Goal: Task Accomplishment & Management: Manage account settings

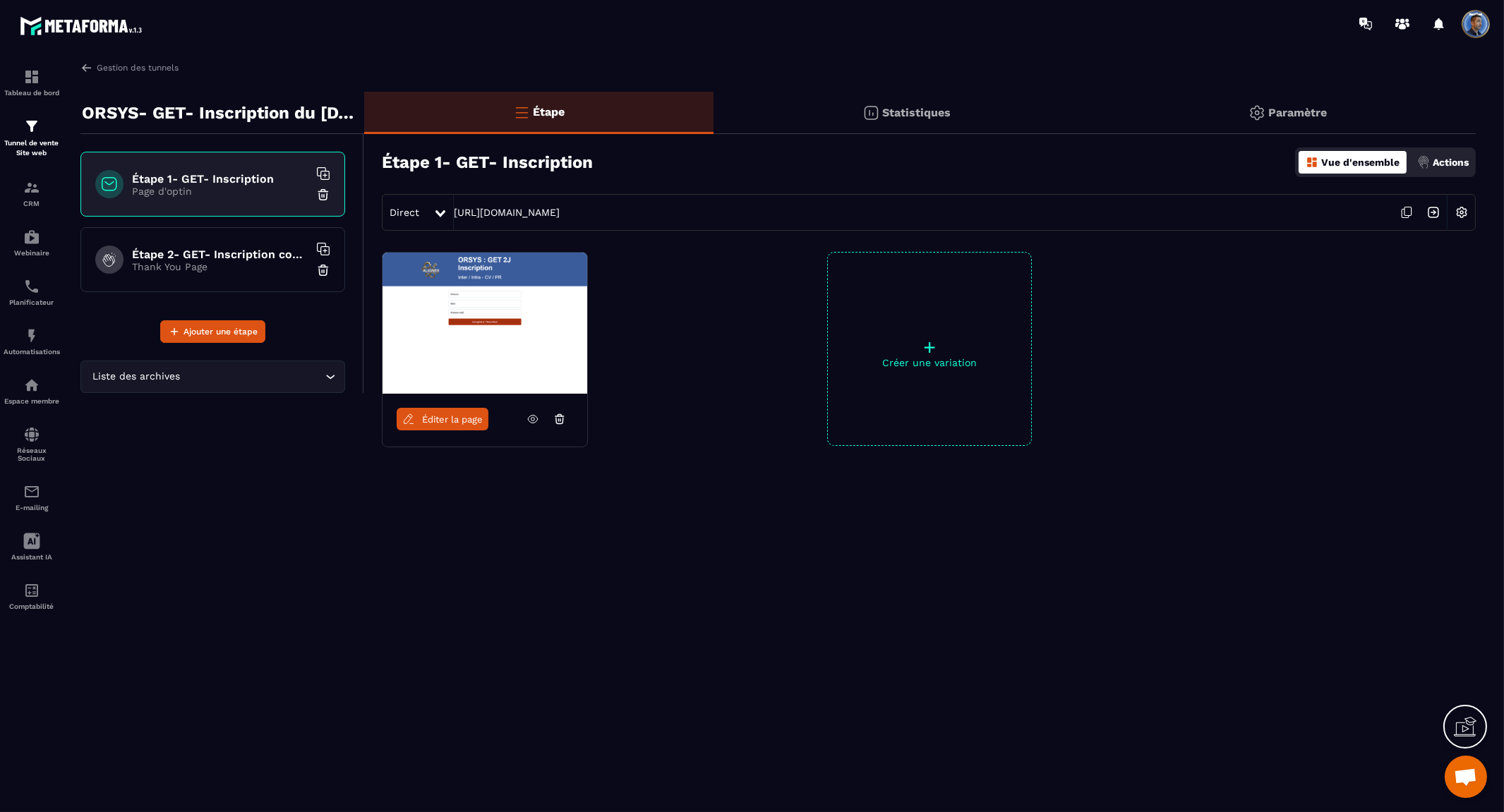
scroll to position [7040, 0]
click at [82, 64] on img at bounding box center [86, 67] width 12 height 12
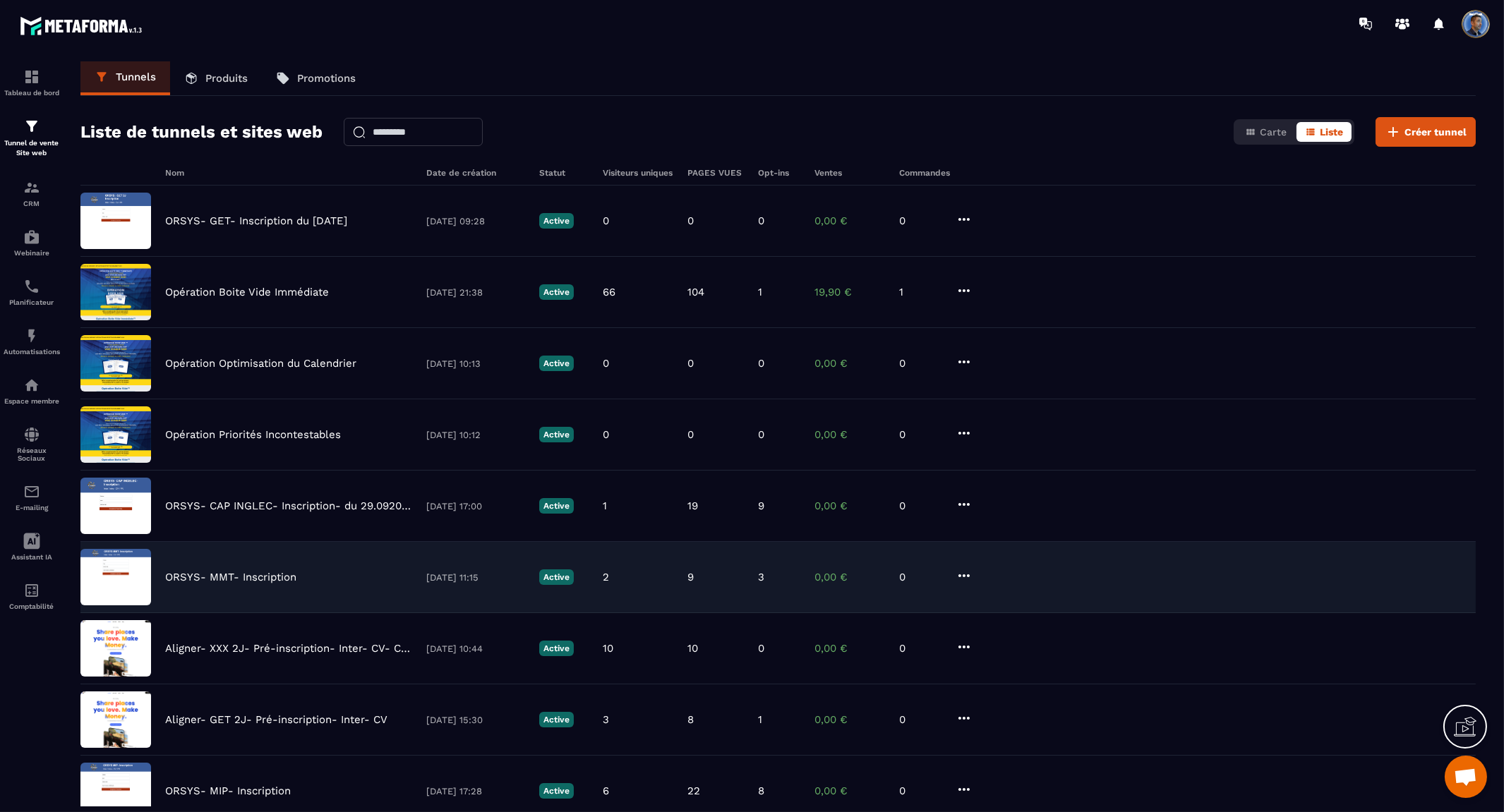
click at [250, 572] on p "ORSYS- MMT- Inscription" at bounding box center [230, 577] width 132 height 12
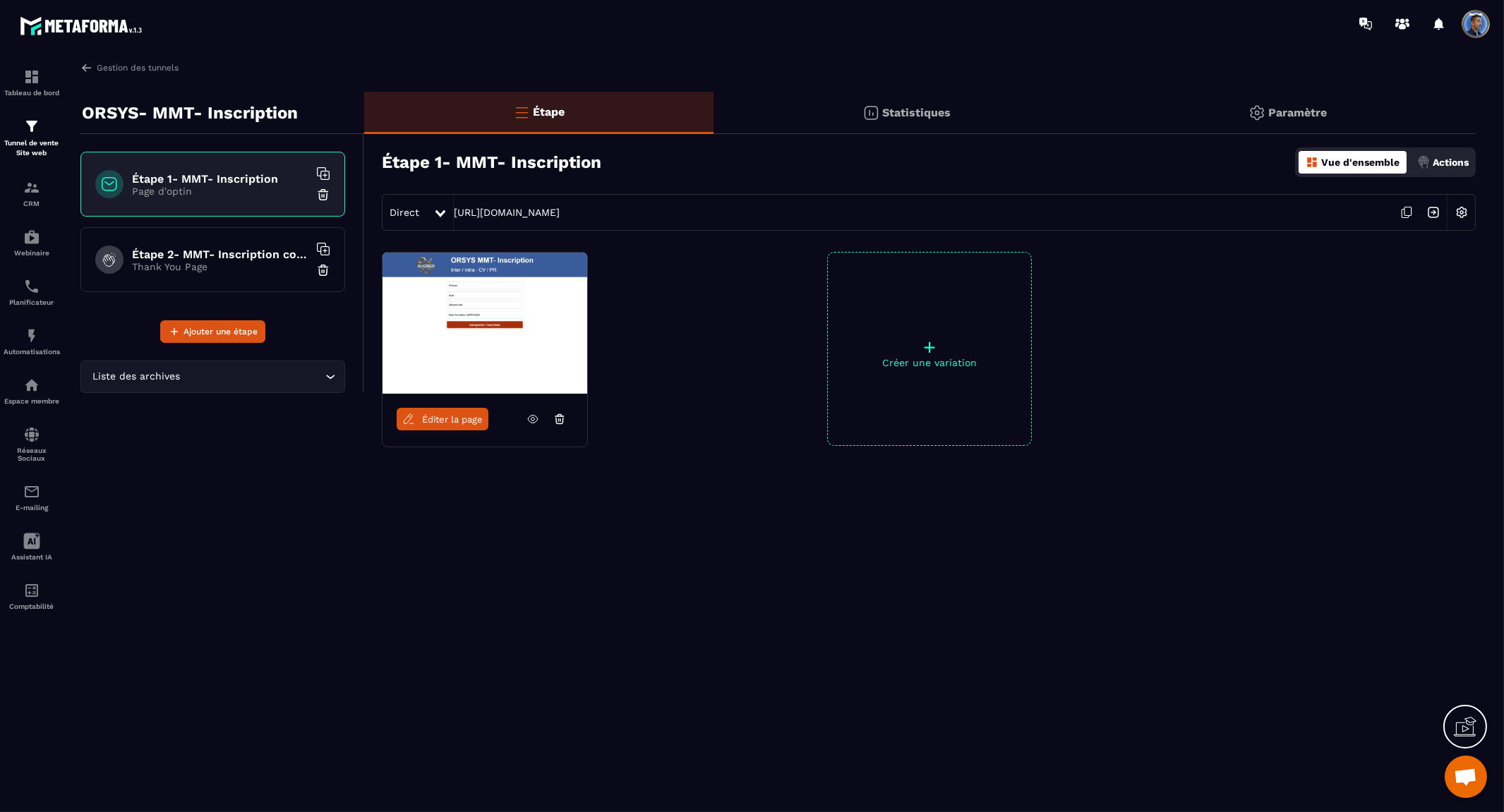
click at [1453, 159] on p "Actions" at bounding box center [1451, 162] width 36 height 11
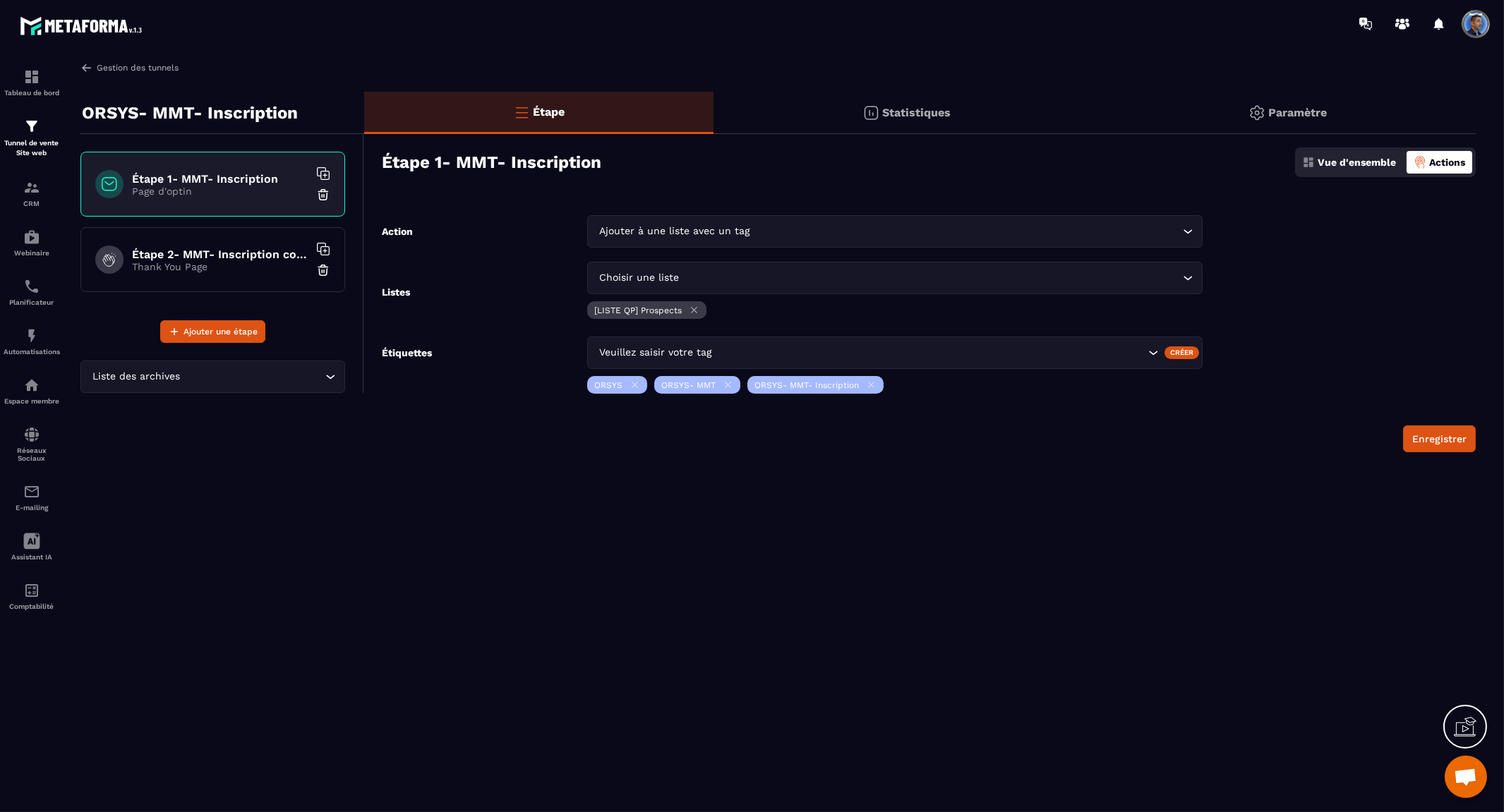
click at [82, 65] on img at bounding box center [86, 67] width 12 height 12
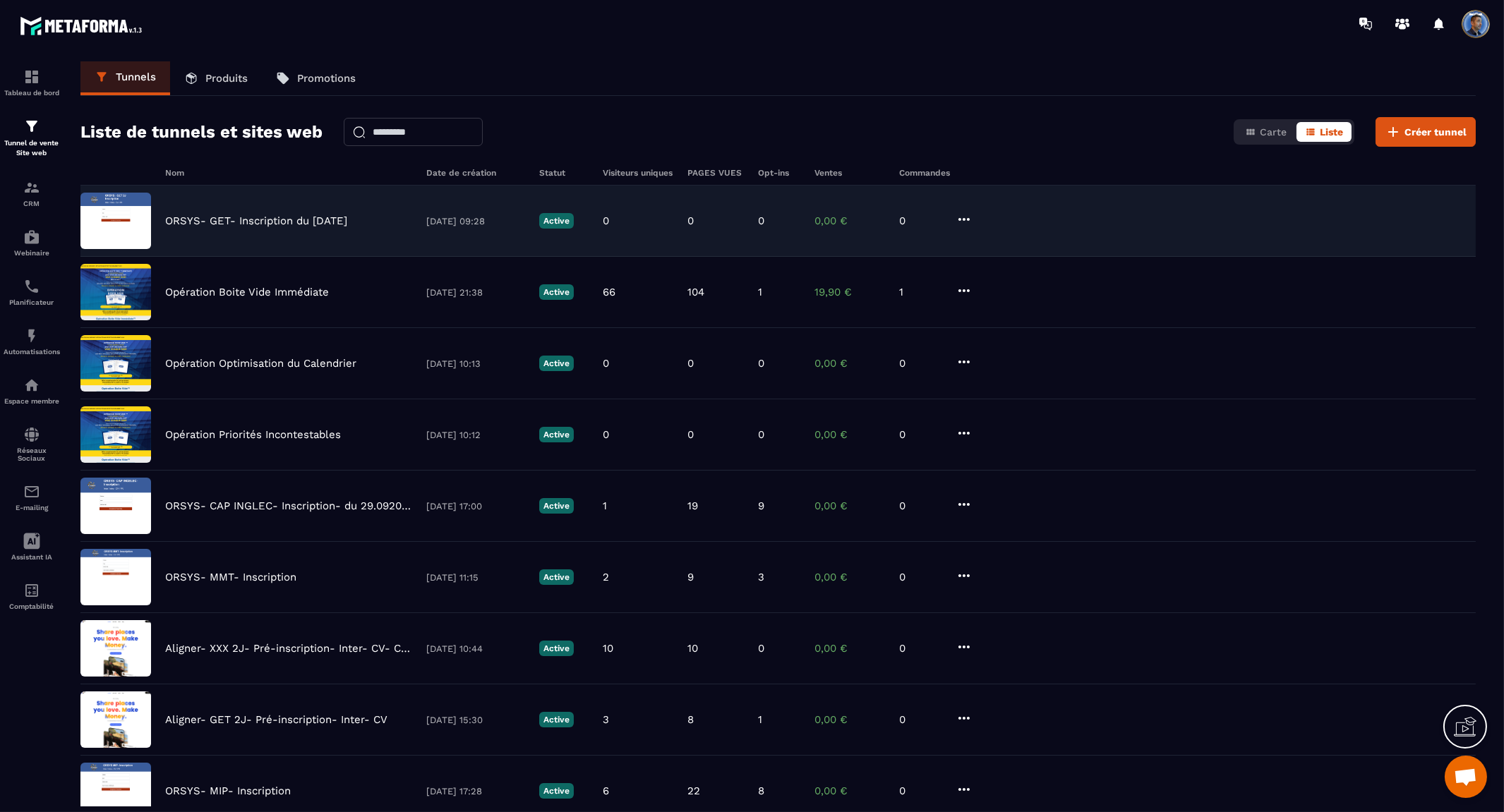
click at [264, 221] on p "ORSYS- GET- Inscription du [DATE]" at bounding box center [256, 220] width 182 height 12
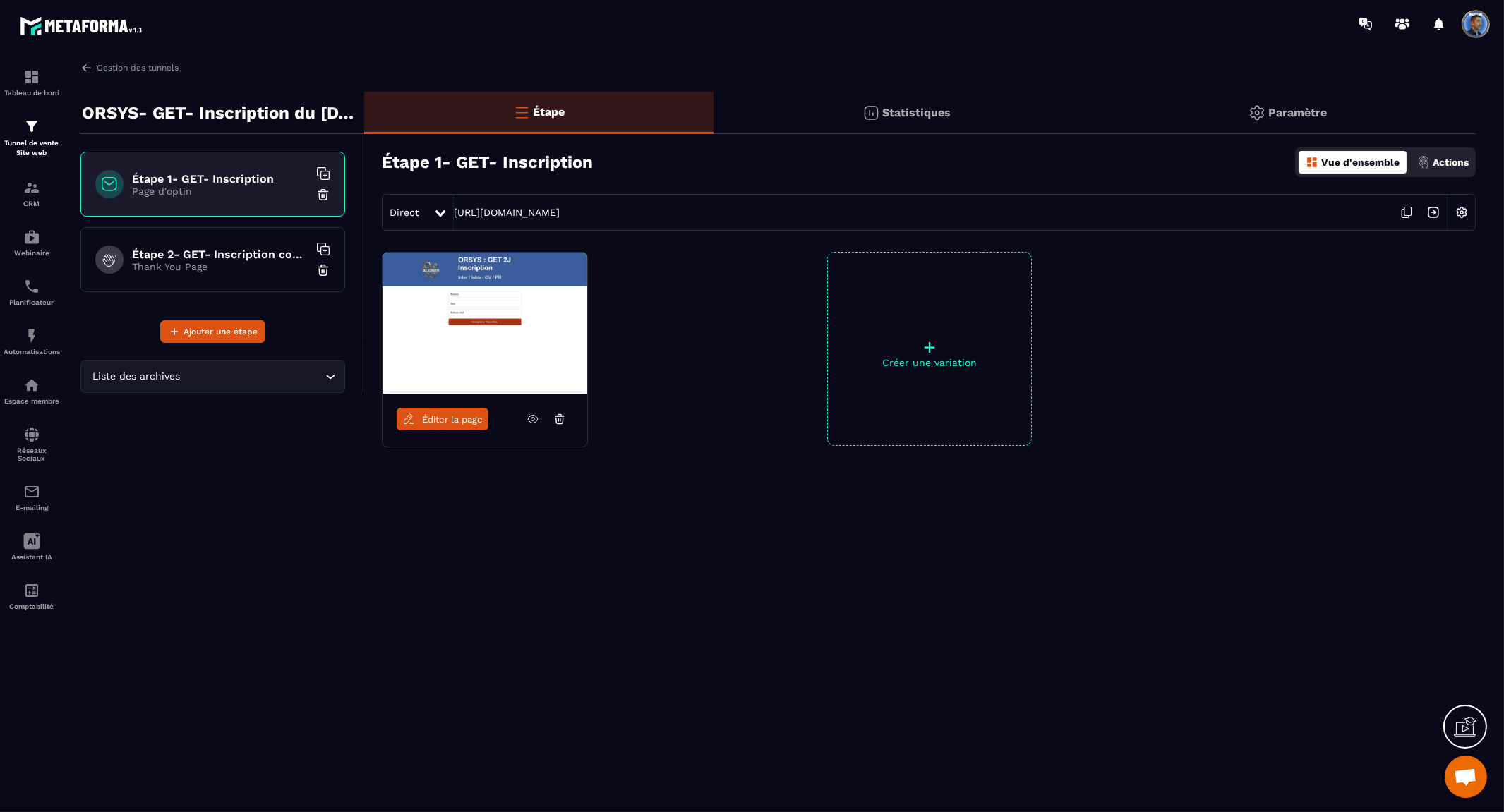
click at [1451, 163] on p "Actions" at bounding box center [1451, 162] width 36 height 11
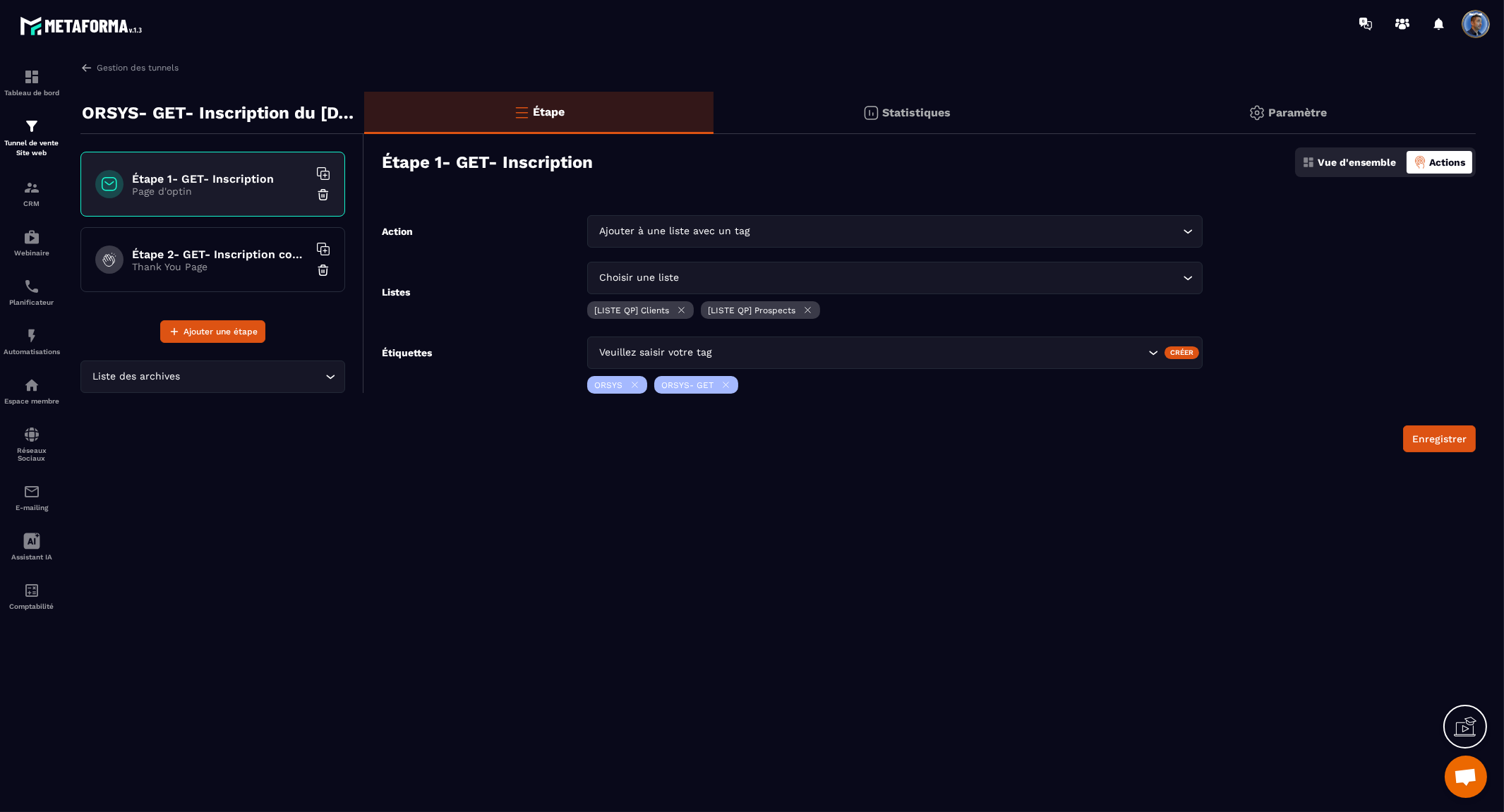
click at [753, 345] on input "Search for option" at bounding box center [931, 352] width 430 height 15
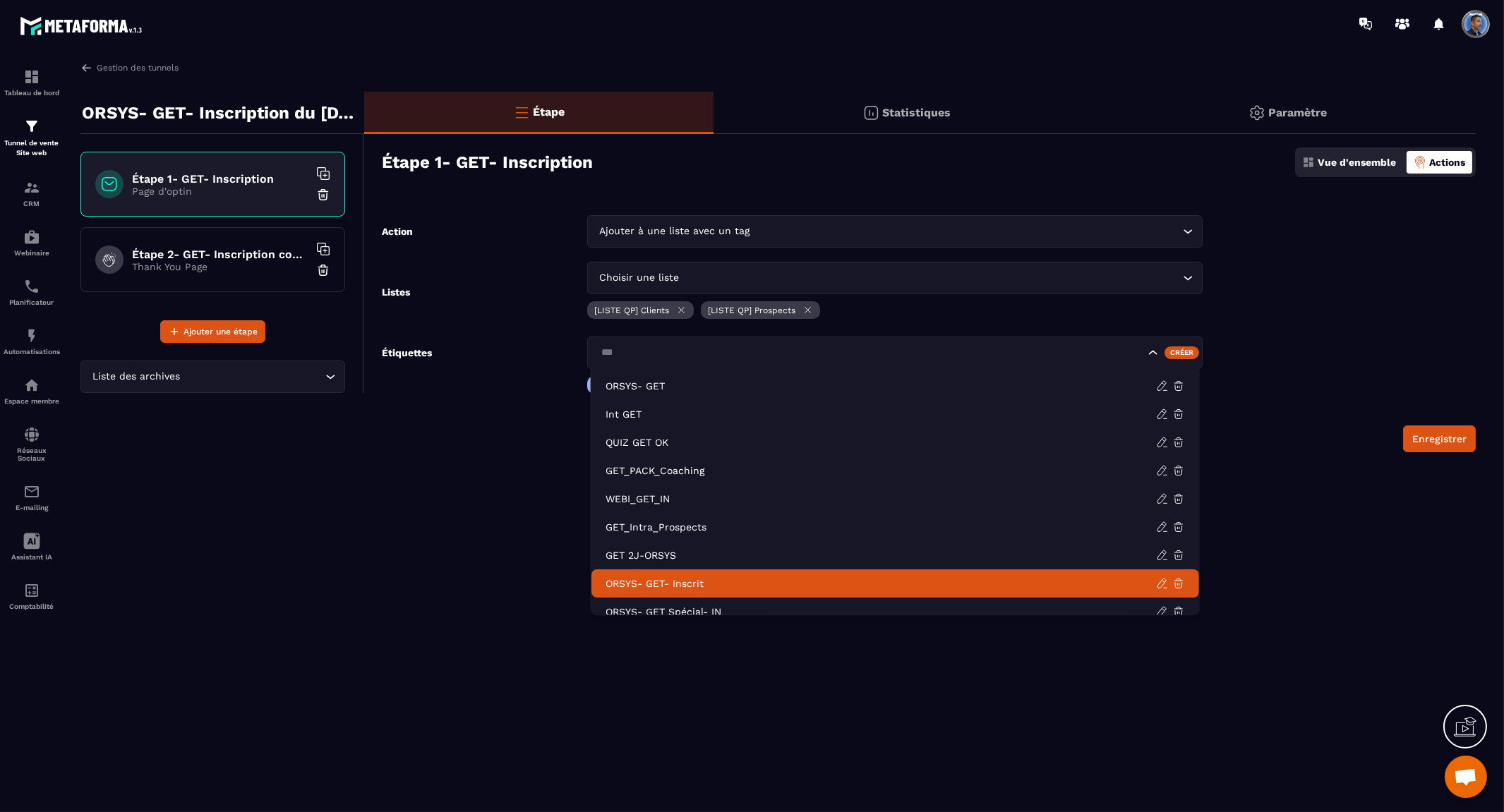
click at [721, 584] on p "ORSYS- GET- Inscrit" at bounding box center [880, 584] width 551 height 14
type input "***"
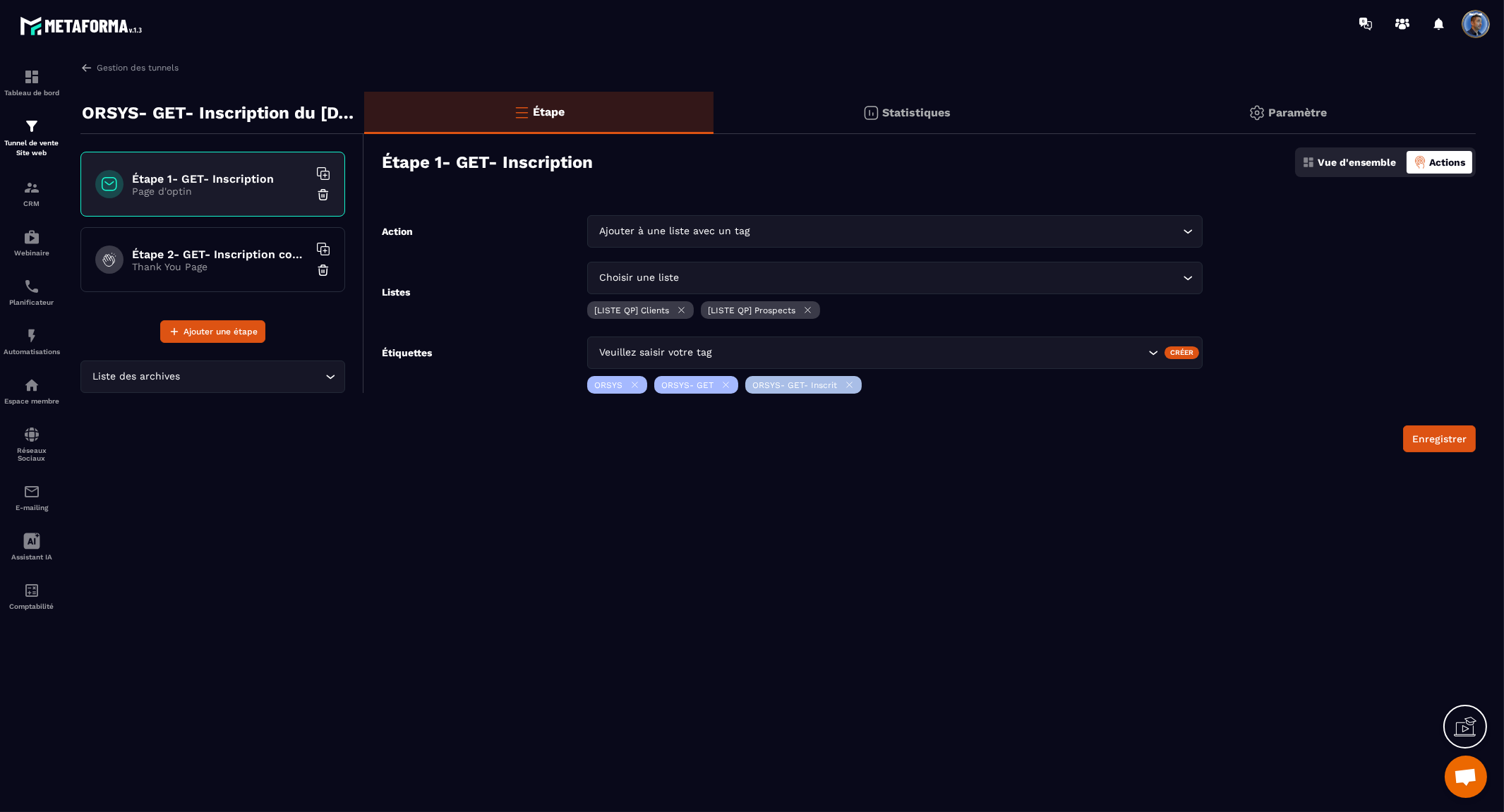
click at [694, 561] on div "Gestion des tunnels ORSYS- GET- Inscription du [DATE] Étape 1- GET- Inscription…" at bounding box center [778, 434] width 1423 height 746
click at [598, 537] on div "Gestion des tunnels ORSYS- GET- Inscription du [DATE] Étape 1- GET- Inscription…" at bounding box center [778, 434] width 1423 height 746
click at [1441, 438] on button "Enregistrer" at bounding box center [1440, 439] width 73 height 27
click at [83, 66] on img at bounding box center [86, 67] width 12 height 12
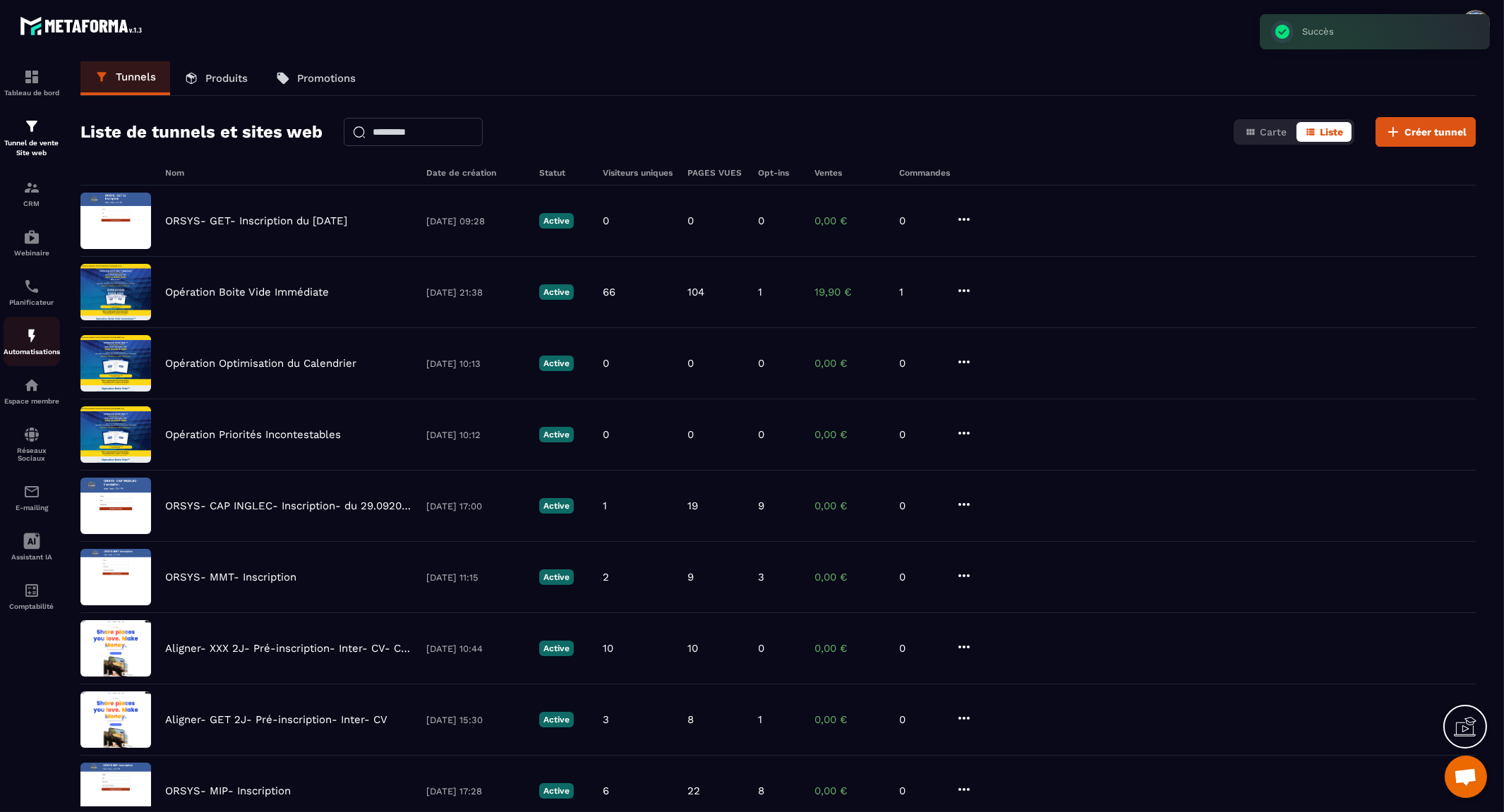
click at [27, 336] on img at bounding box center [32, 336] width 17 height 17
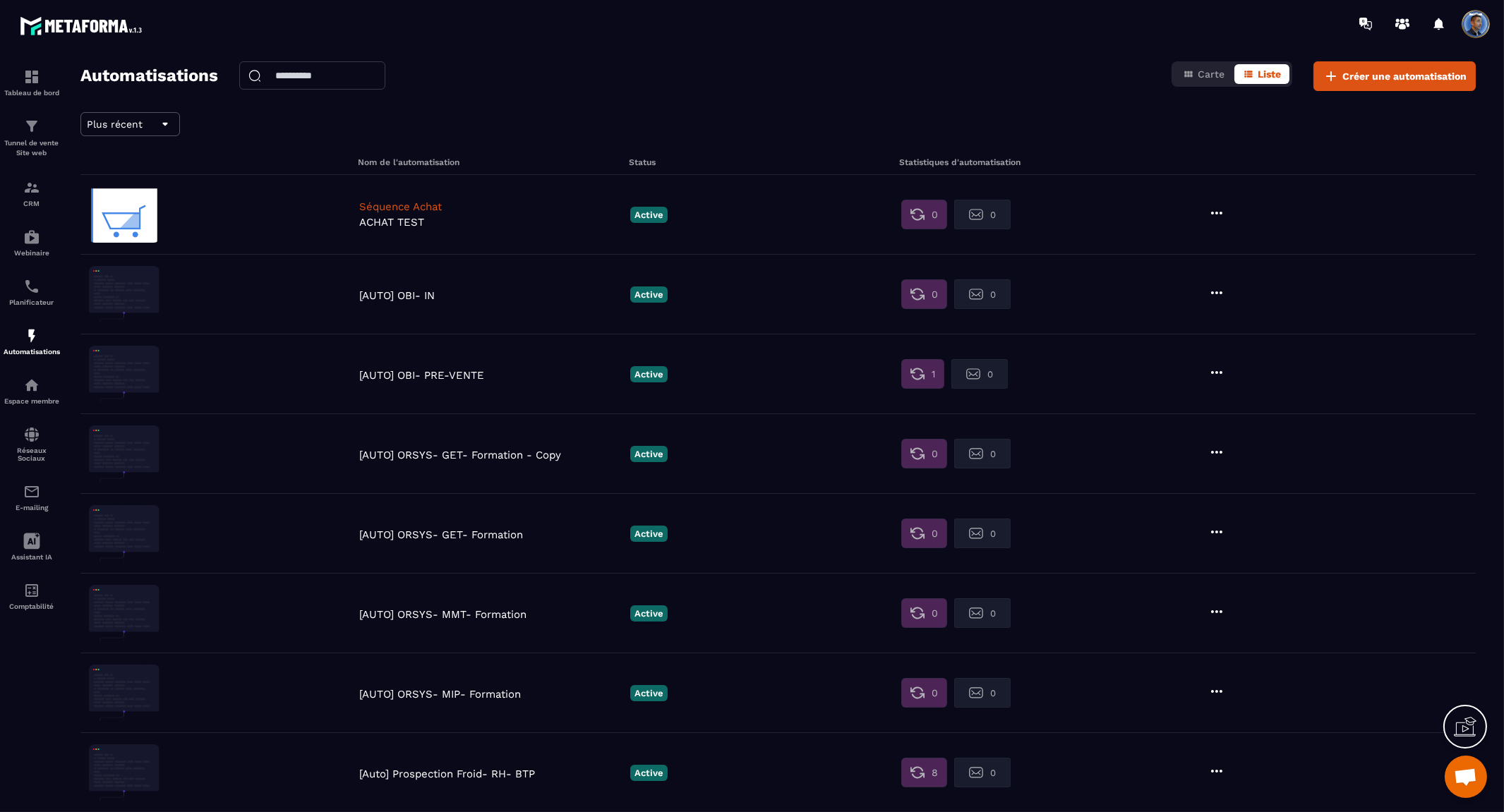
click at [1212, 213] on icon at bounding box center [1217, 213] width 17 height 17
click at [1257, 293] on button "Supprimer" at bounding box center [1255, 298] width 88 height 26
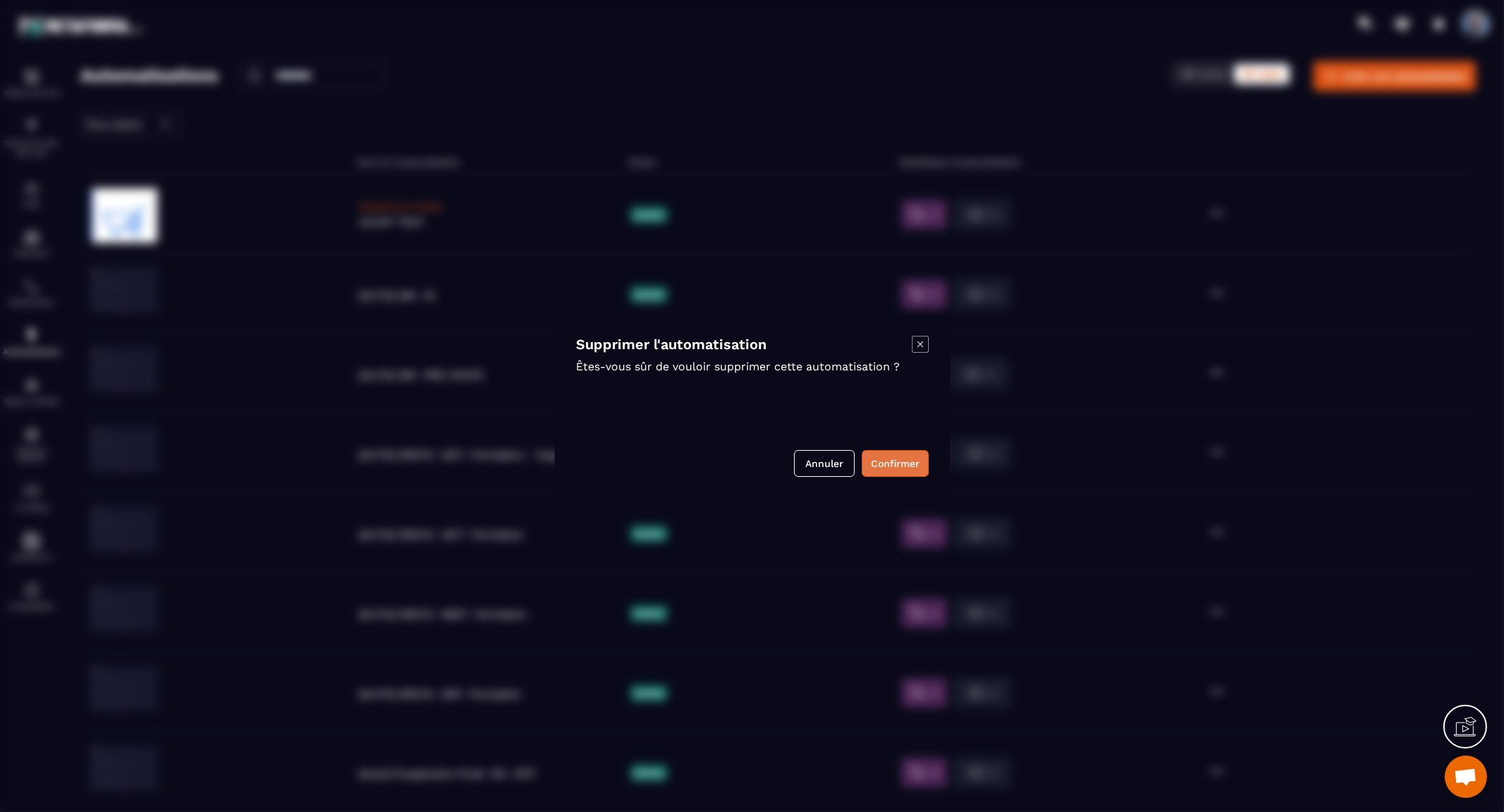
click at [884, 463] on button "Confirmer" at bounding box center [896, 463] width 67 height 27
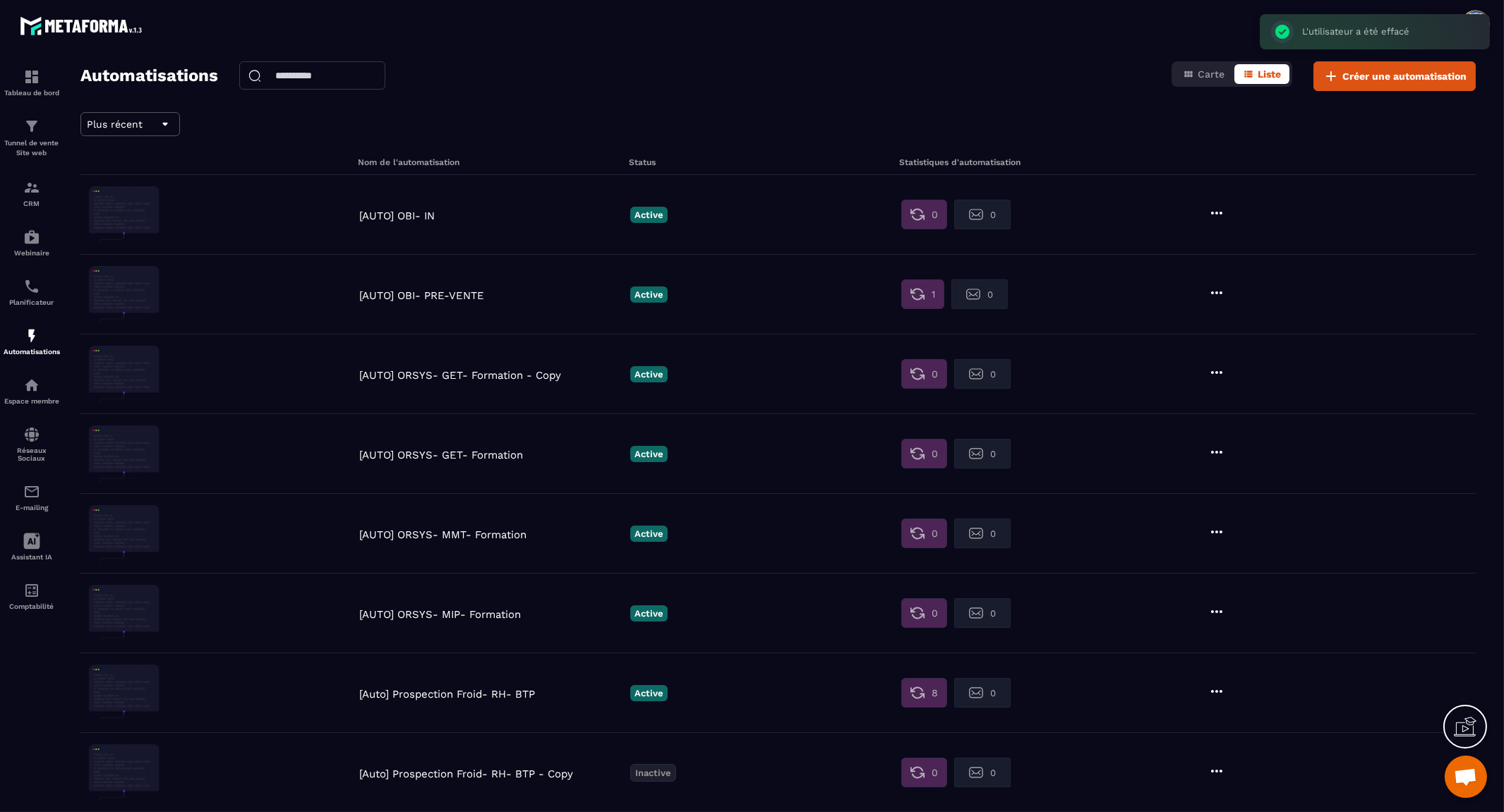
click at [1218, 208] on icon at bounding box center [1217, 213] width 17 height 17
click at [1251, 297] on button "Supprimer" at bounding box center [1255, 298] width 88 height 26
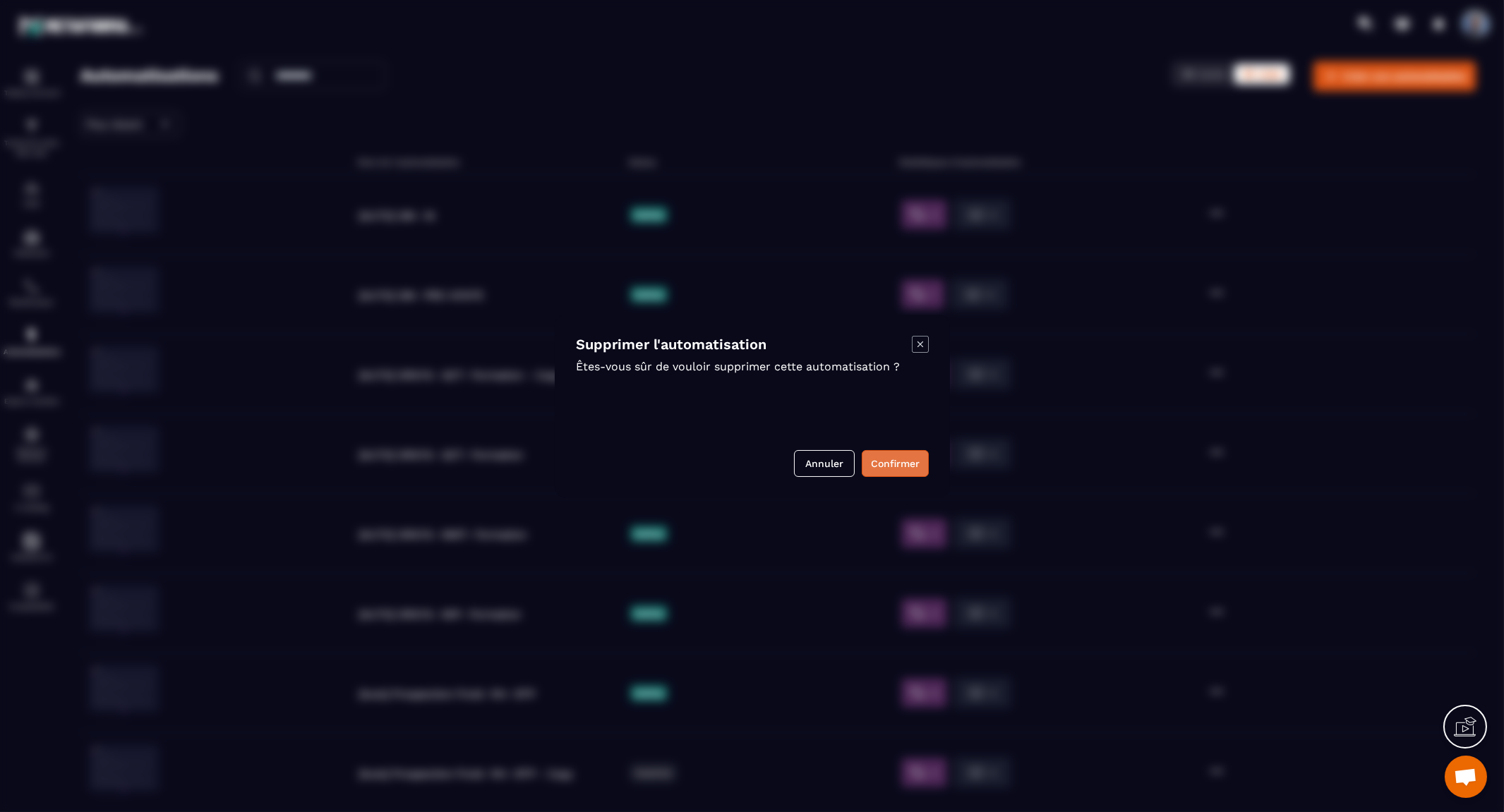
click at [898, 461] on button "Confirmer" at bounding box center [896, 463] width 67 height 27
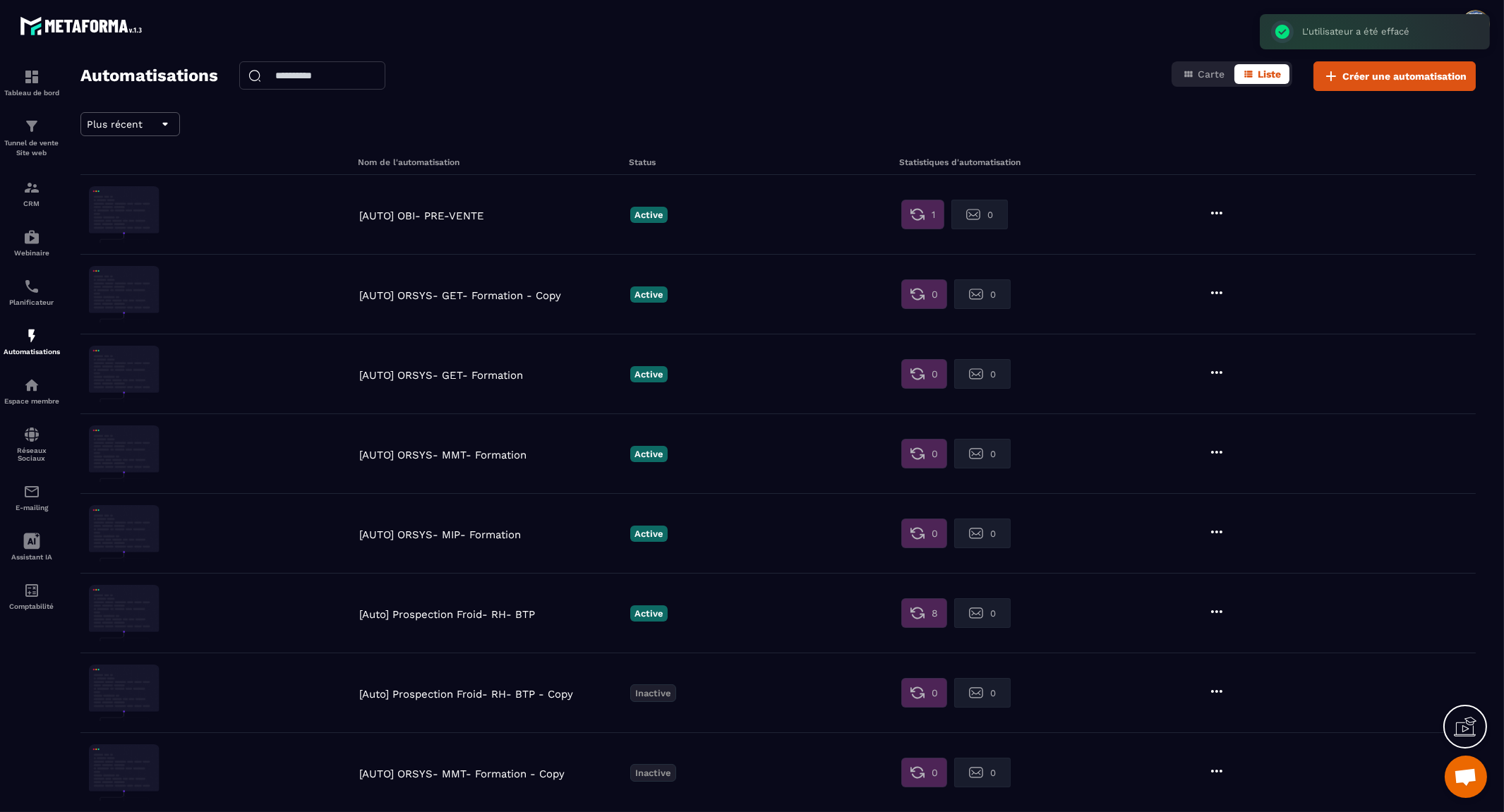
click at [473, 374] on p "[AUTO] ORSYS- GET- Formation" at bounding box center [491, 375] width 264 height 12
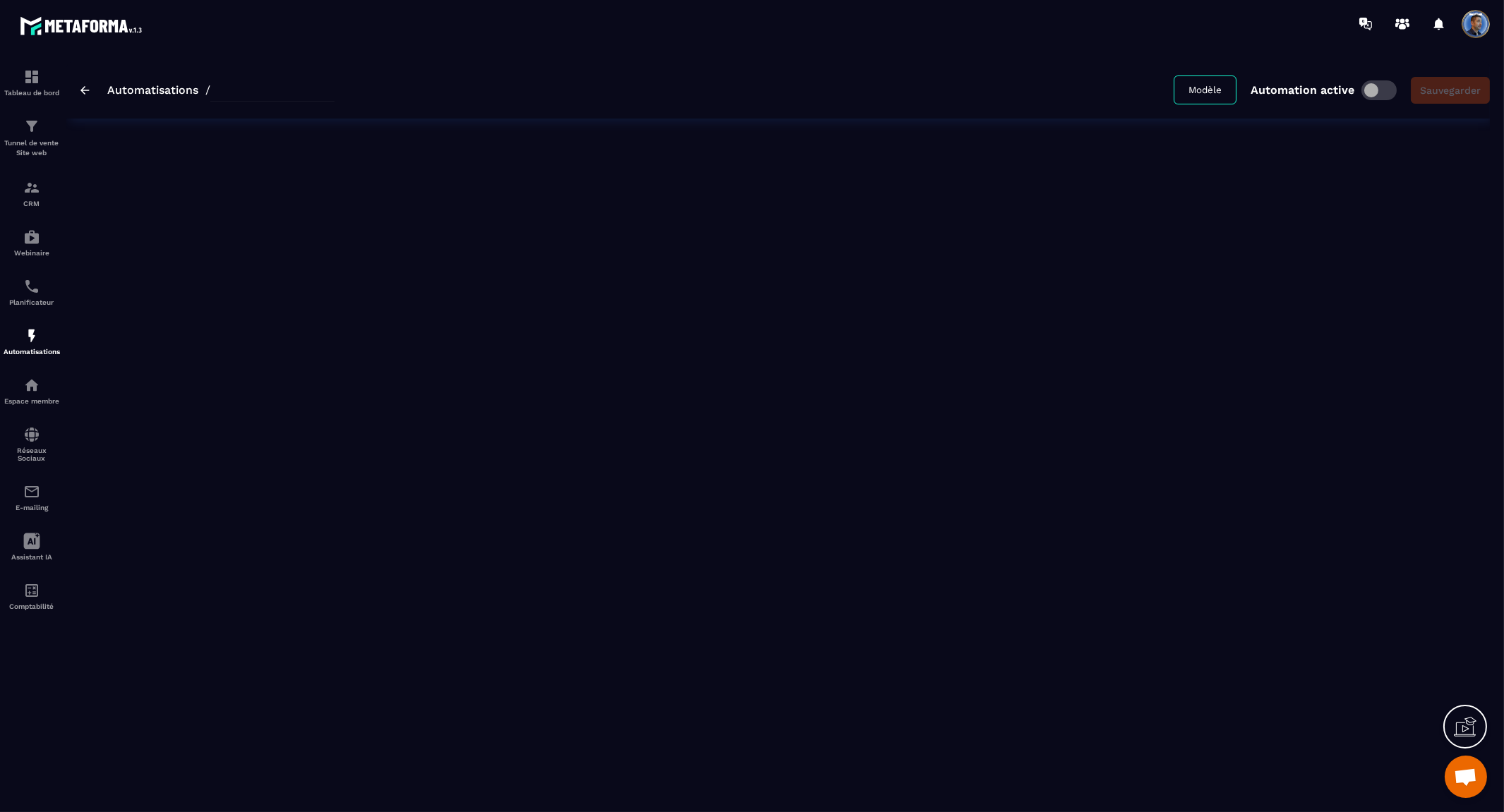
type input "**********"
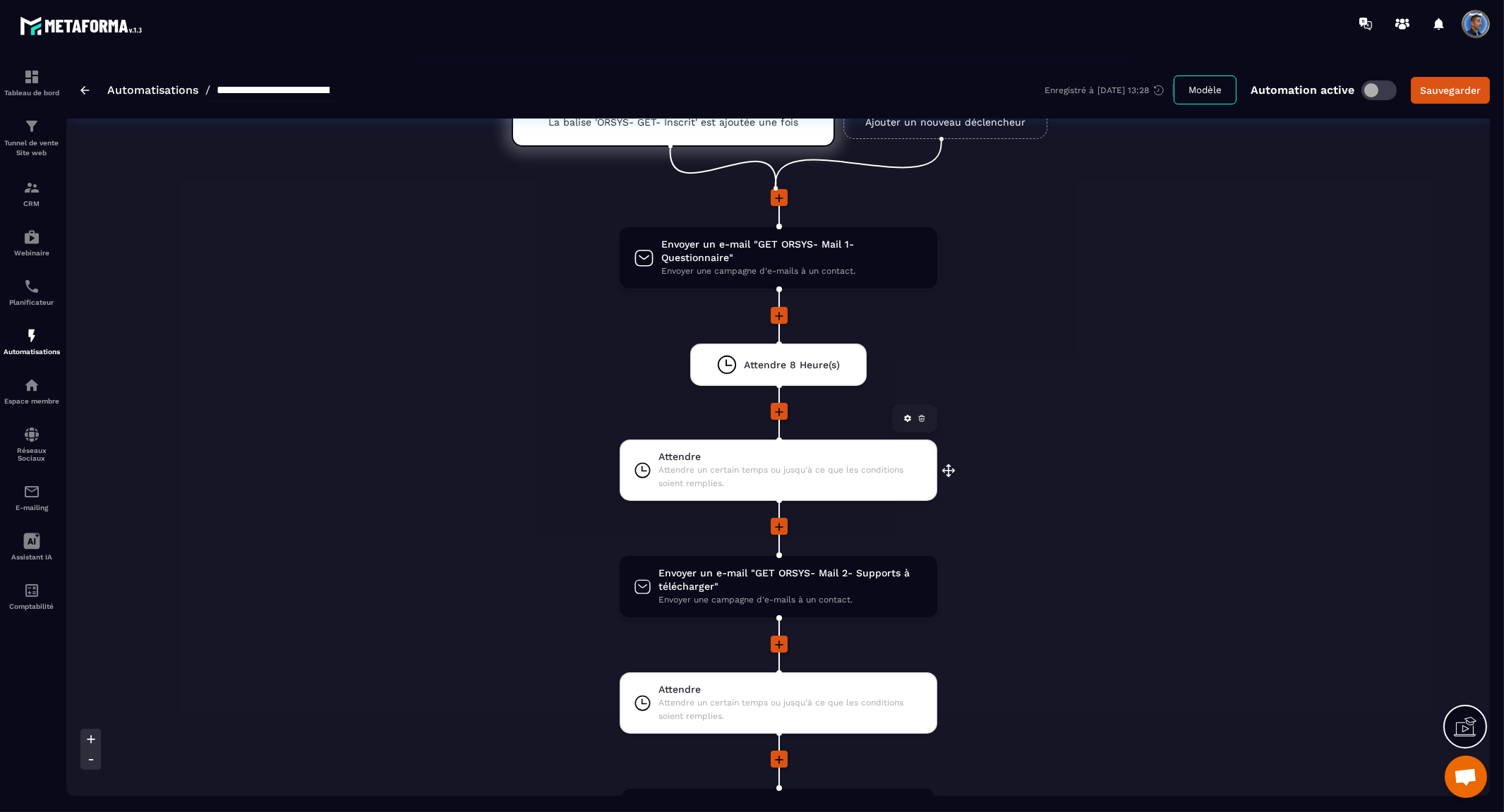
scroll to position [156, 0]
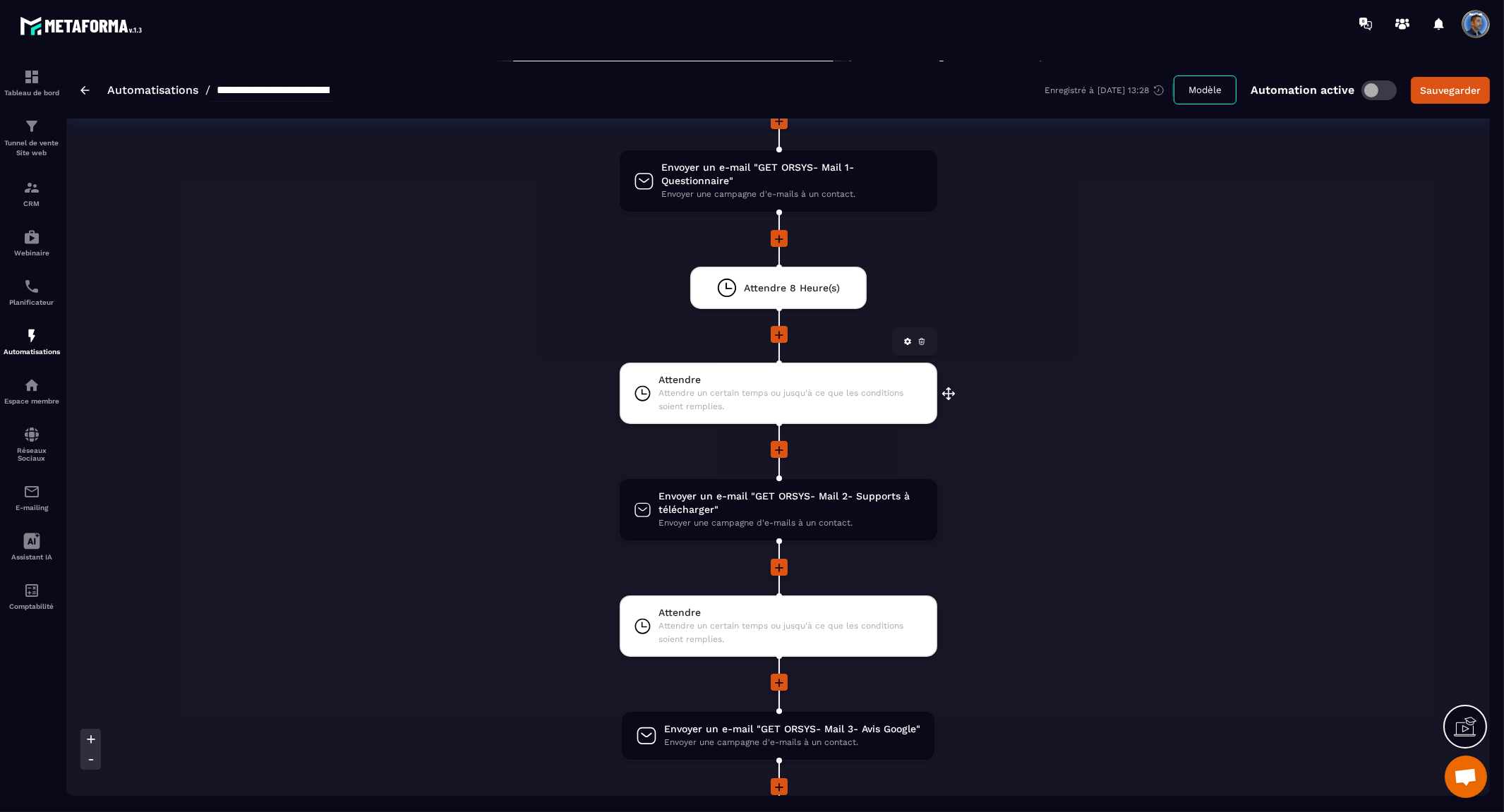
click at [792, 390] on span "Attendre un certain temps ou jusqu'à ce que les conditions soient remplies." at bounding box center [790, 400] width 264 height 27
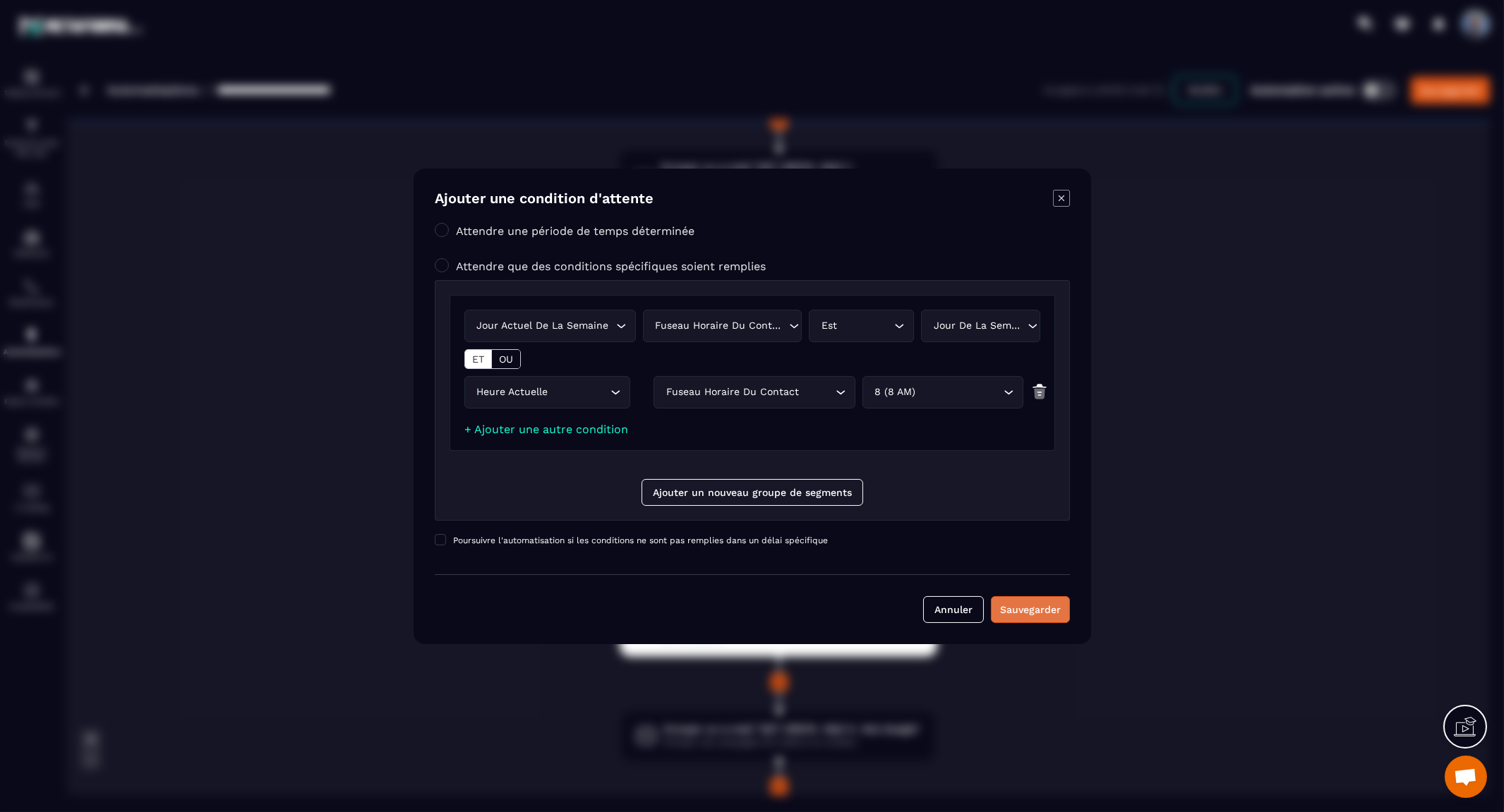
click at [1042, 609] on div "Sauvegarder" at bounding box center [1031, 609] width 61 height 14
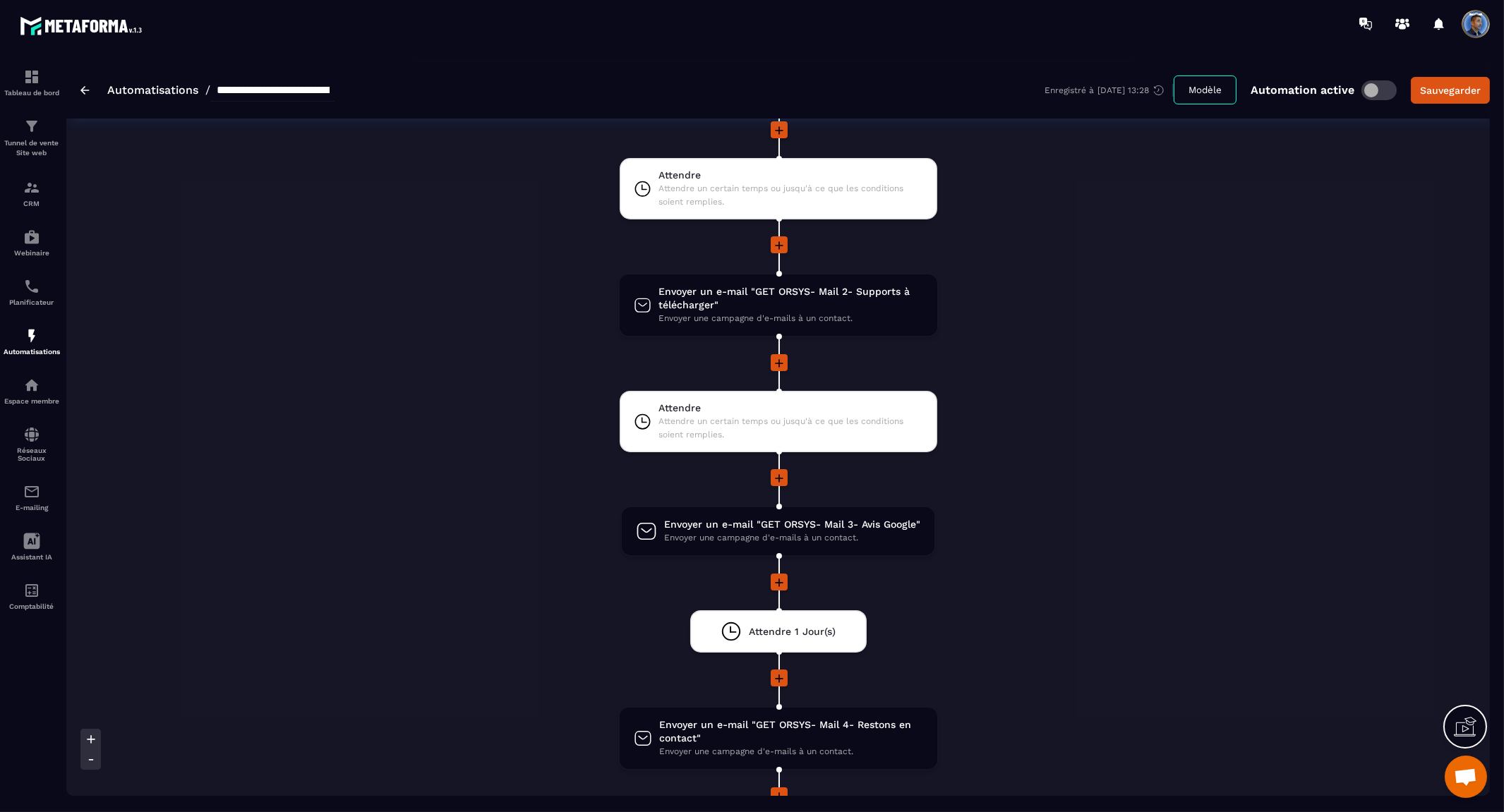
scroll to position [391, 0]
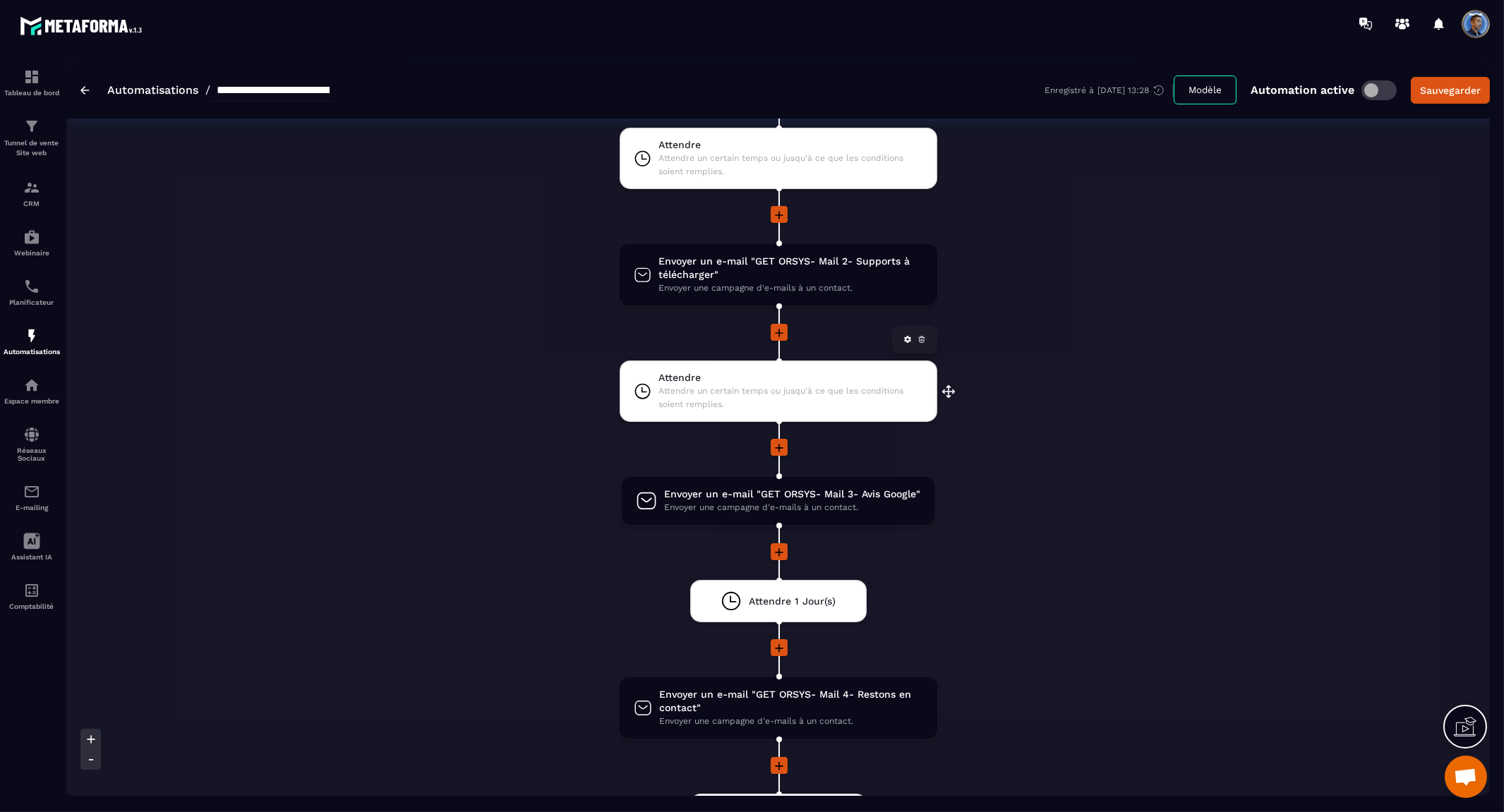
click at [749, 389] on span "Attendre un certain temps ou jusqu'à ce que les conditions soient remplies." at bounding box center [790, 398] width 264 height 27
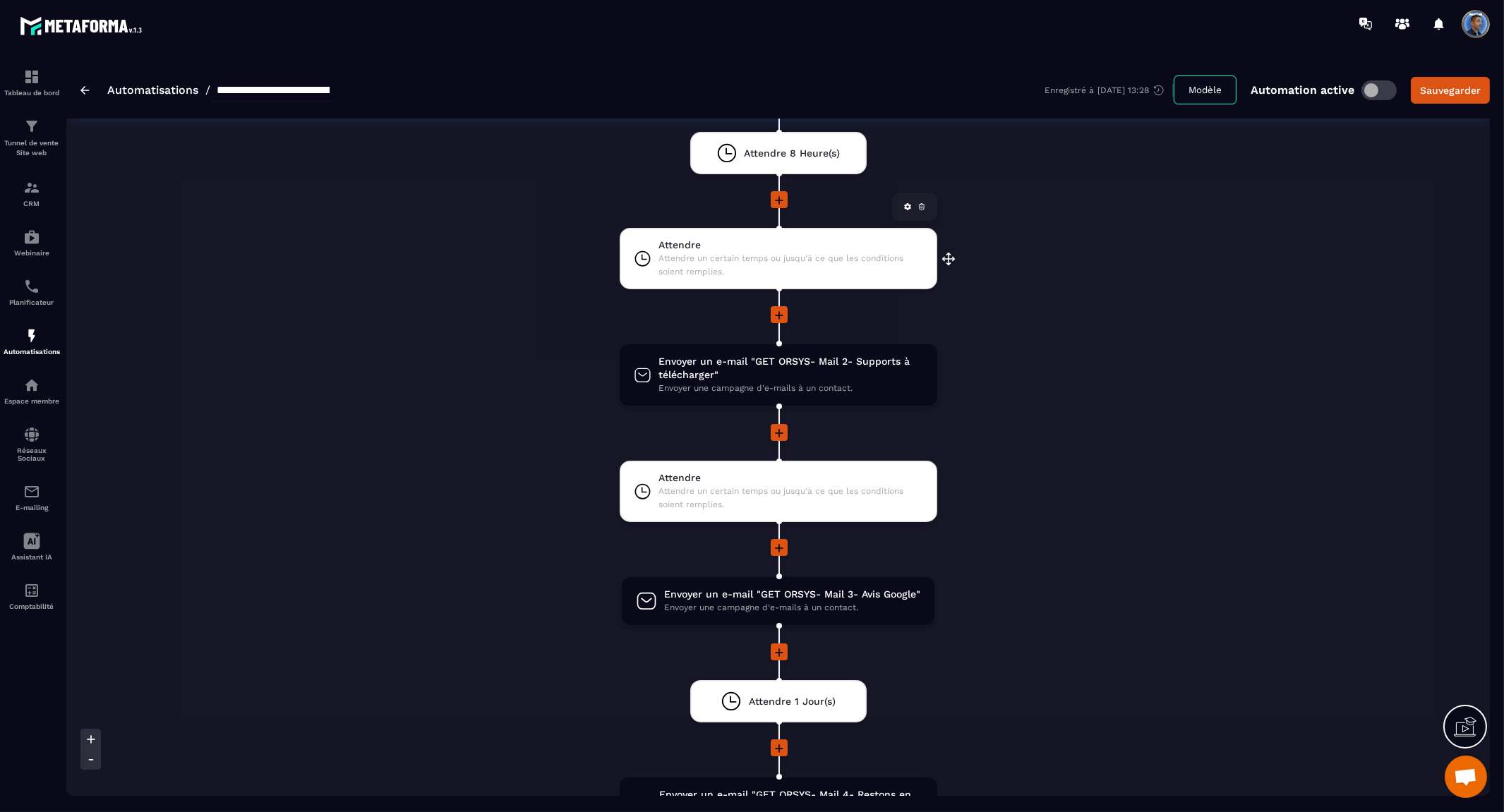
scroll to position [314, 0]
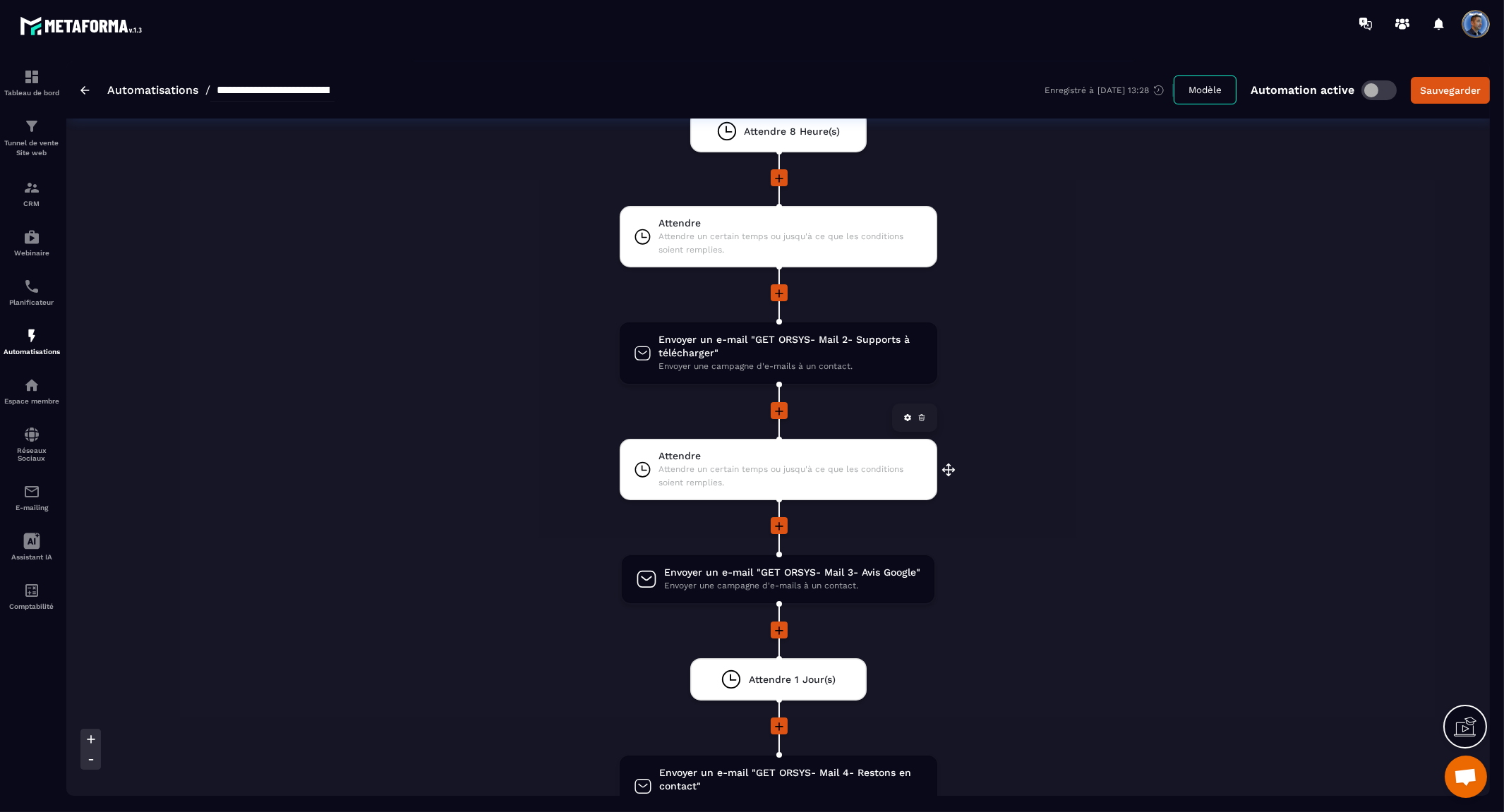
click at [777, 463] on span "Attendre un certain temps ou jusqu'à ce que les conditions soient remplies." at bounding box center [790, 477] width 264 height 27
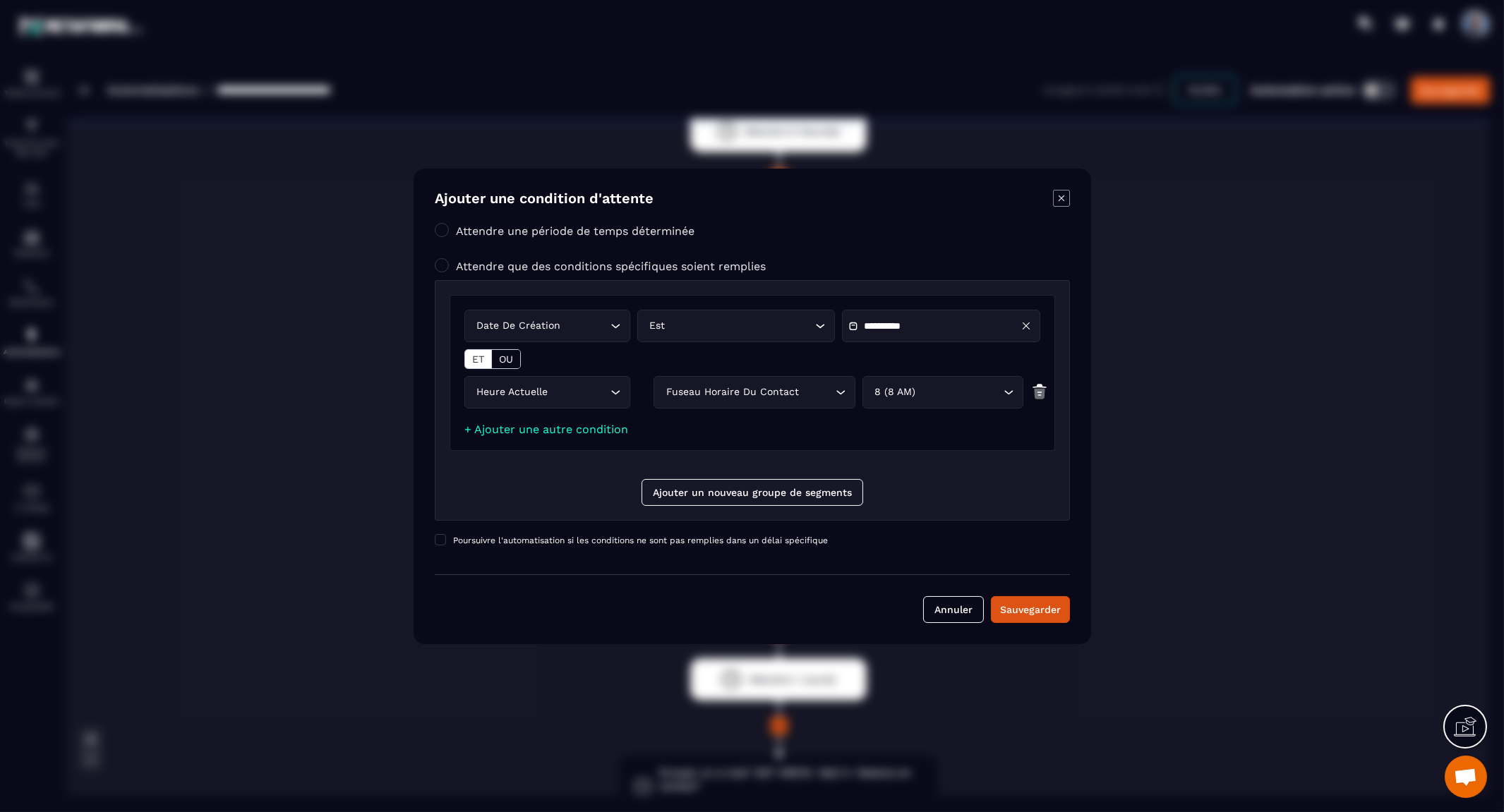
click at [526, 225] on label "Attendre une période de temps déterminée" at bounding box center [575, 230] width 239 height 13
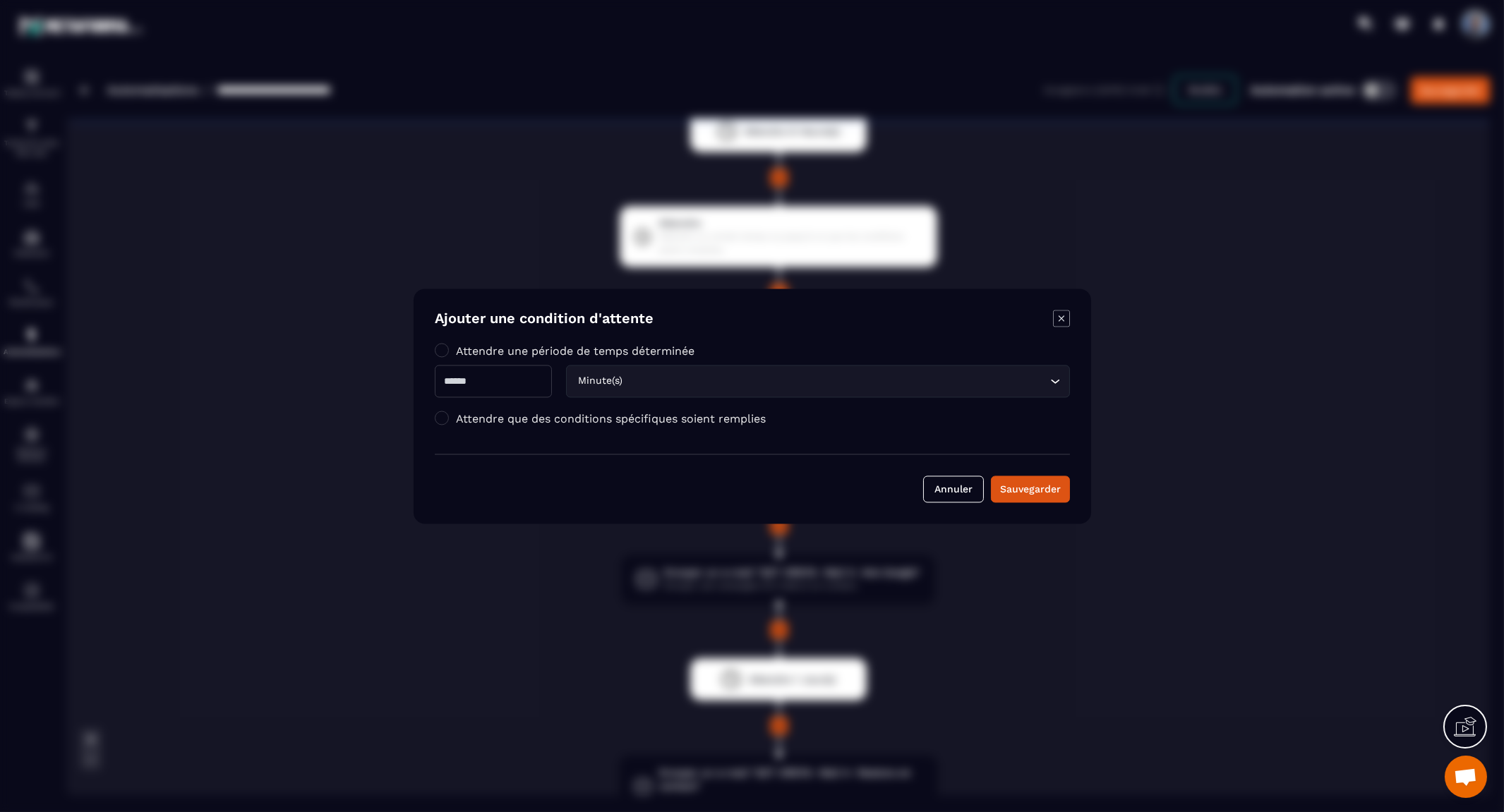
click at [485, 413] on label "Attendre que des conditions spécifiques soient remplies" at bounding box center [610, 419] width 310 height 13
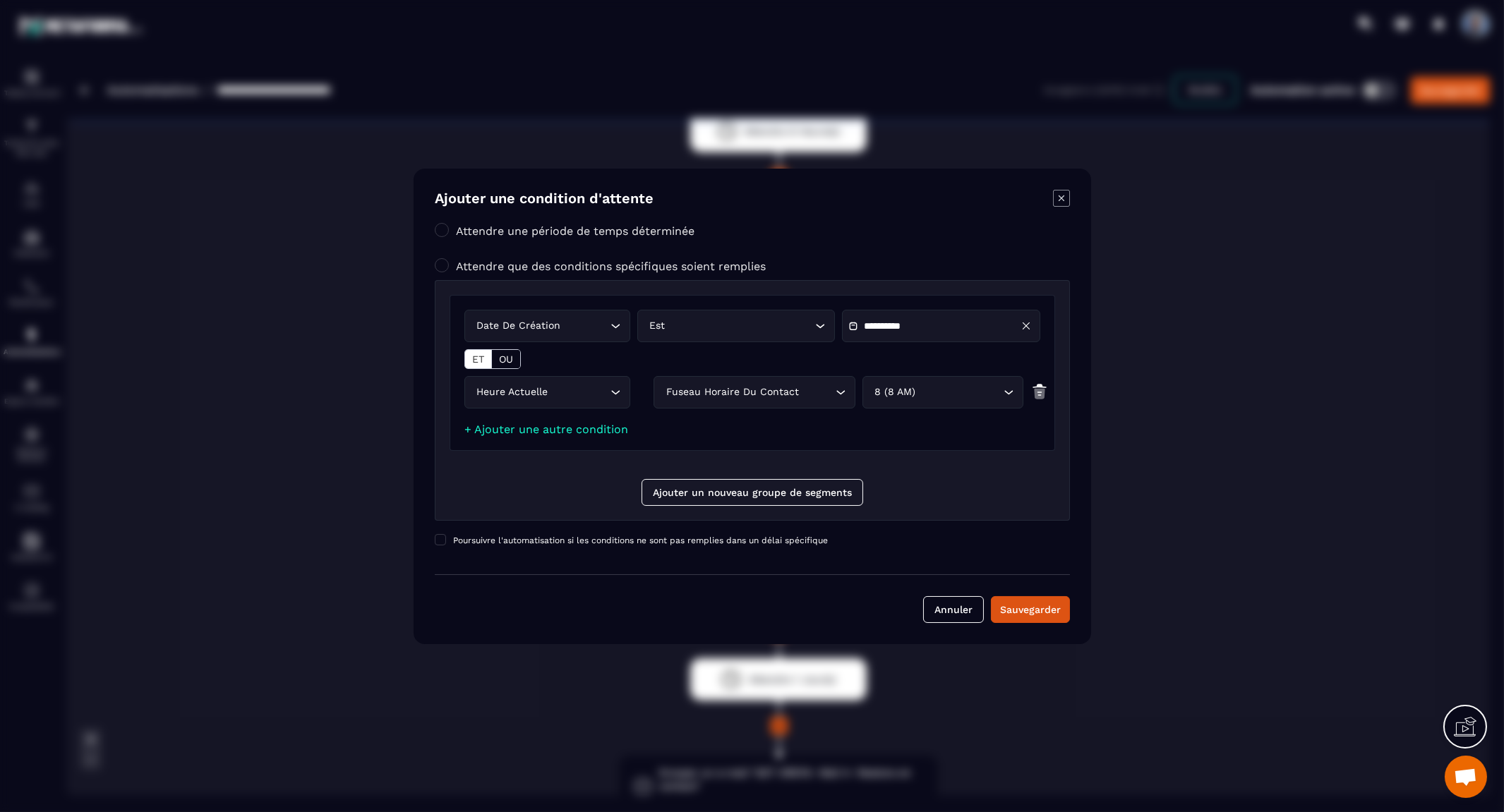
click at [1026, 325] on icon "Modal window" at bounding box center [1025, 325] width 7 height 7
click at [978, 315] on div "Modal window" at bounding box center [941, 326] width 198 height 32
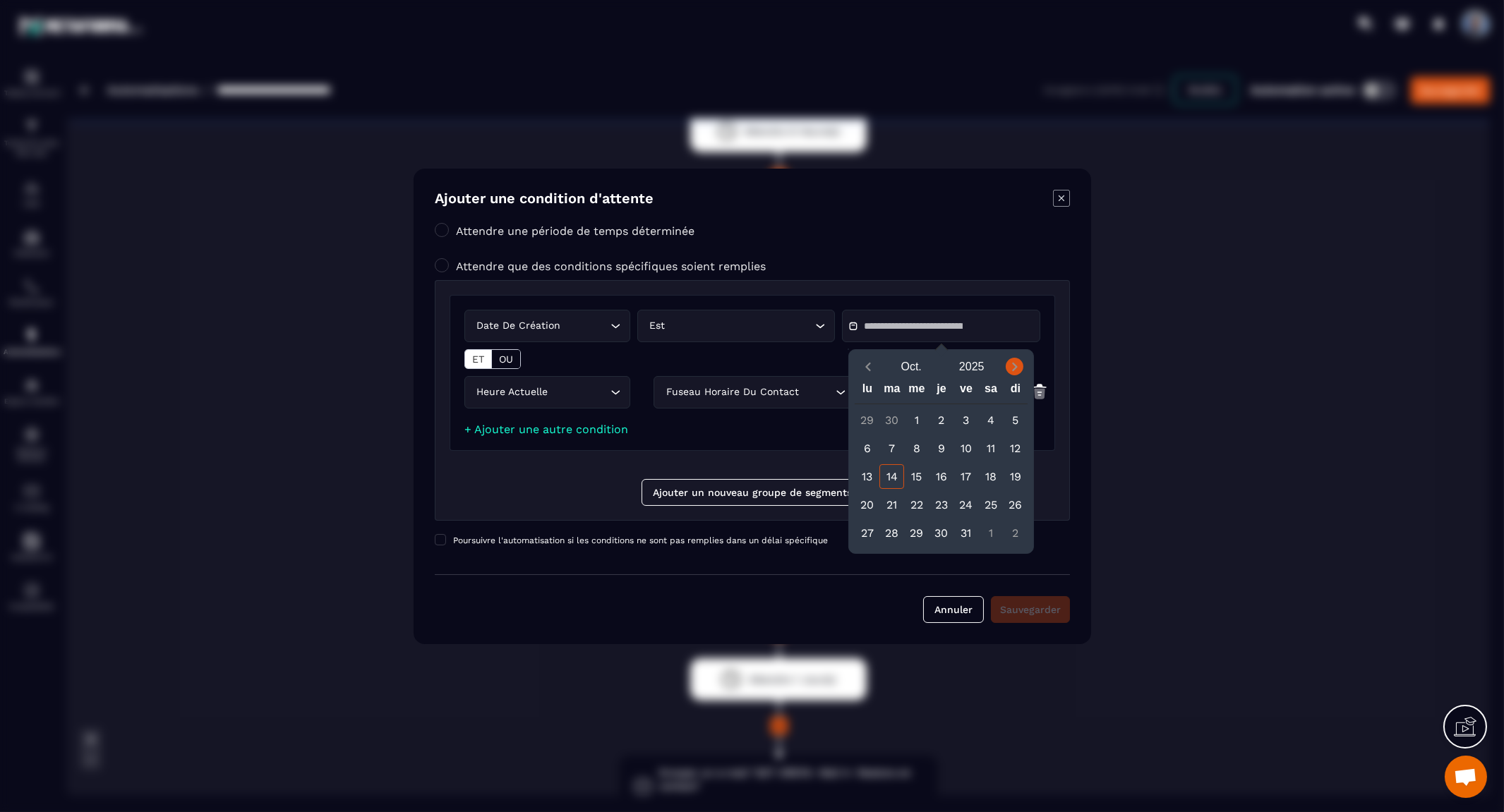
click at [1017, 367] on icon "Next month" at bounding box center [1015, 367] width 5 height 9
click at [865, 366] on icon "Previous month" at bounding box center [868, 367] width 14 height 14
drag, startPoint x: 937, startPoint y: 499, endPoint x: 962, endPoint y: 498, distance: 25.0
click at [962, 498] on div "20 21 22 23 24 25 26" at bounding box center [941, 505] width 173 height 25
click at [962, 498] on div "24" at bounding box center [966, 505] width 25 height 25
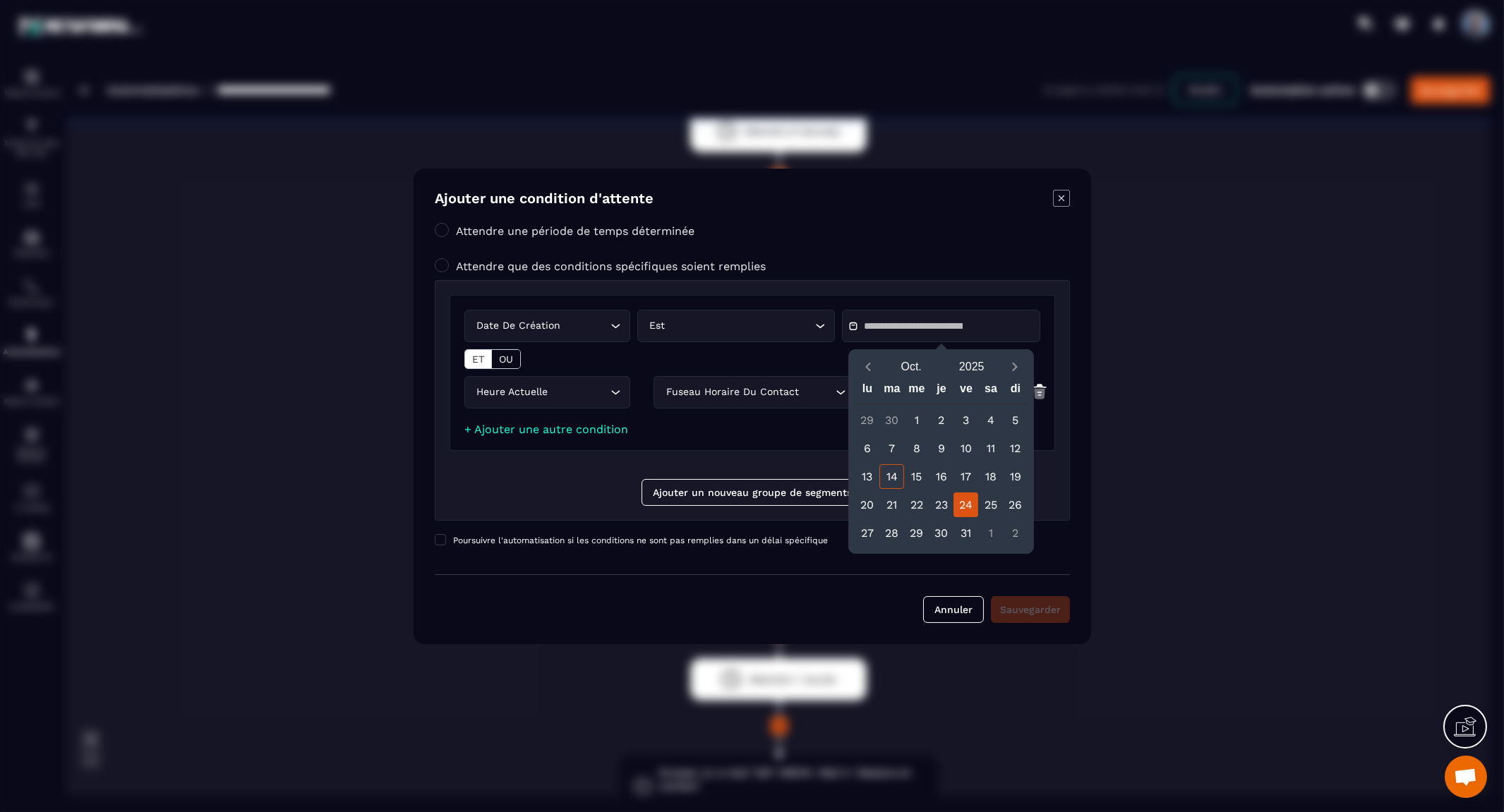
type input "**********"
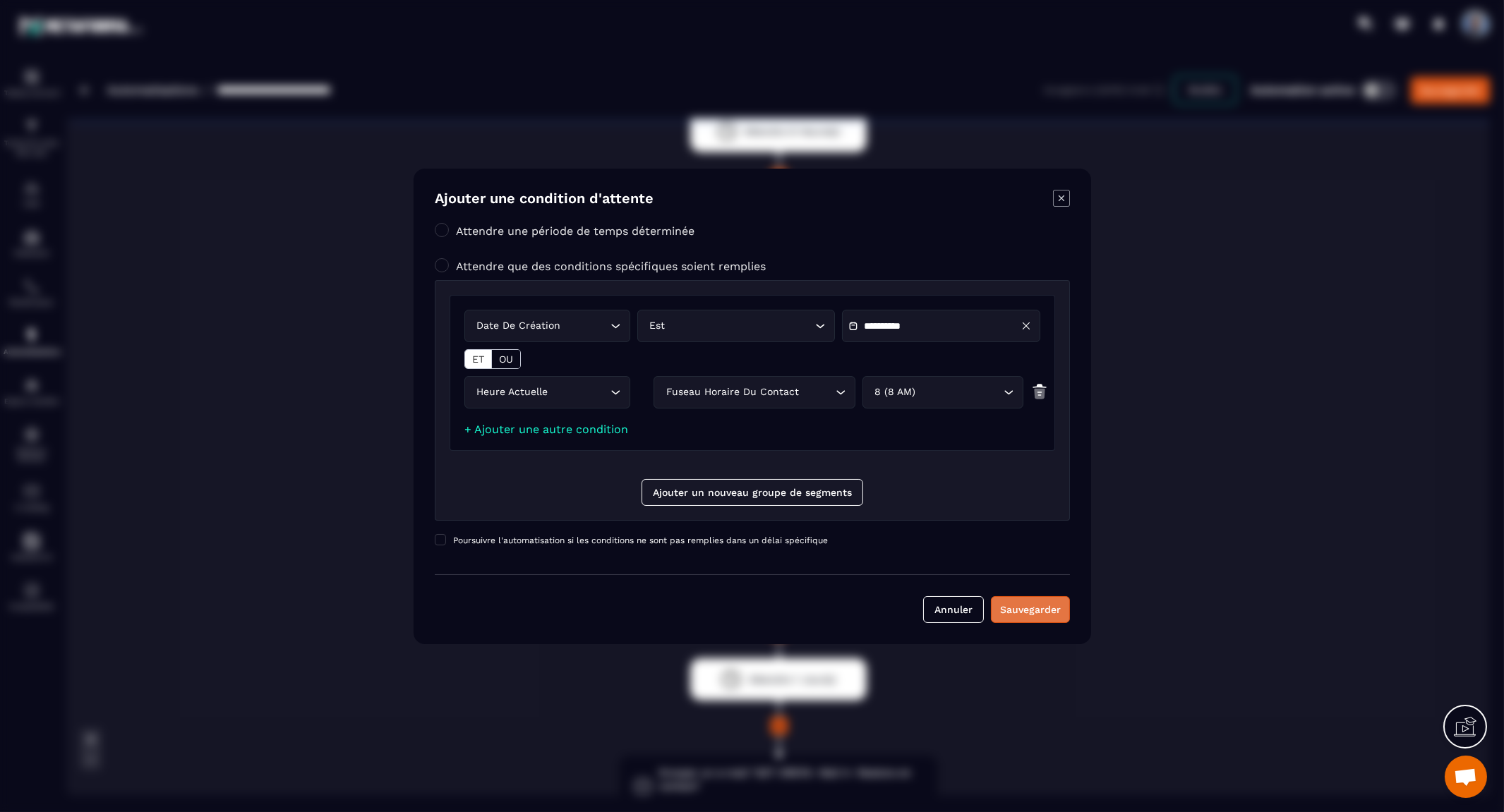
click at [1024, 603] on div "Sauvegarder" at bounding box center [1031, 609] width 61 height 14
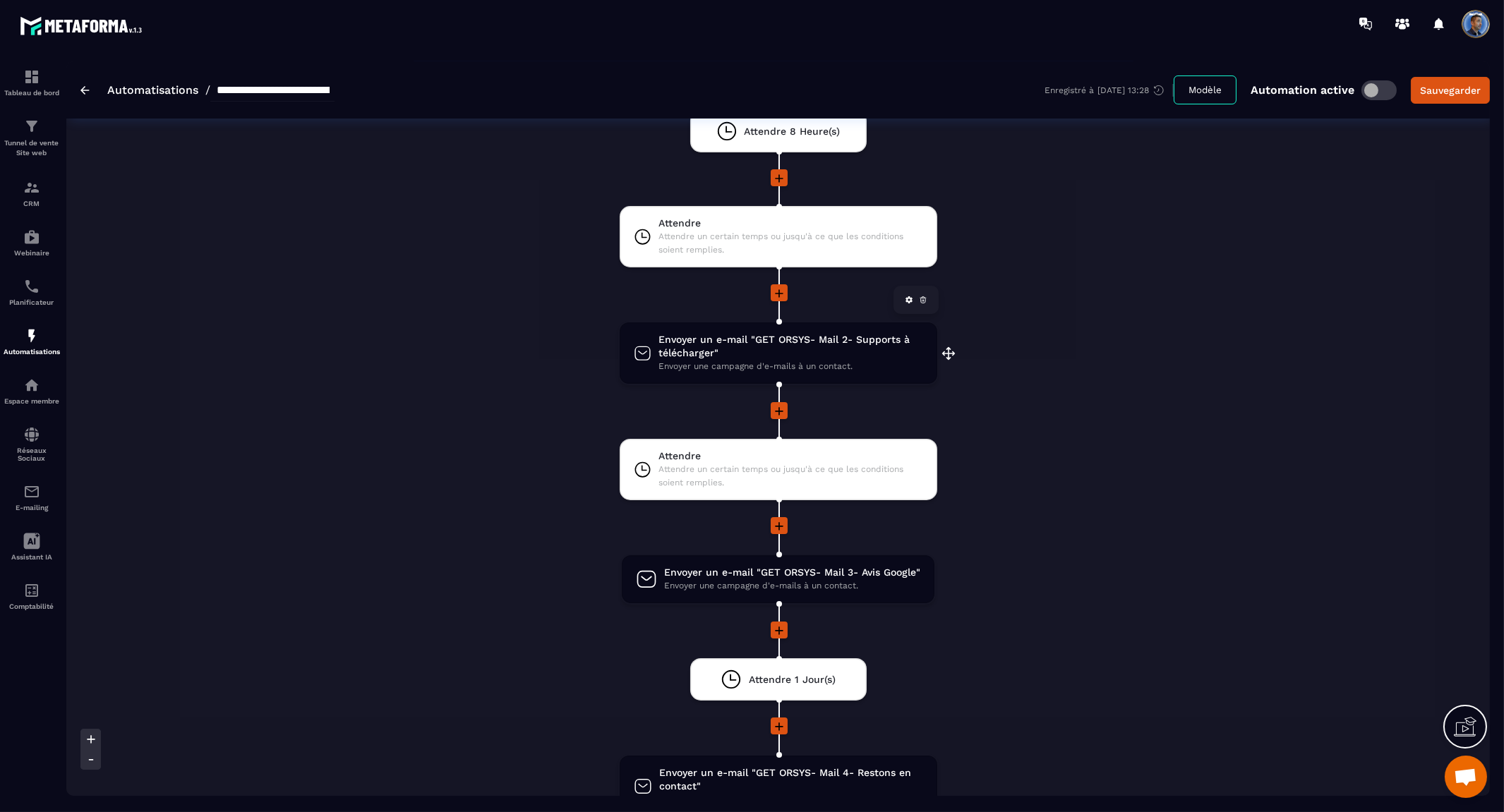
click at [837, 360] on span "Envoyer une campagne d'e-mails à un contact." at bounding box center [790, 367] width 264 height 13
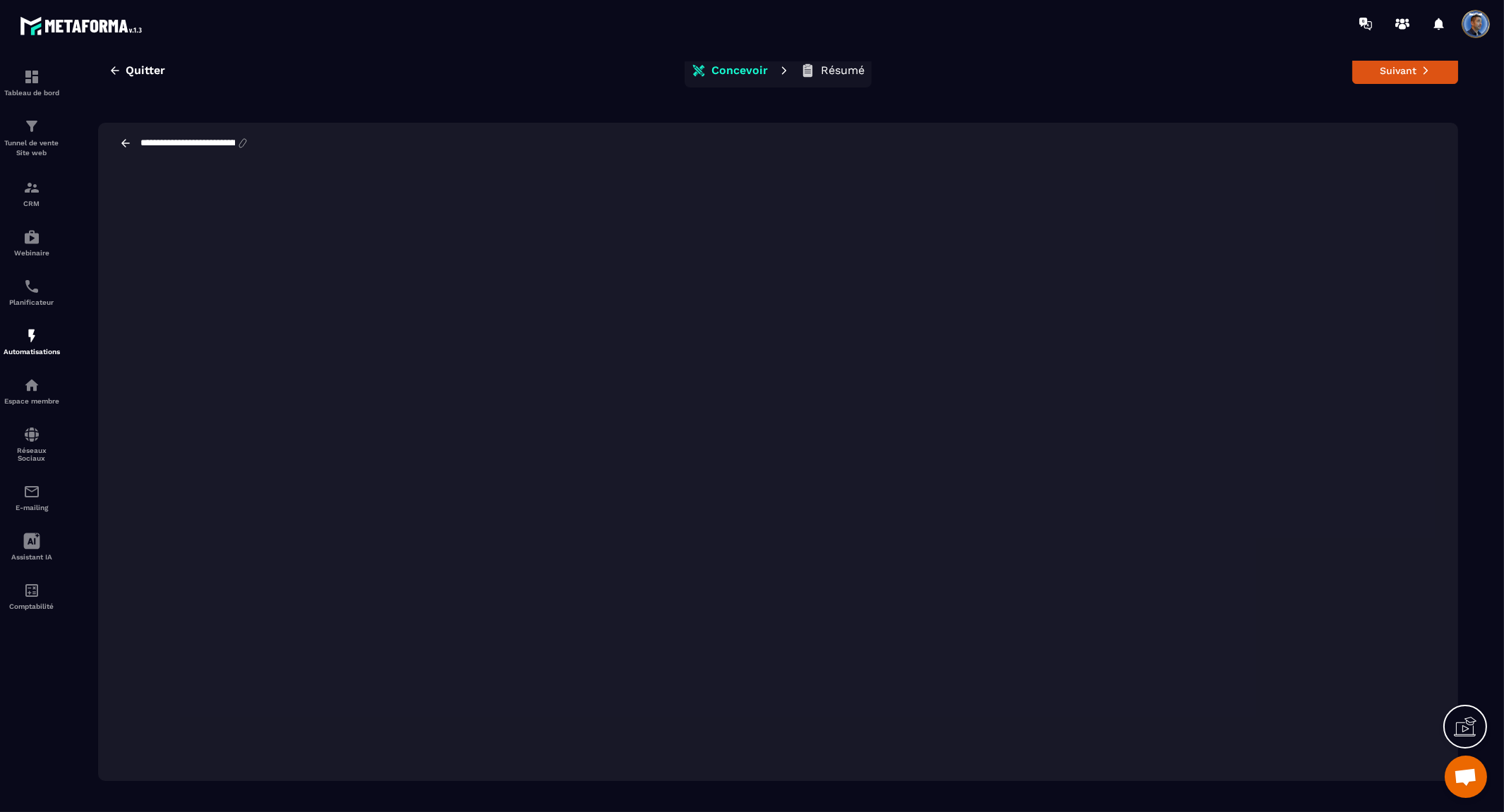
scroll to position [31, 0]
click at [1420, 73] on button "Suivant" at bounding box center [1405, 64] width 106 height 27
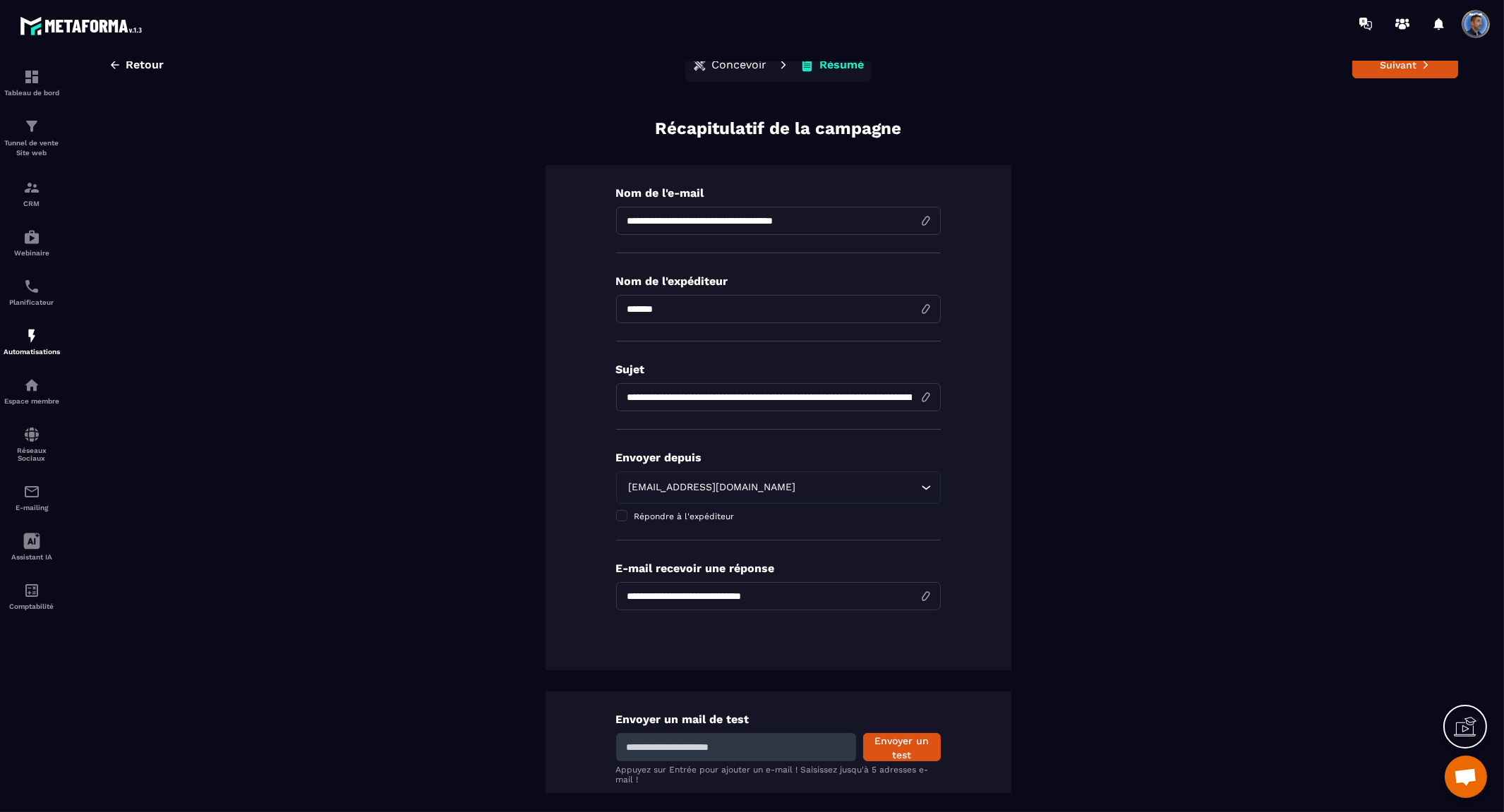
click at [771, 312] on input "*******" at bounding box center [778, 309] width 325 height 28
click at [622, 308] on input "*******" at bounding box center [778, 309] width 325 height 28
click at [1422, 65] on icon at bounding box center [1426, 64] width 9 height 9
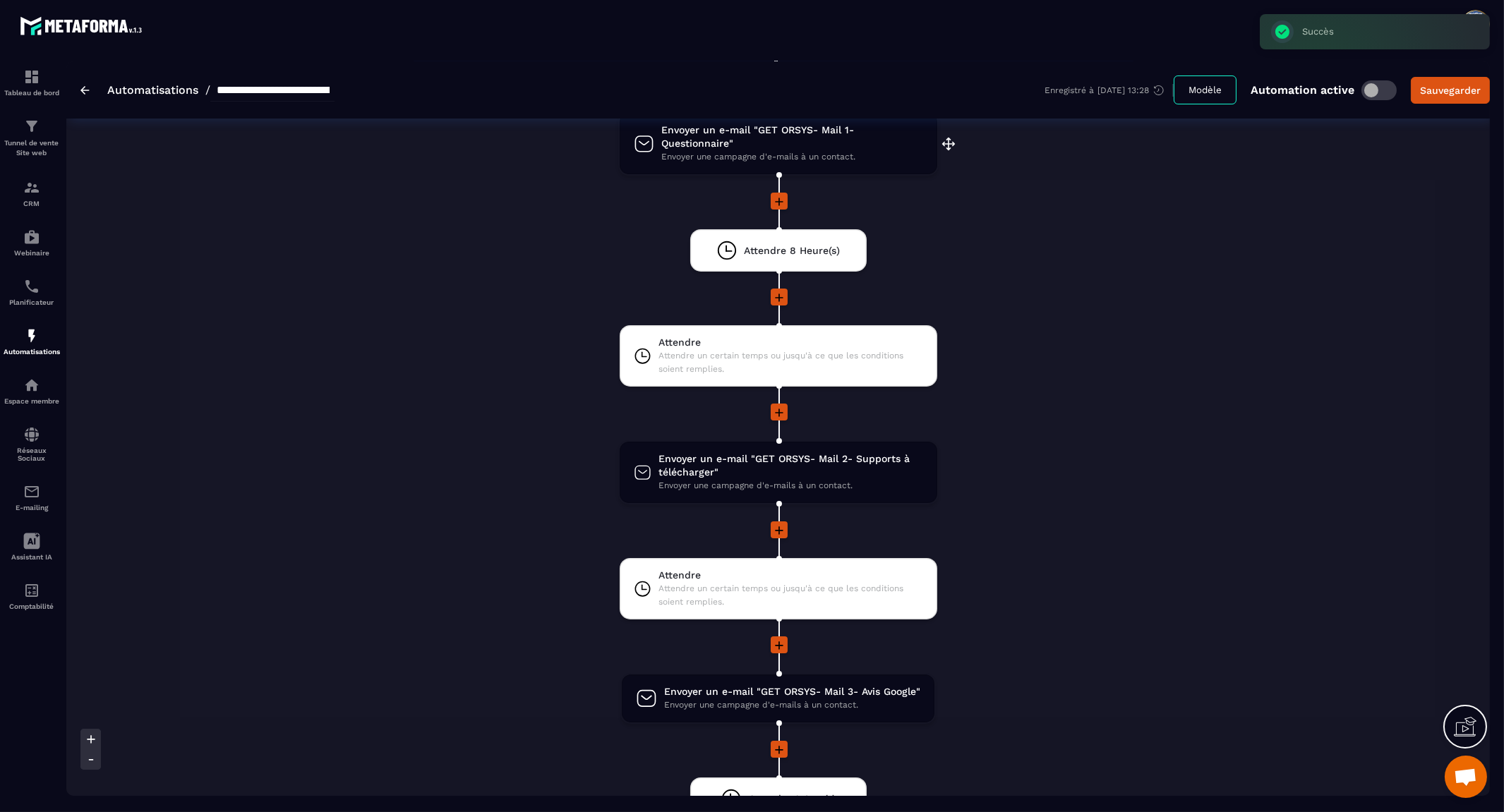
scroll to position [235, 0]
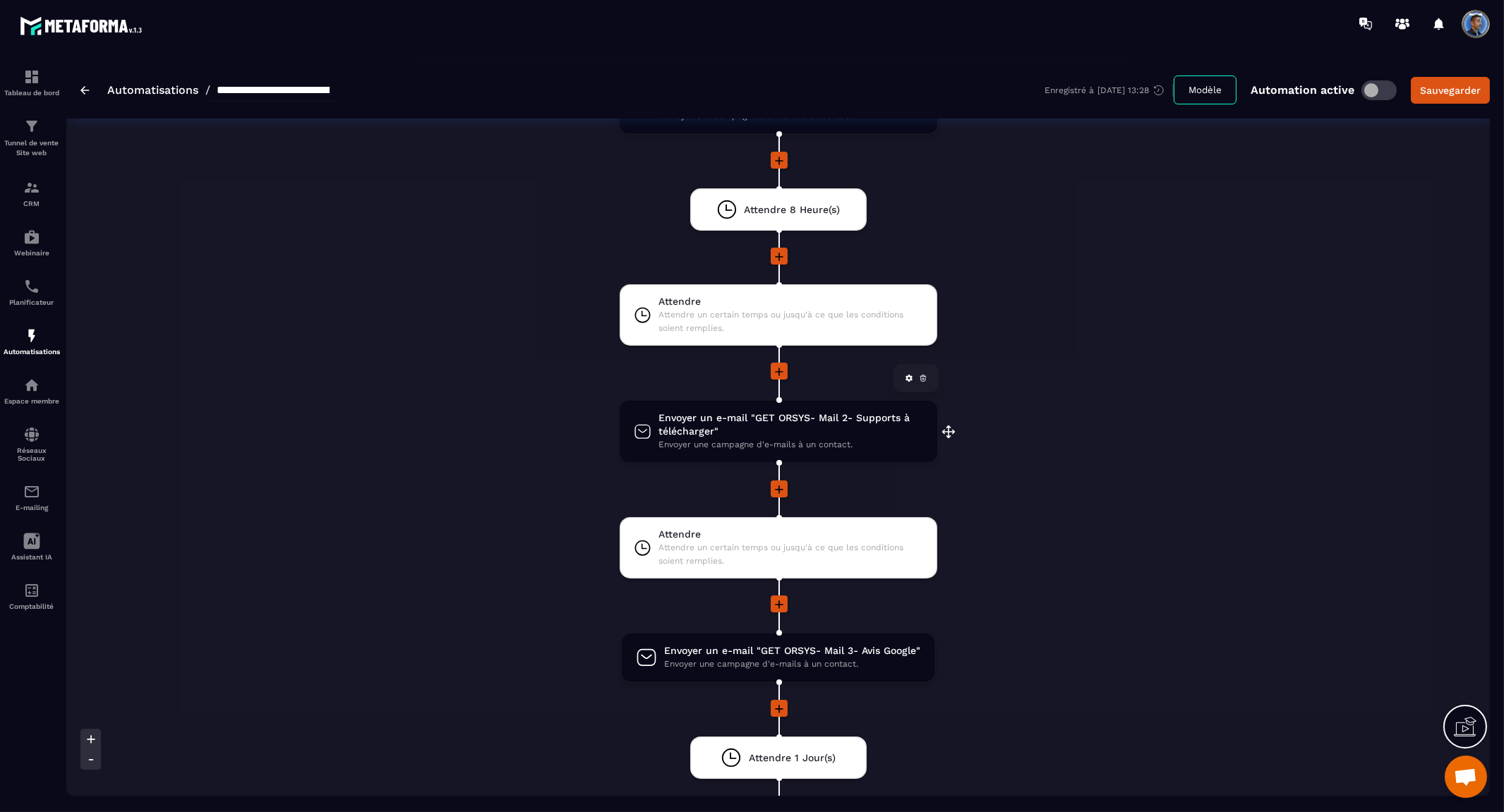
click at [832, 439] on span "Envoyer une campagne d'e-mails à un contact." at bounding box center [790, 445] width 264 height 13
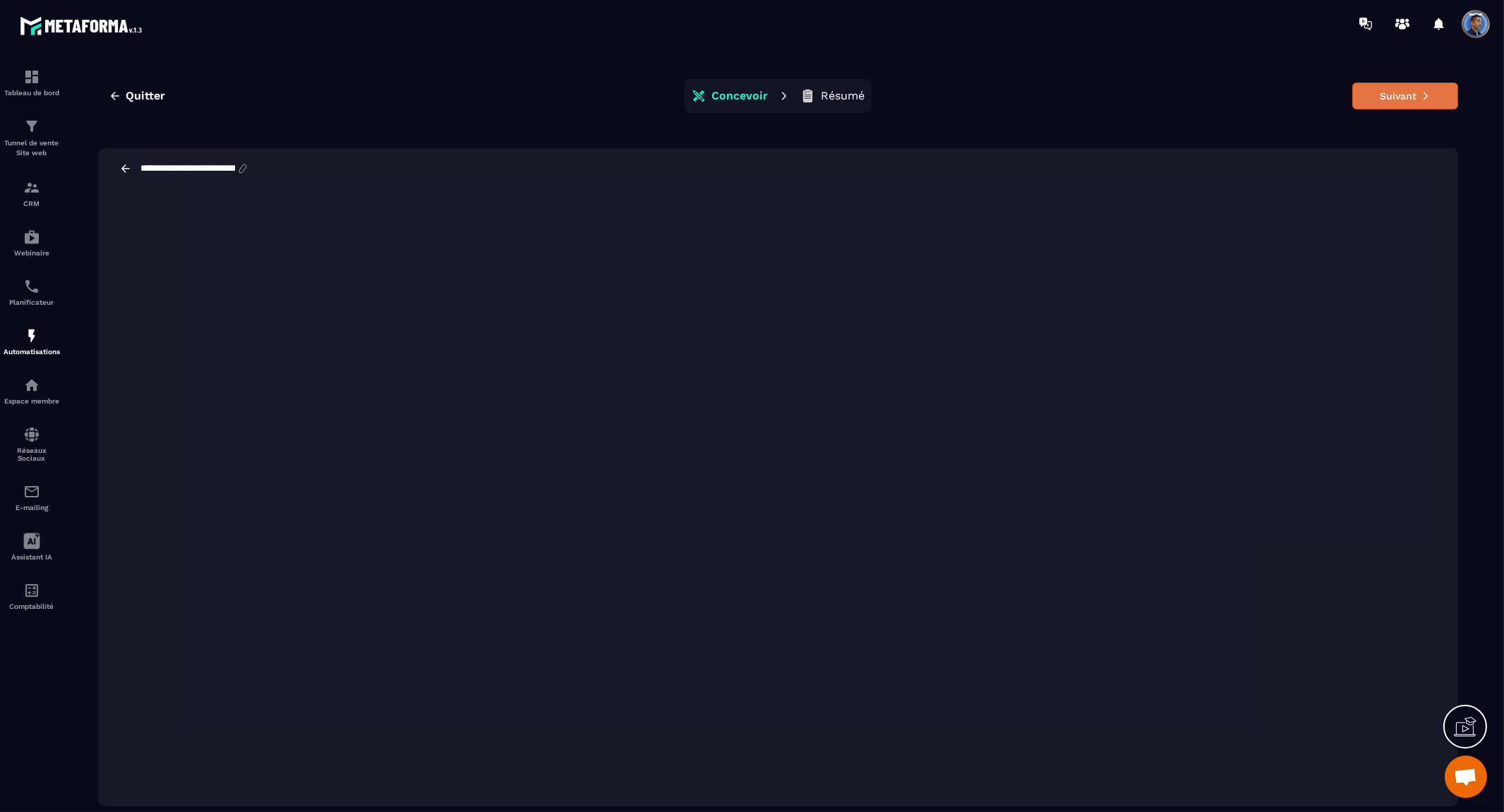
click at [1423, 102] on button "Suivant" at bounding box center [1405, 96] width 106 height 27
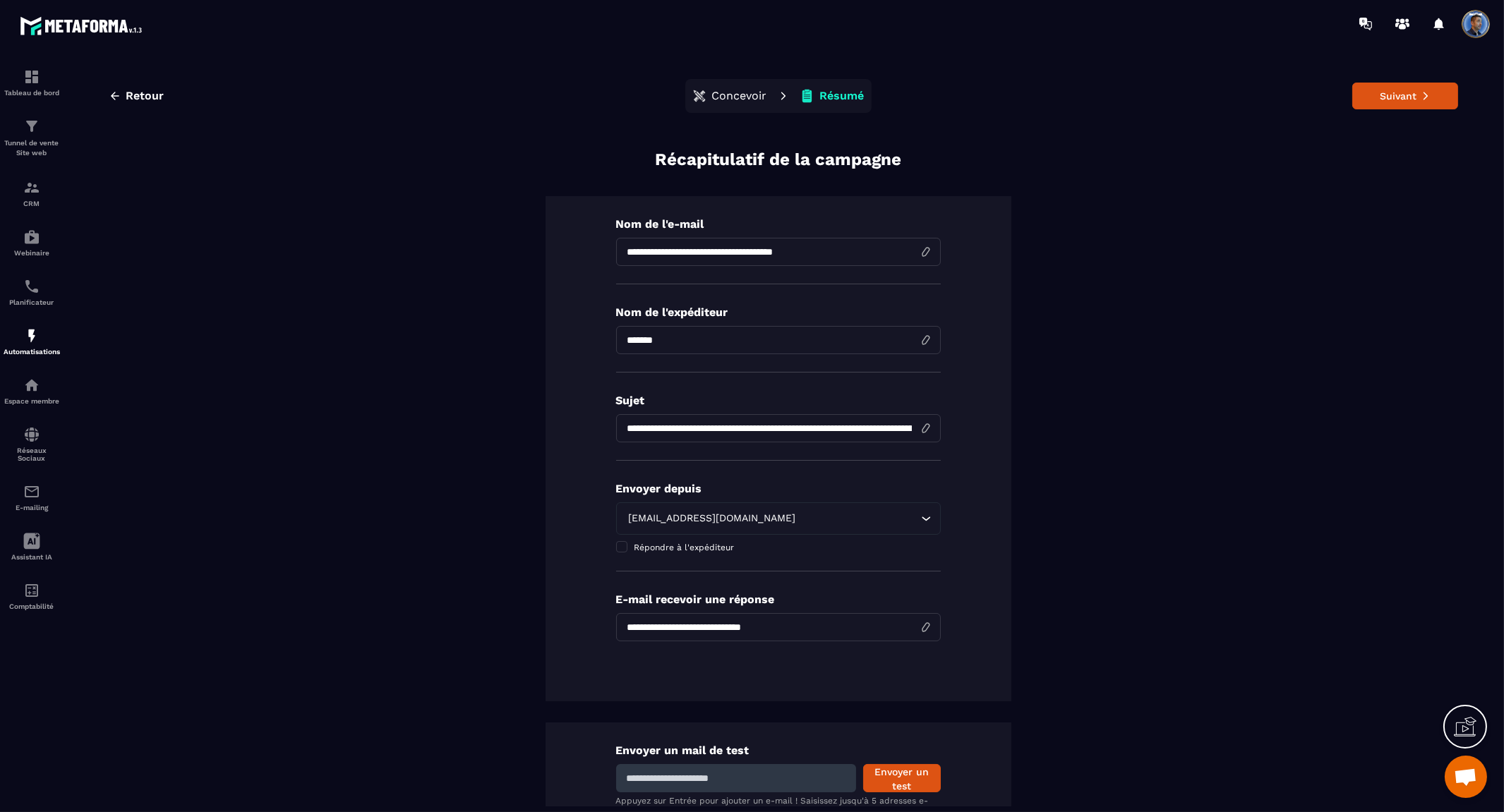
click at [1423, 102] on button "Suivant" at bounding box center [1405, 96] width 106 height 27
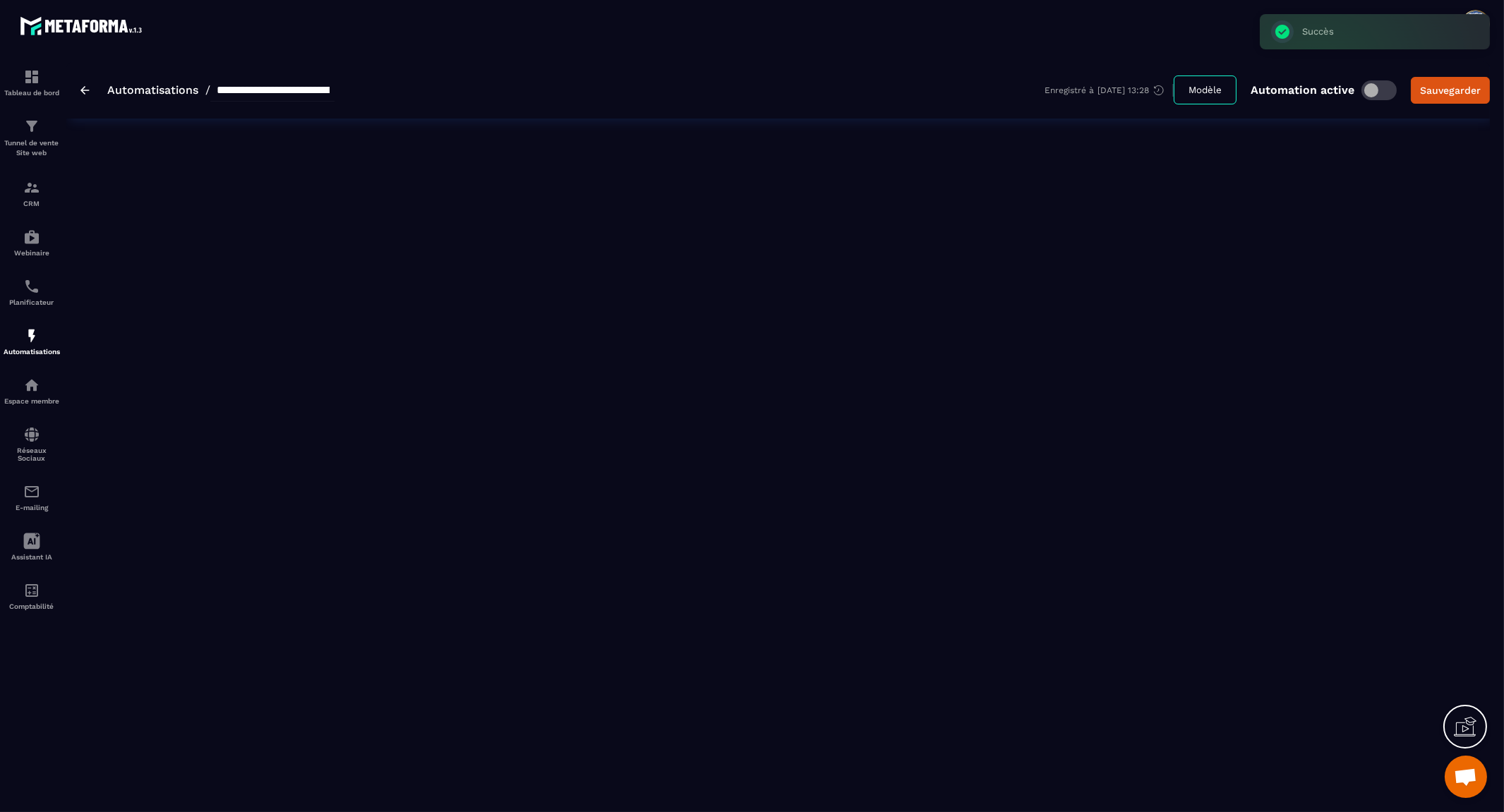
click at [1423, 102] on button "Sauvegarder" at bounding box center [1450, 90] width 79 height 27
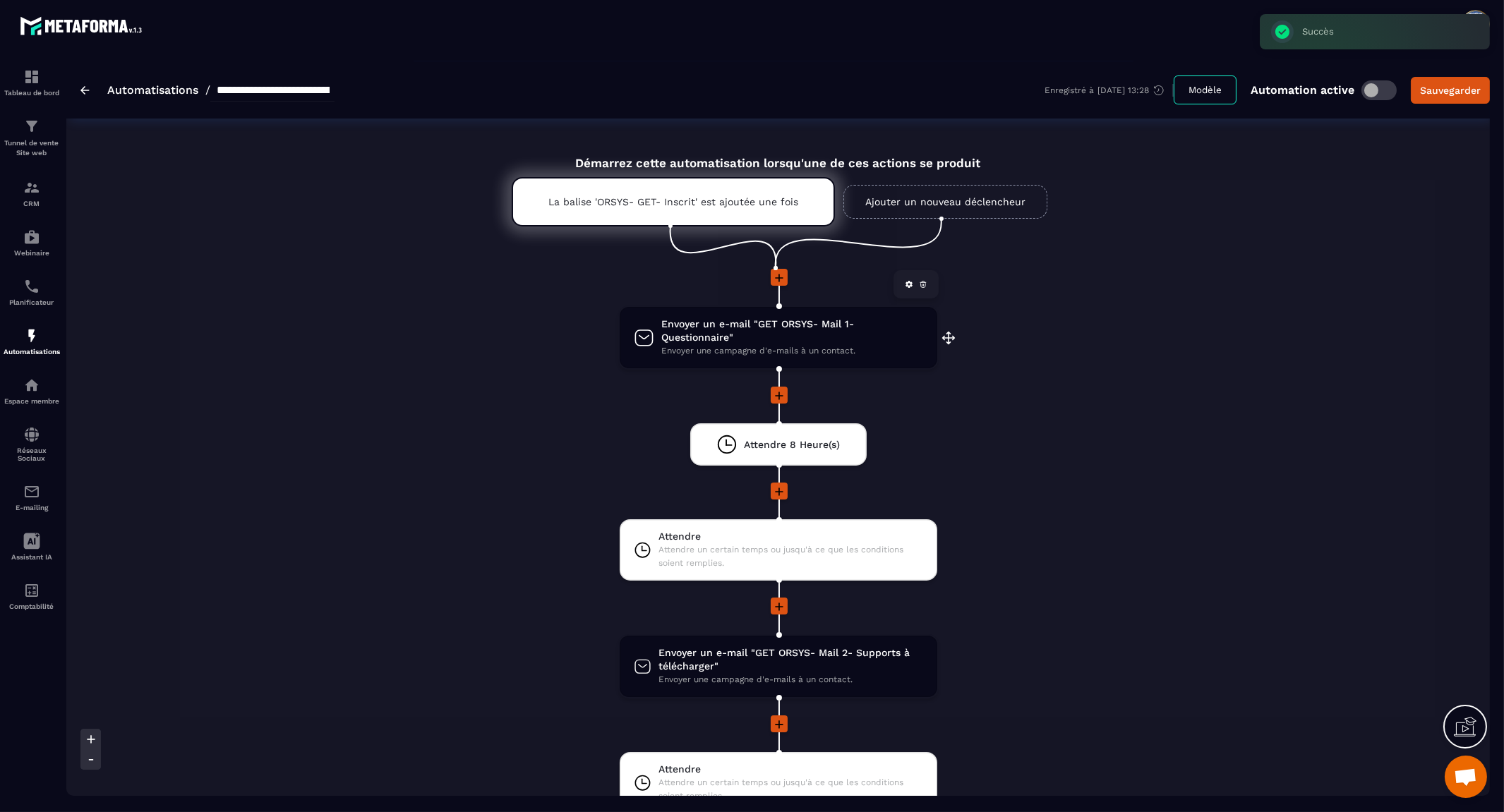
click at [839, 335] on span "Envoyer un e-mail "GET ORSYS- Mail 1- Questionnaire"" at bounding box center [792, 331] width 262 height 27
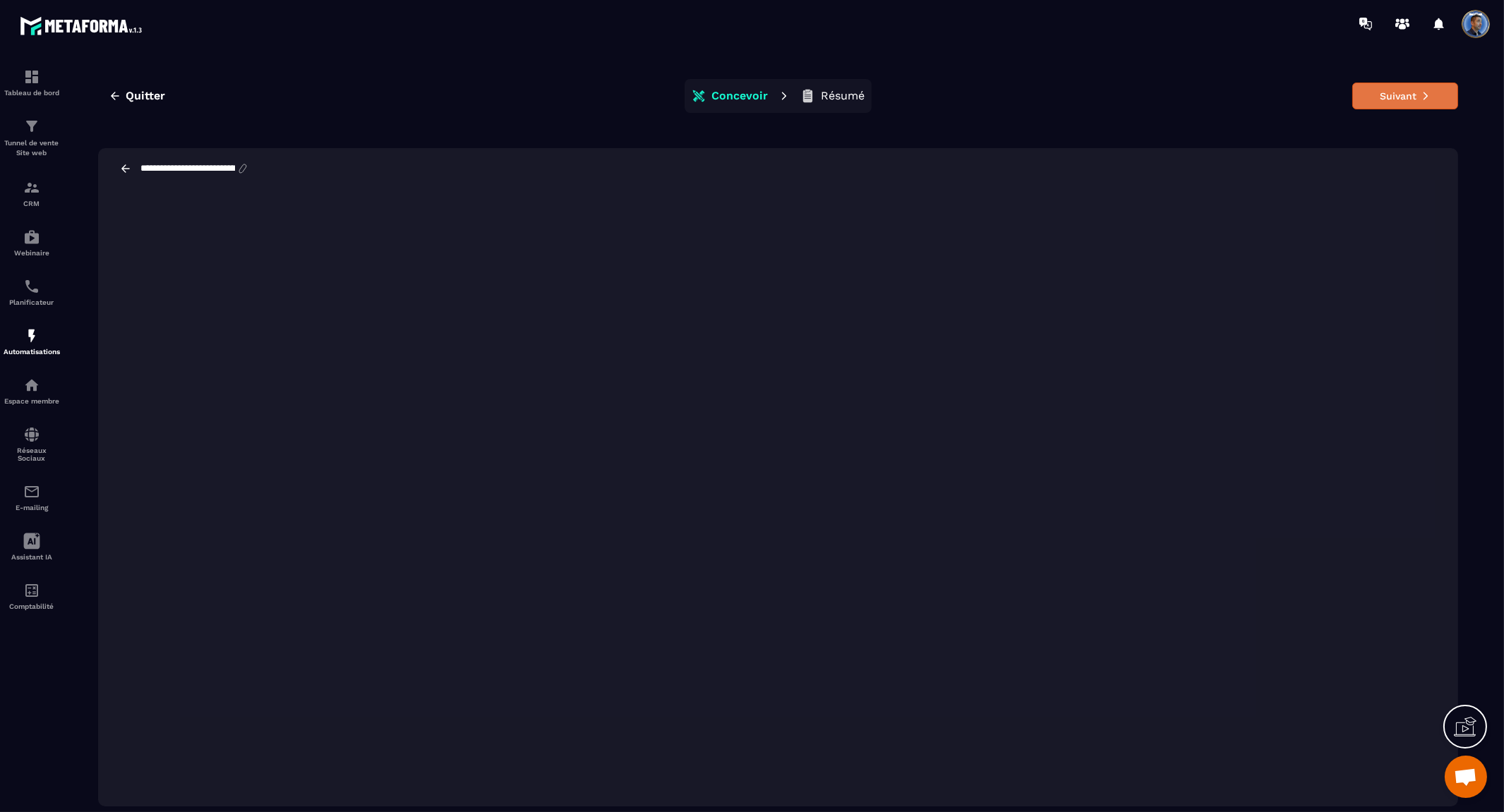
click at [1415, 96] on button "Suivant" at bounding box center [1405, 96] width 106 height 27
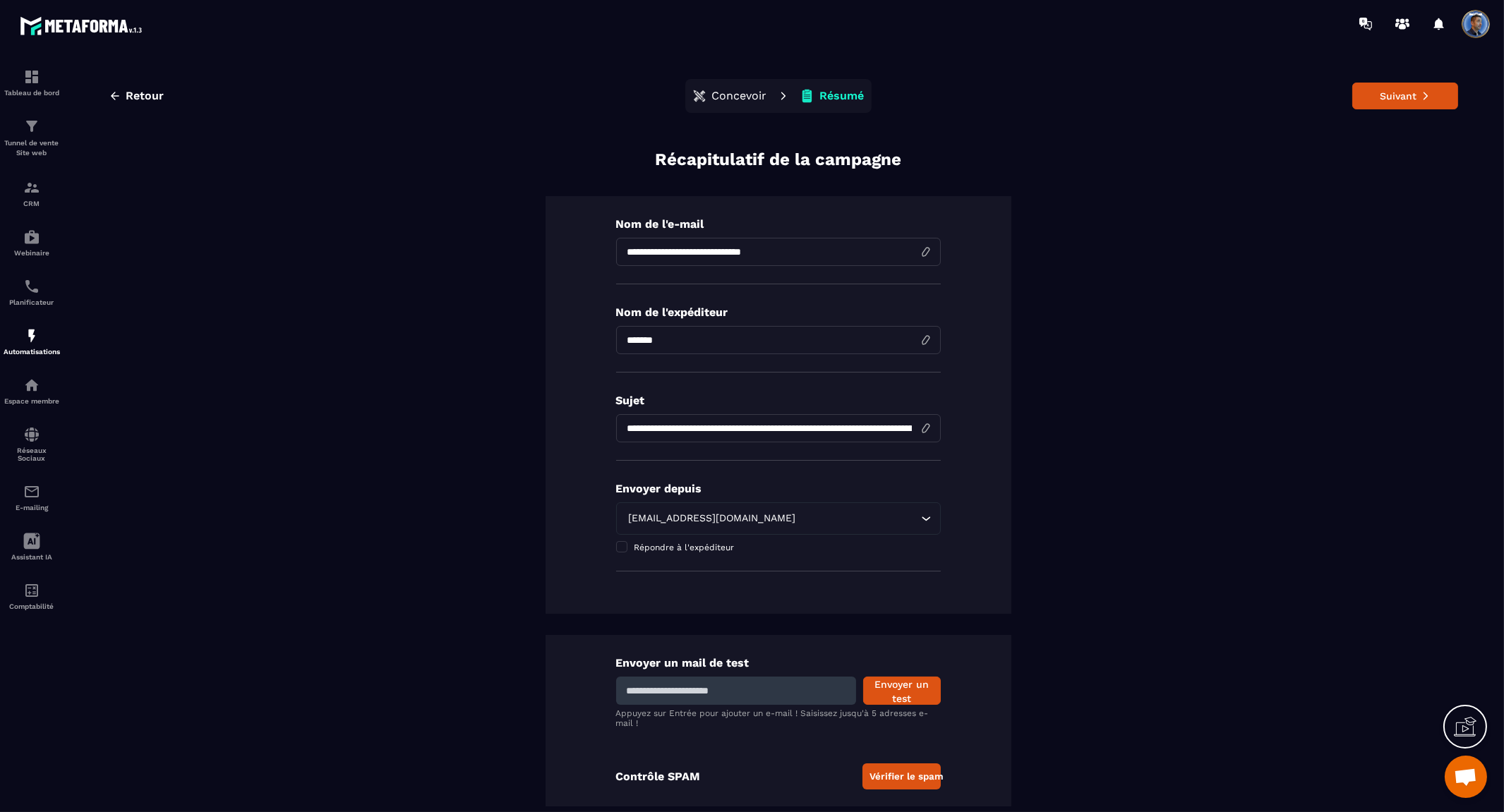
click at [1423, 96] on icon at bounding box center [1425, 97] width 4 height 8
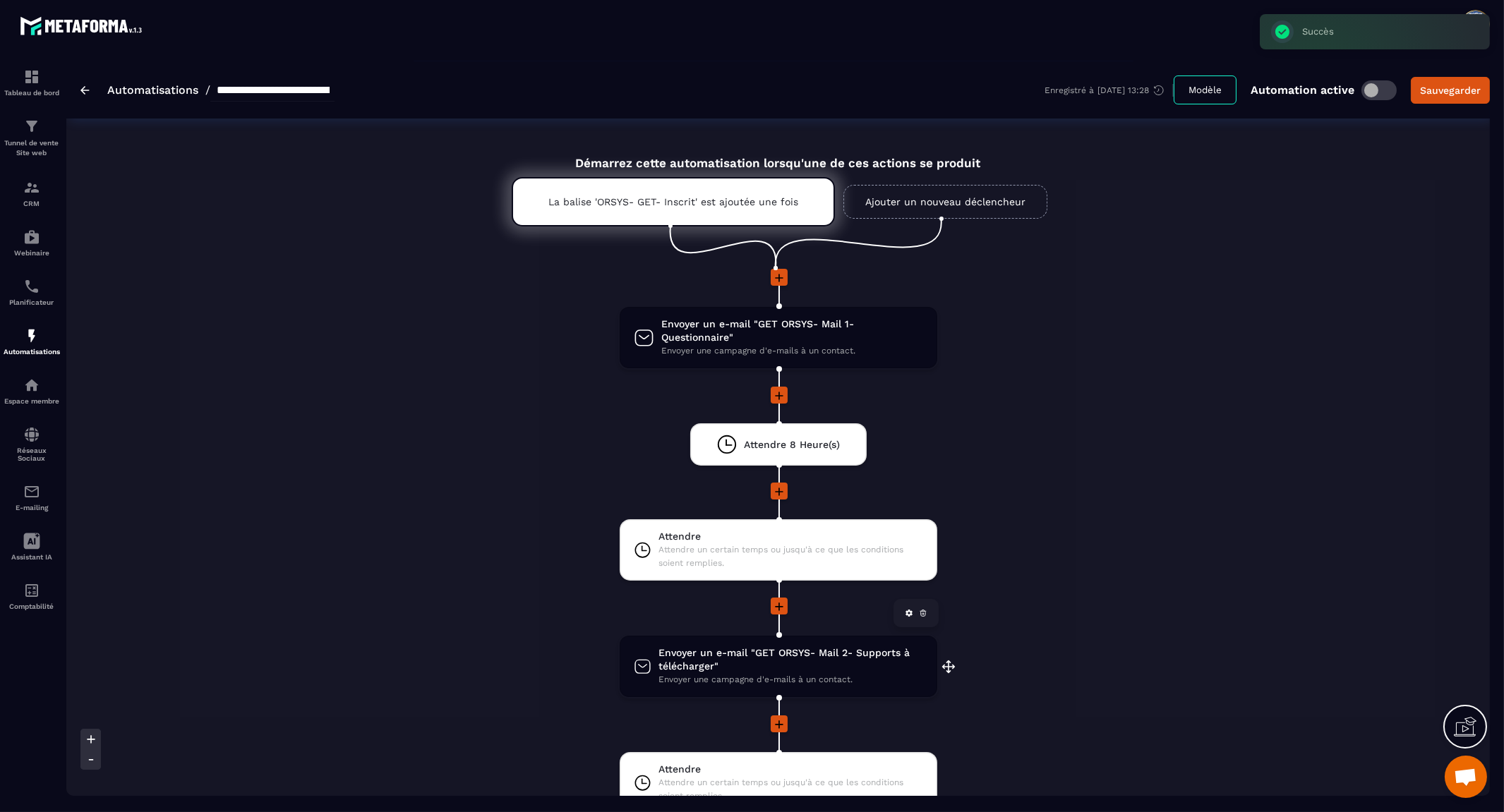
click at [746, 668] on span "Envoyer un e-mail "GET ORSYS- Mail 2- Supports à télécharger"" at bounding box center [790, 659] width 264 height 27
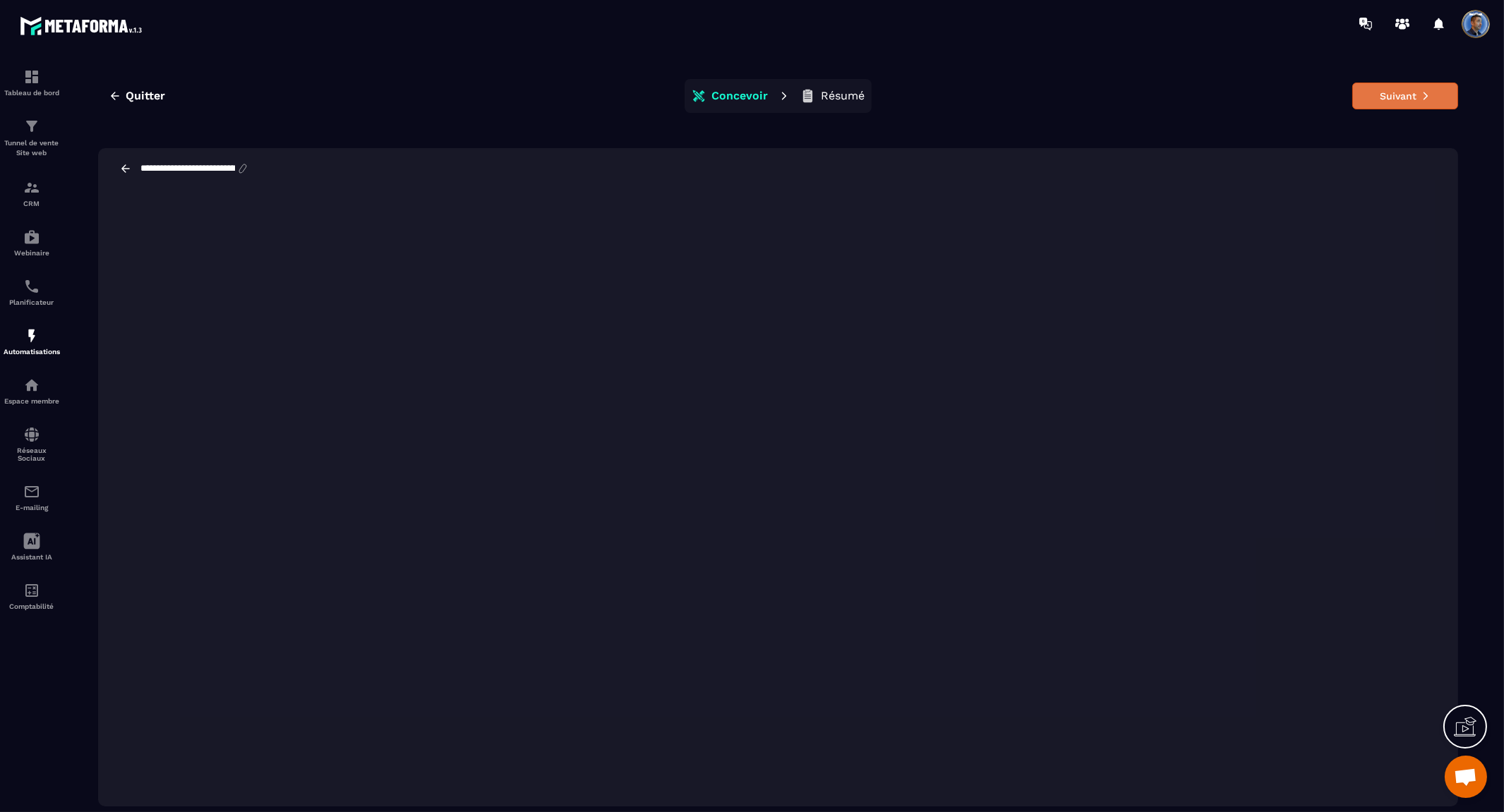
click at [1438, 102] on button "Suivant" at bounding box center [1405, 96] width 106 height 27
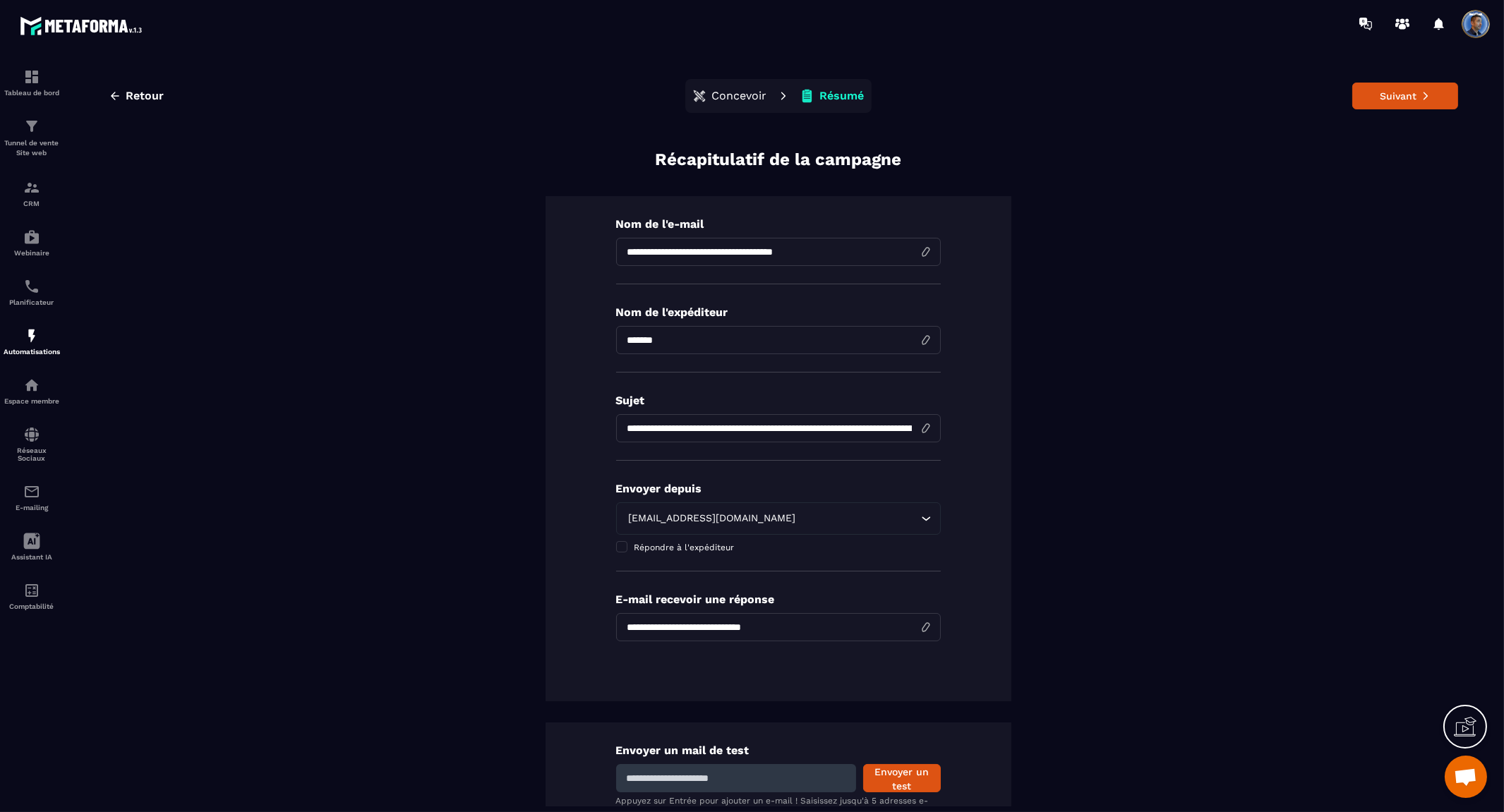
click at [1438, 102] on button "Suivant" at bounding box center [1405, 96] width 106 height 27
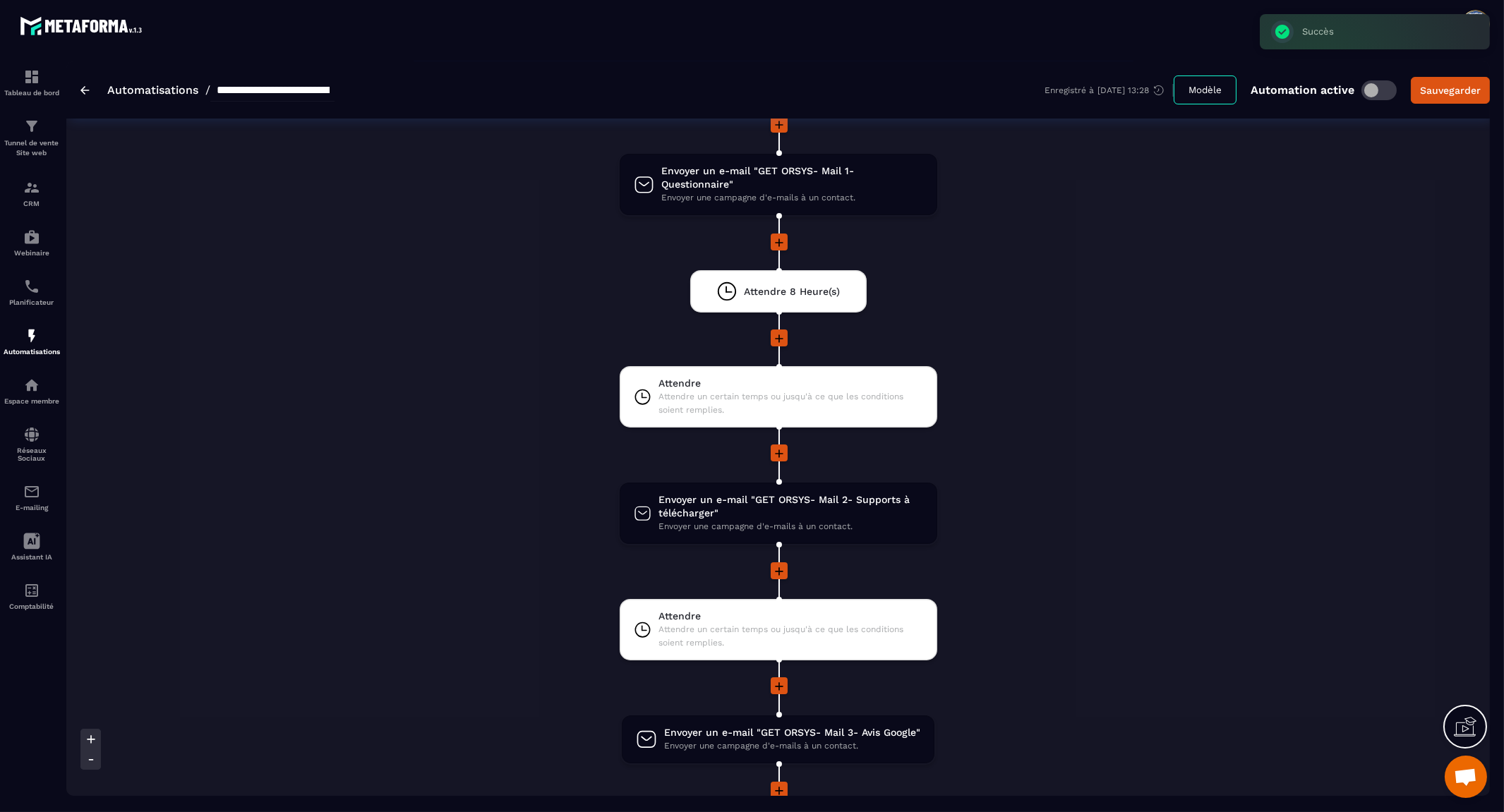
scroll to position [470, 0]
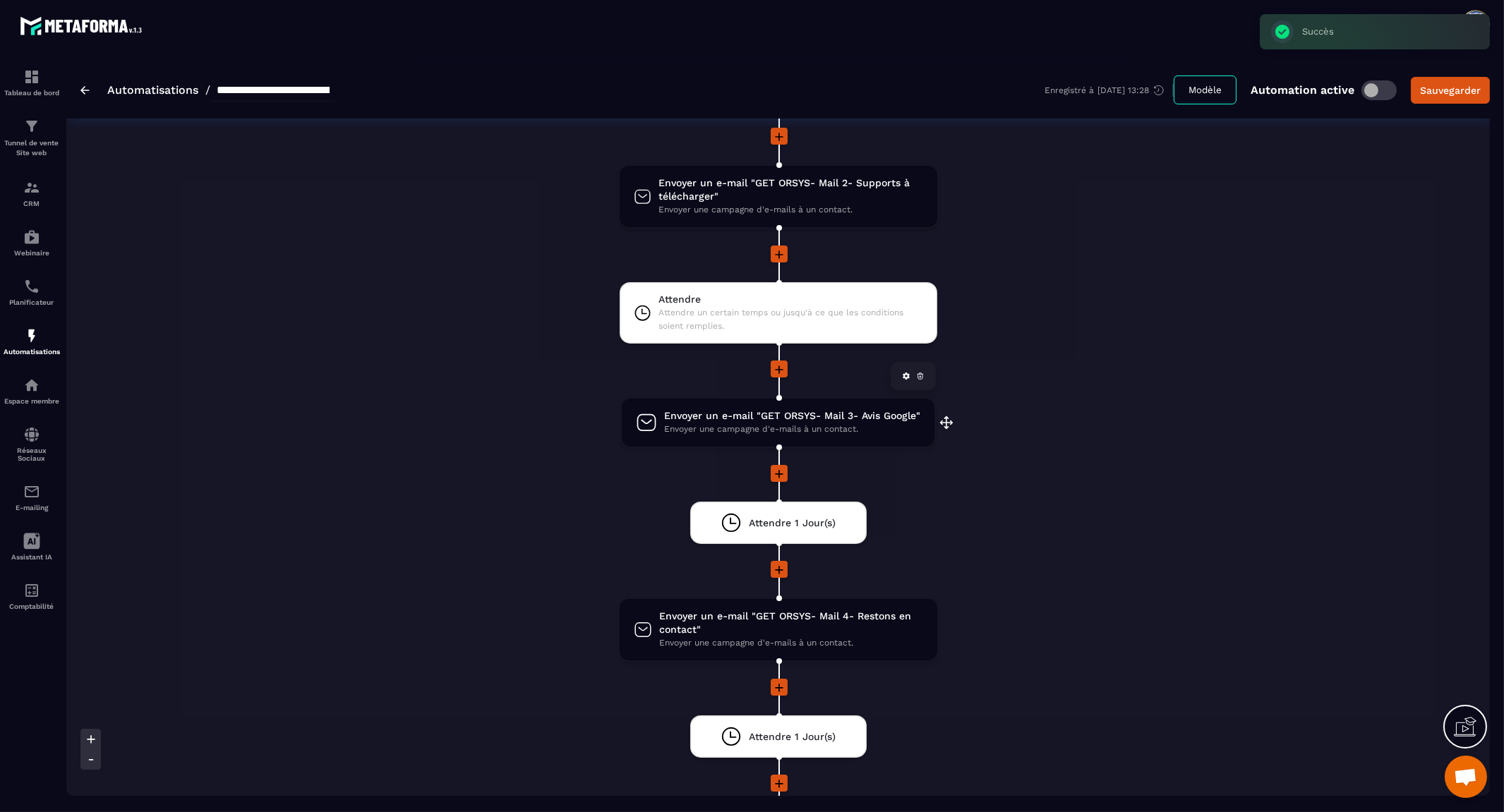
click at [853, 409] on span "Envoyer un e-mail "GET ORSYS- Mail 3- Avis Google"" at bounding box center [792, 416] width 256 height 13
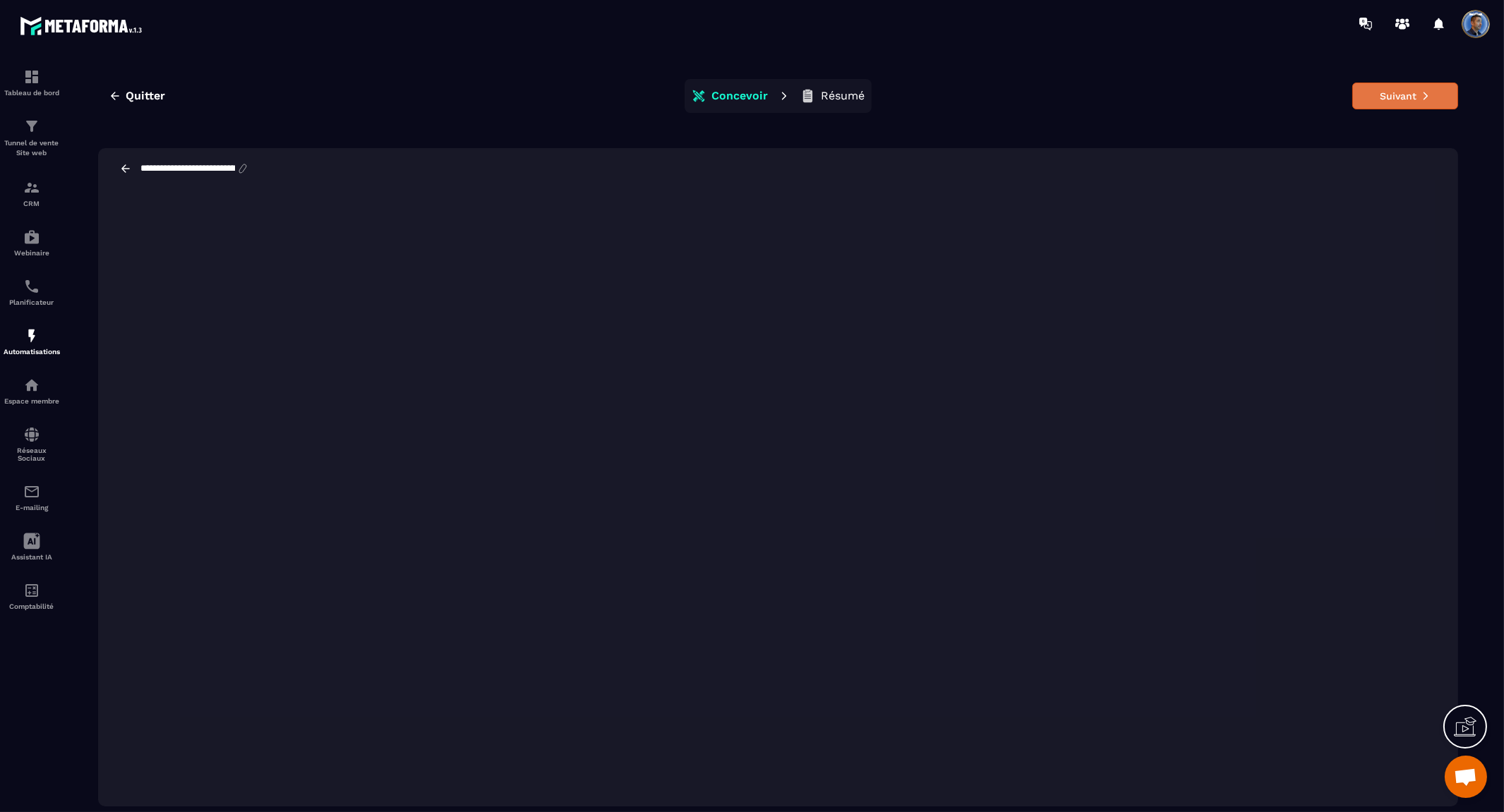
click at [1435, 93] on button "Suivant" at bounding box center [1405, 96] width 106 height 27
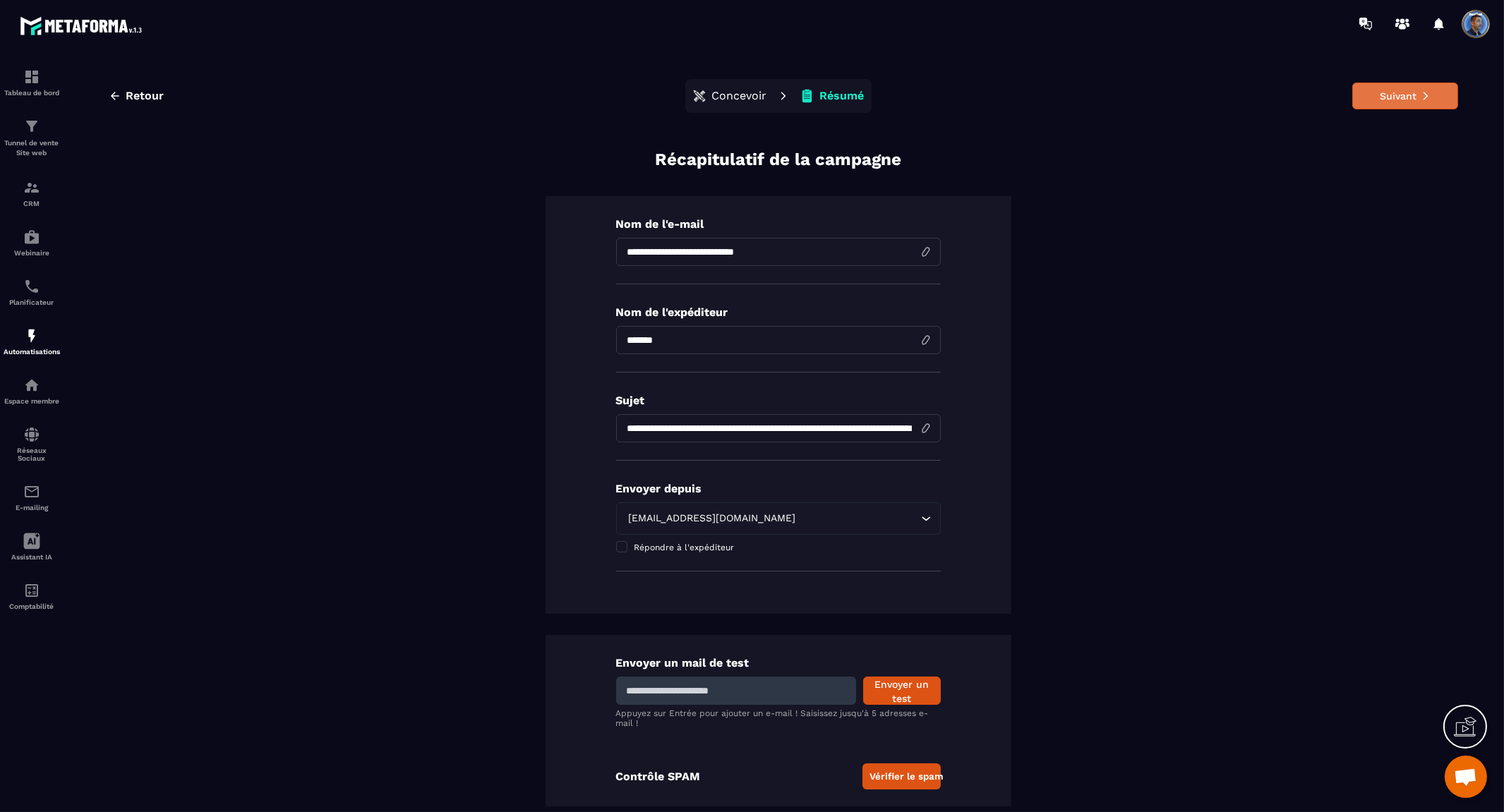
click at [1396, 95] on button "Suivant" at bounding box center [1405, 96] width 106 height 27
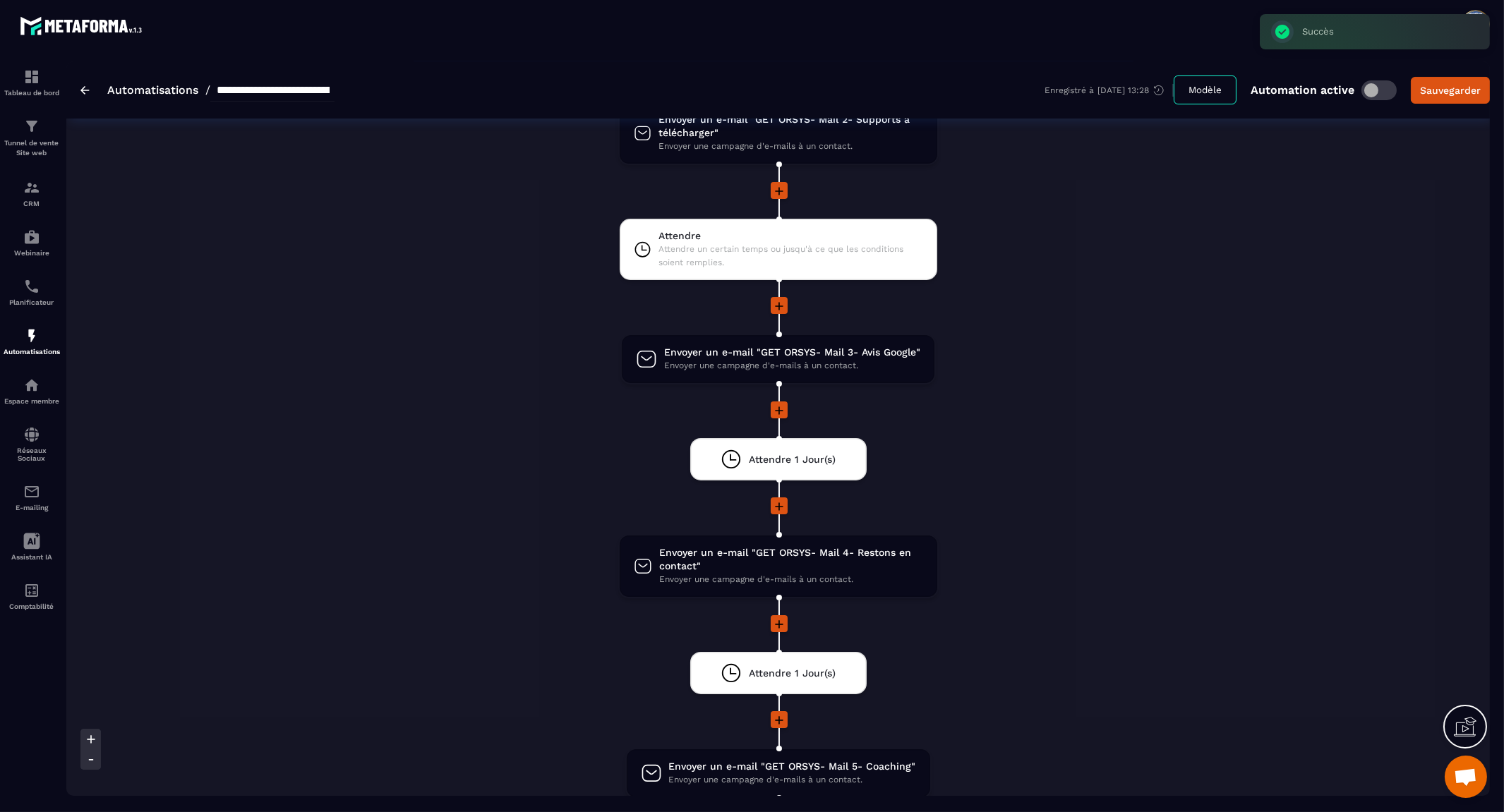
scroll to position [549, 0]
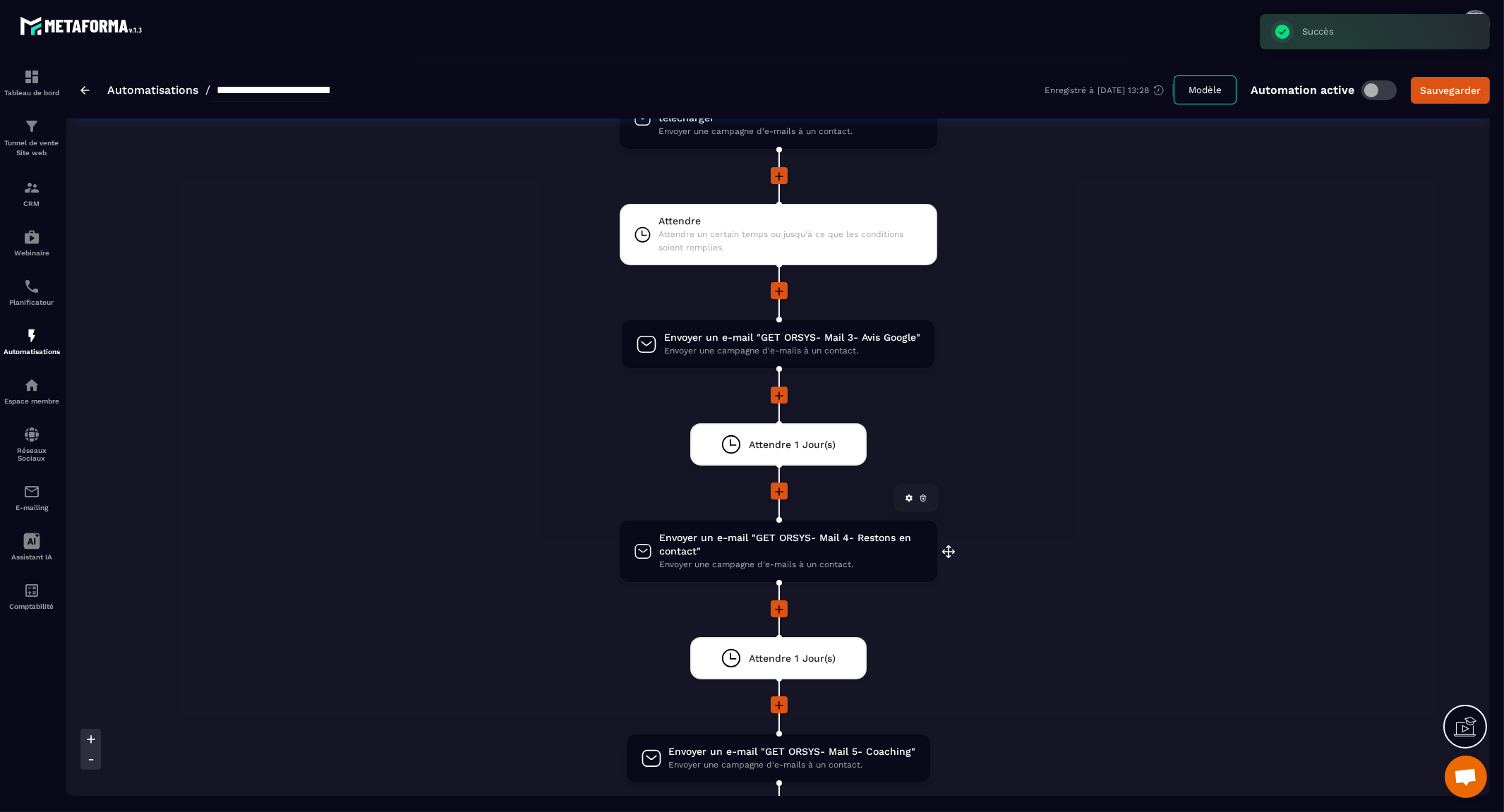
click at [862, 532] on span "Envoyer un e-mail "GET ORSYS- Mail 4- Restons en contact"" at bounding box center [791, 545] width 263 height 27
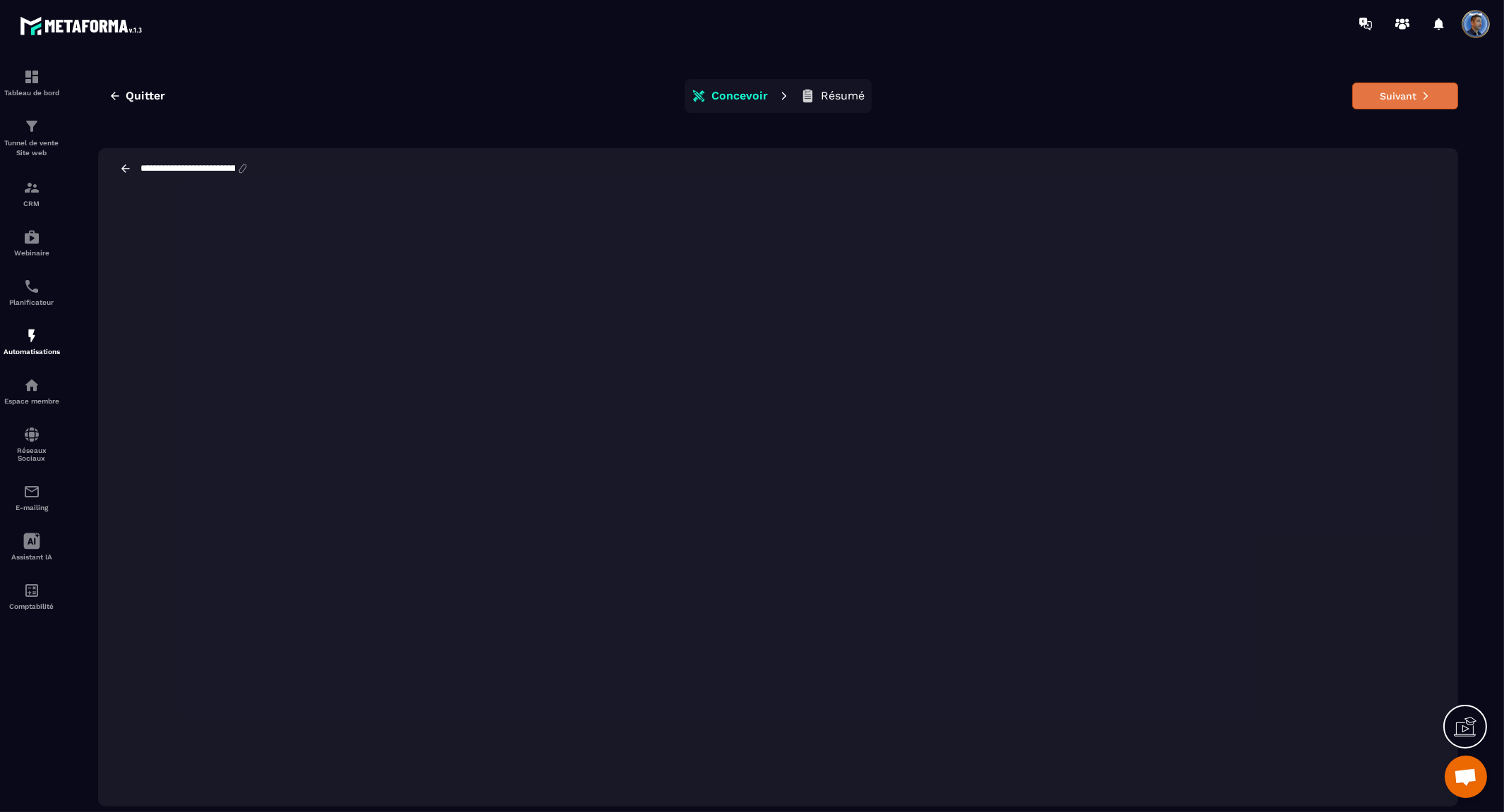
click at [1402, 96] on button "Suivant" at bounding box center [1405, 96] width 106 height 27
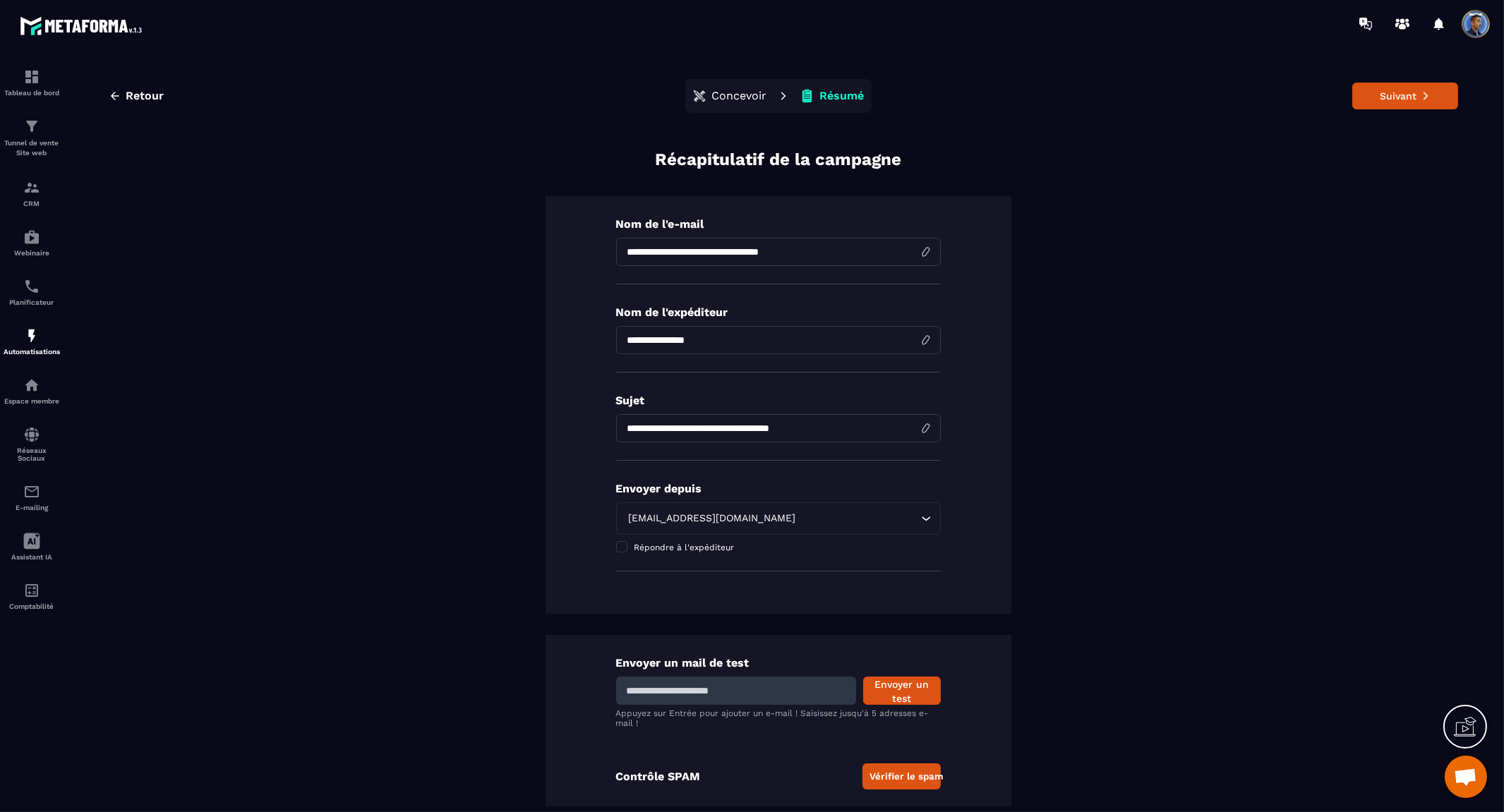
click at [1402, 96] on button "Suivant" at bounding box center [1405, 96] width 106 height 27
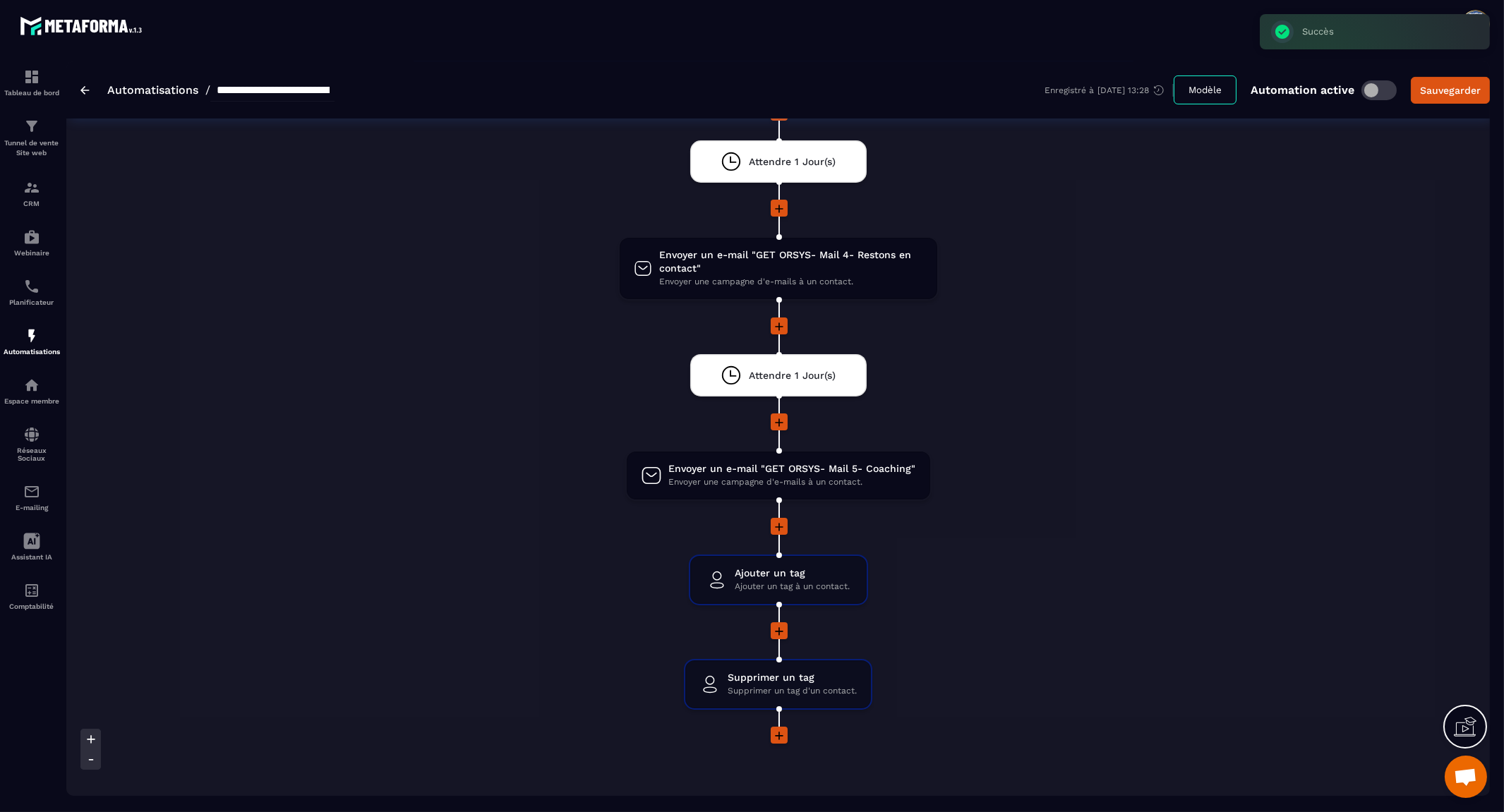
scroll to position [862, 0]
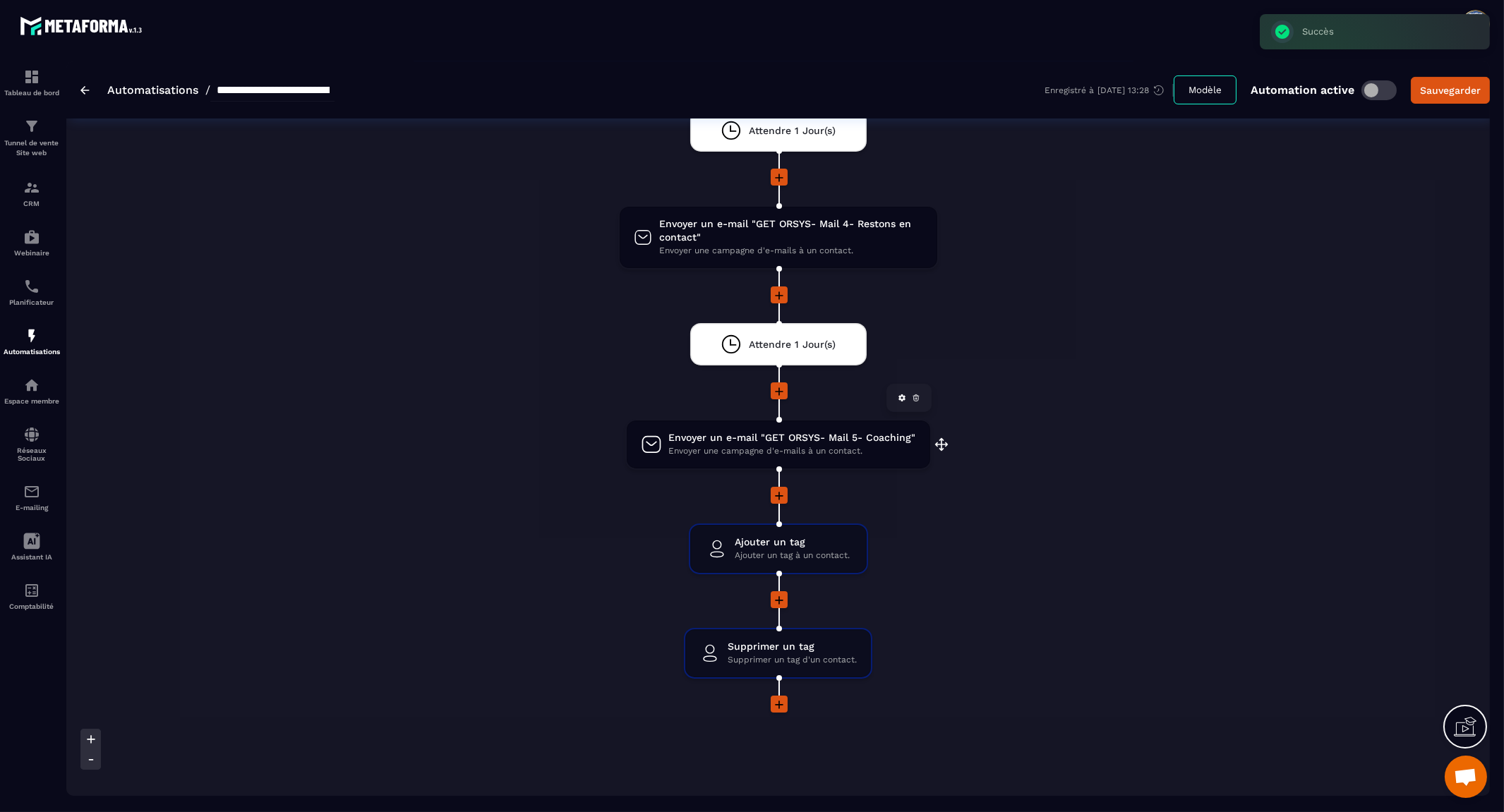
click at [865, 444] on span "Envoyer une campagne d'e-mails à un contact." at bounding box center [792, 451] width 247 height 13
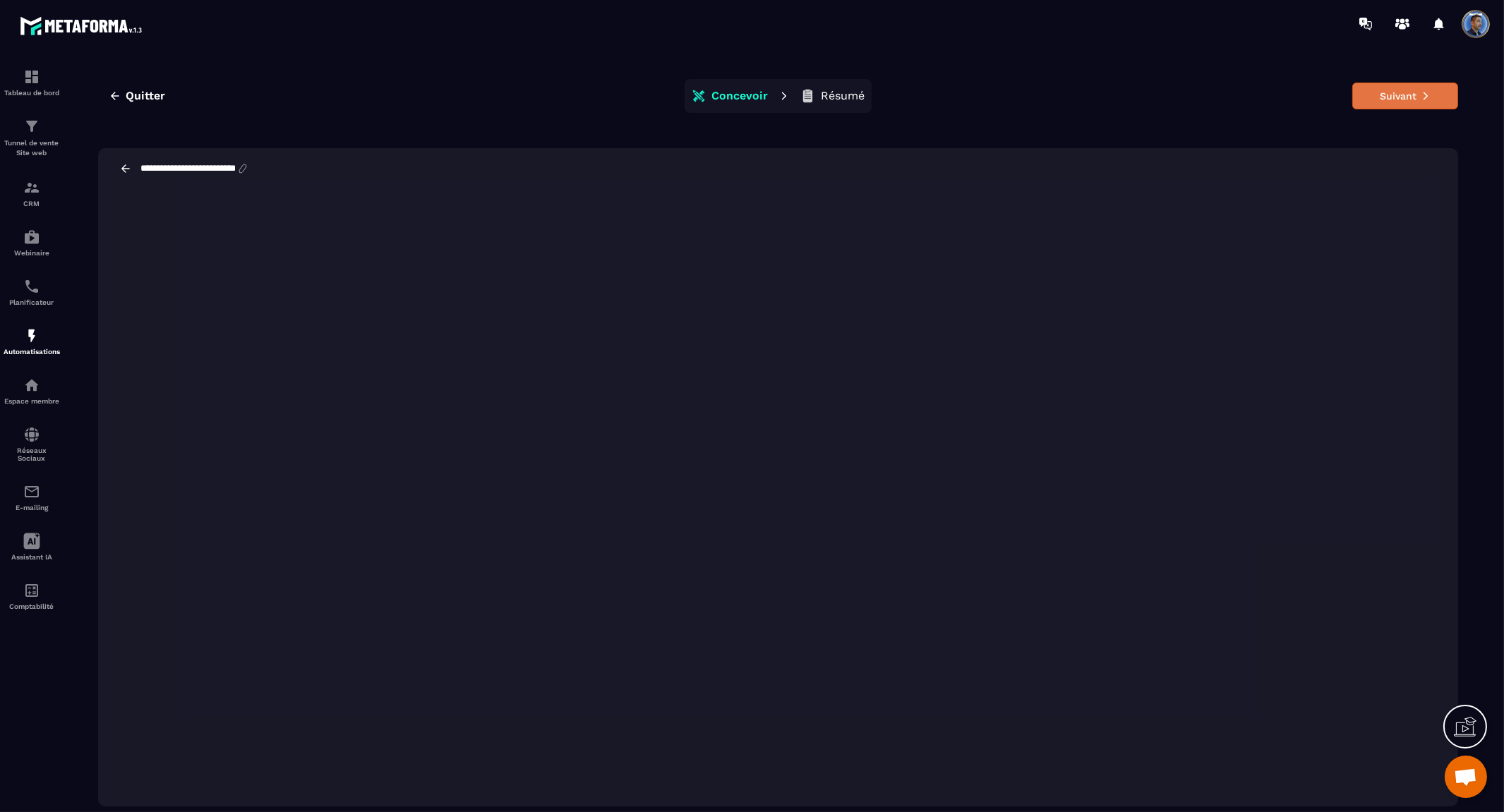
click at [1416, 97] on button "Suivant" at bounding box center [1405, 96] width 106 height 27
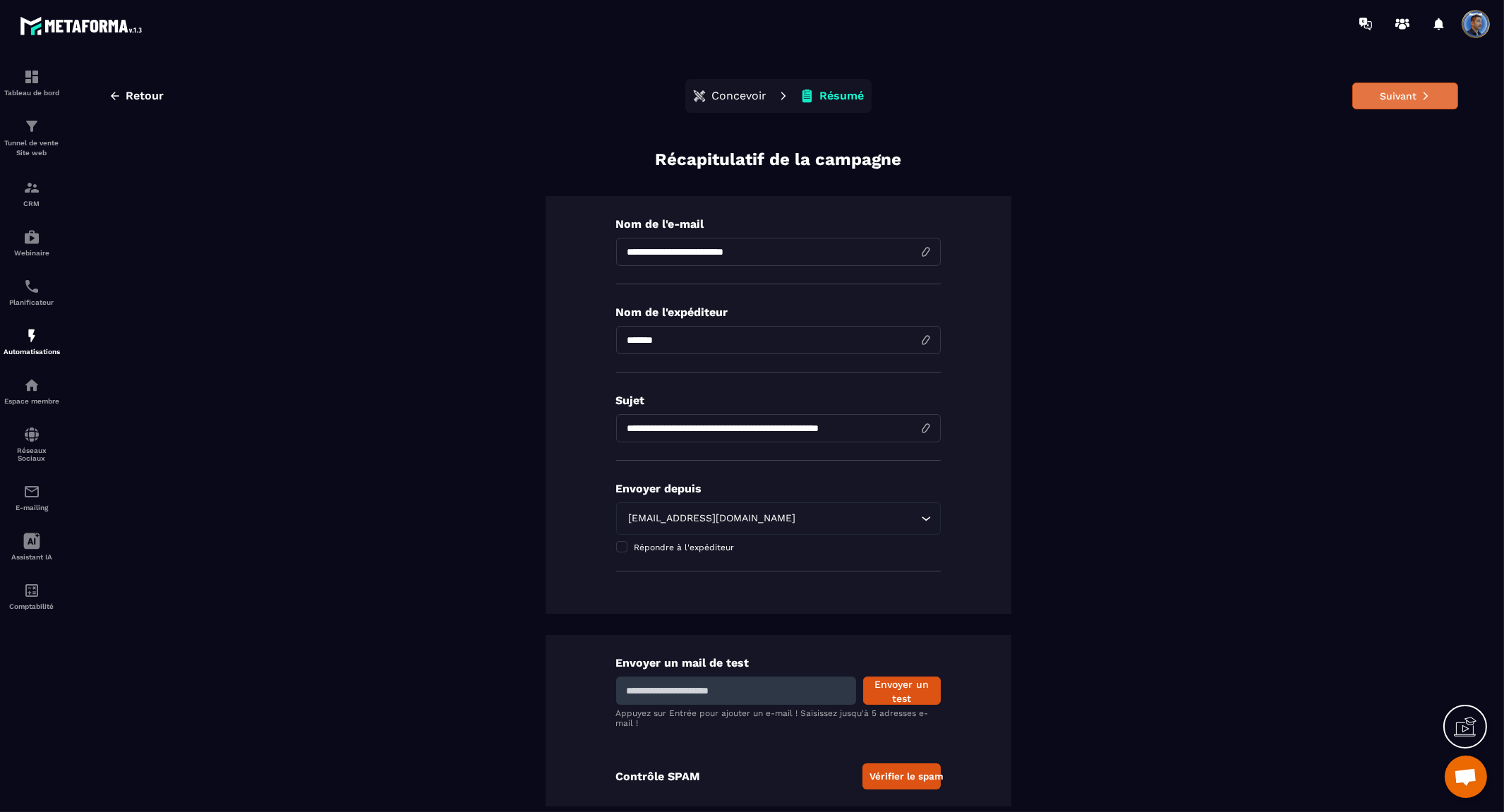
click at [1396, 97] on button "Suivant" at bounding box center [1405, 96] width 106 height 27
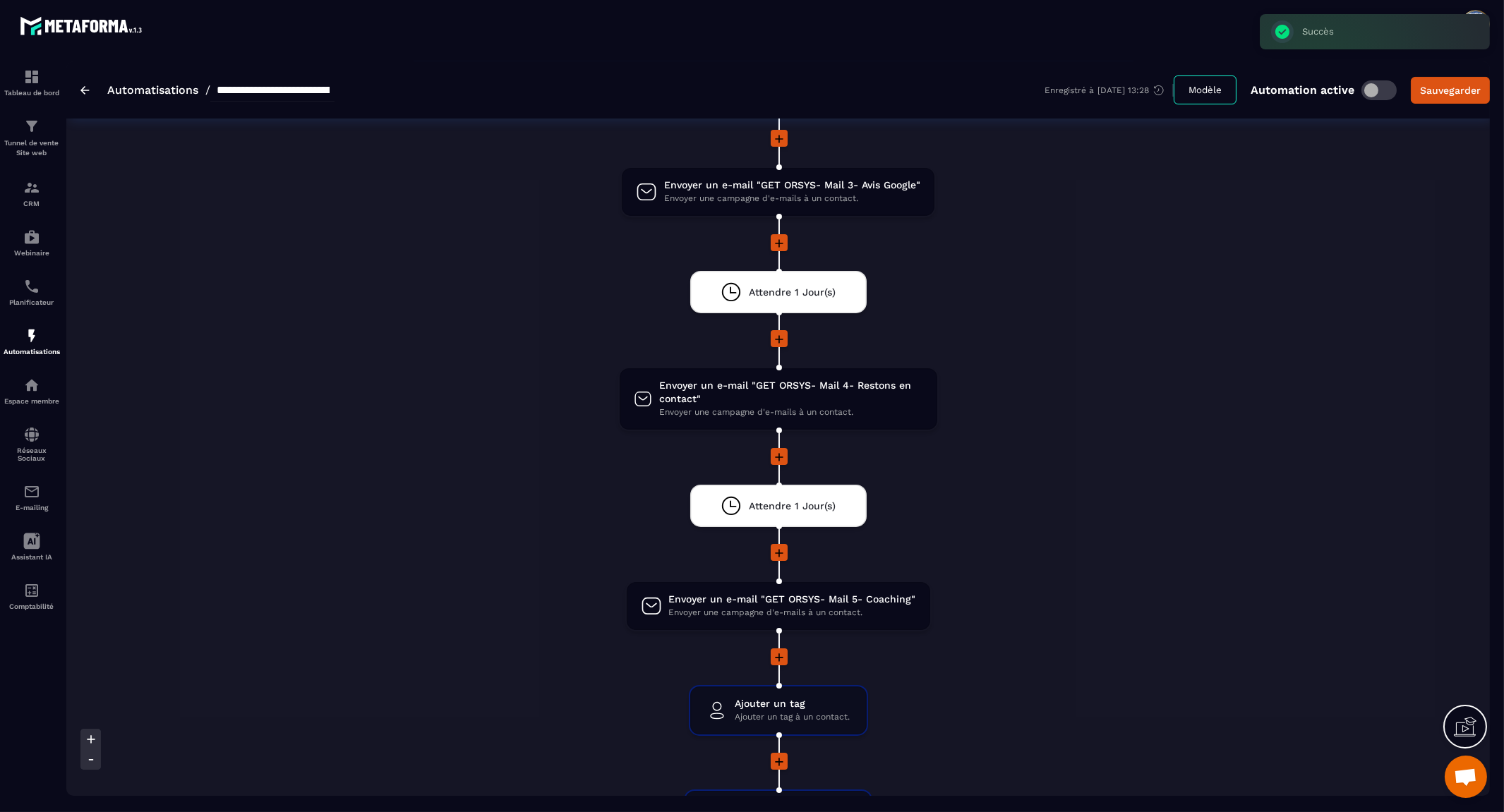
scroll to position [989, 0]
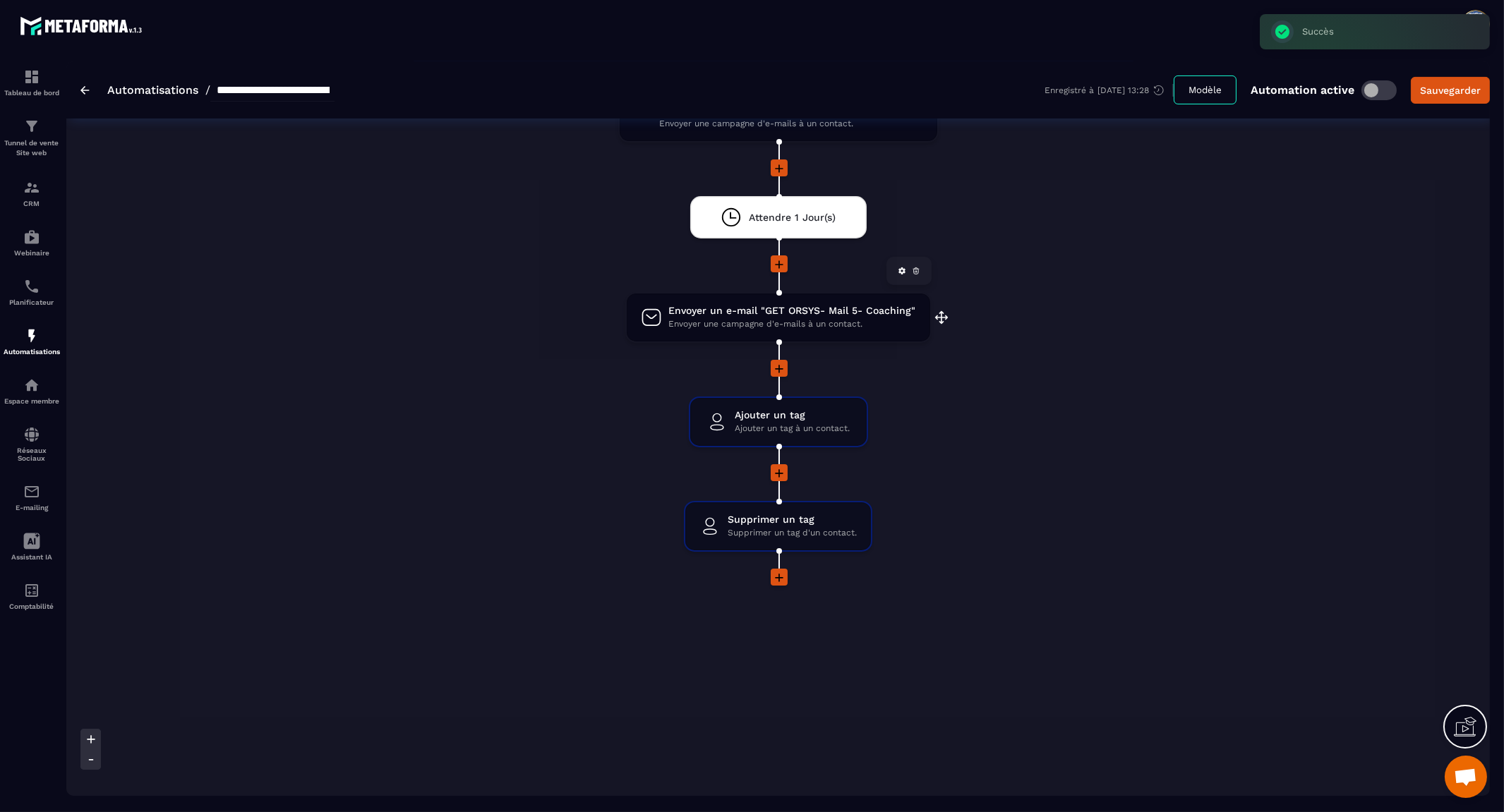
click at [801, 317] on span "Envoyer une campagne d'e-mails à un contact." at bounding box center [792, 324] width 247 height 13
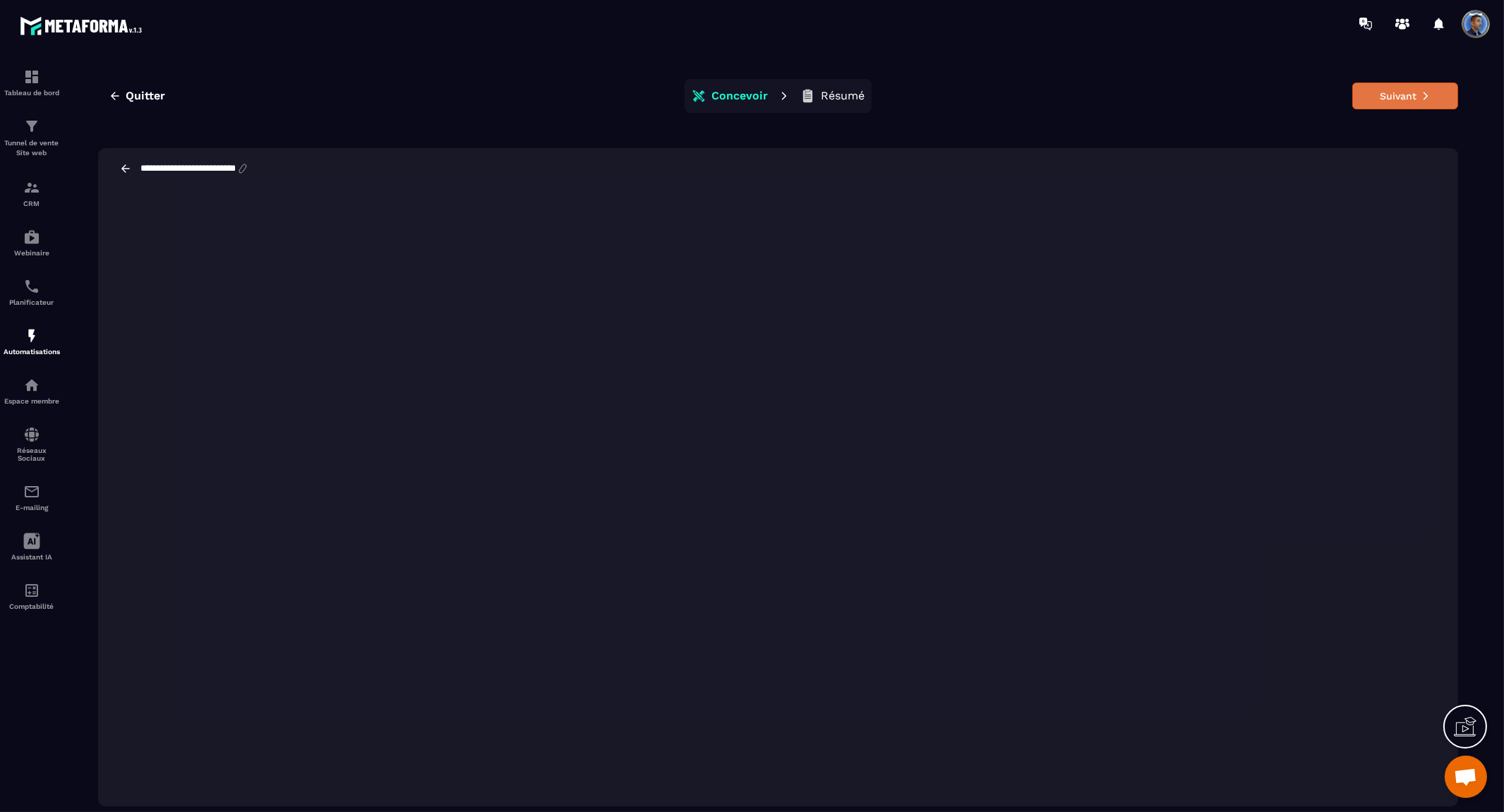
click at [1414, 100] on button "Suivant" at bounding box center [1405, 96] width 106 height 27
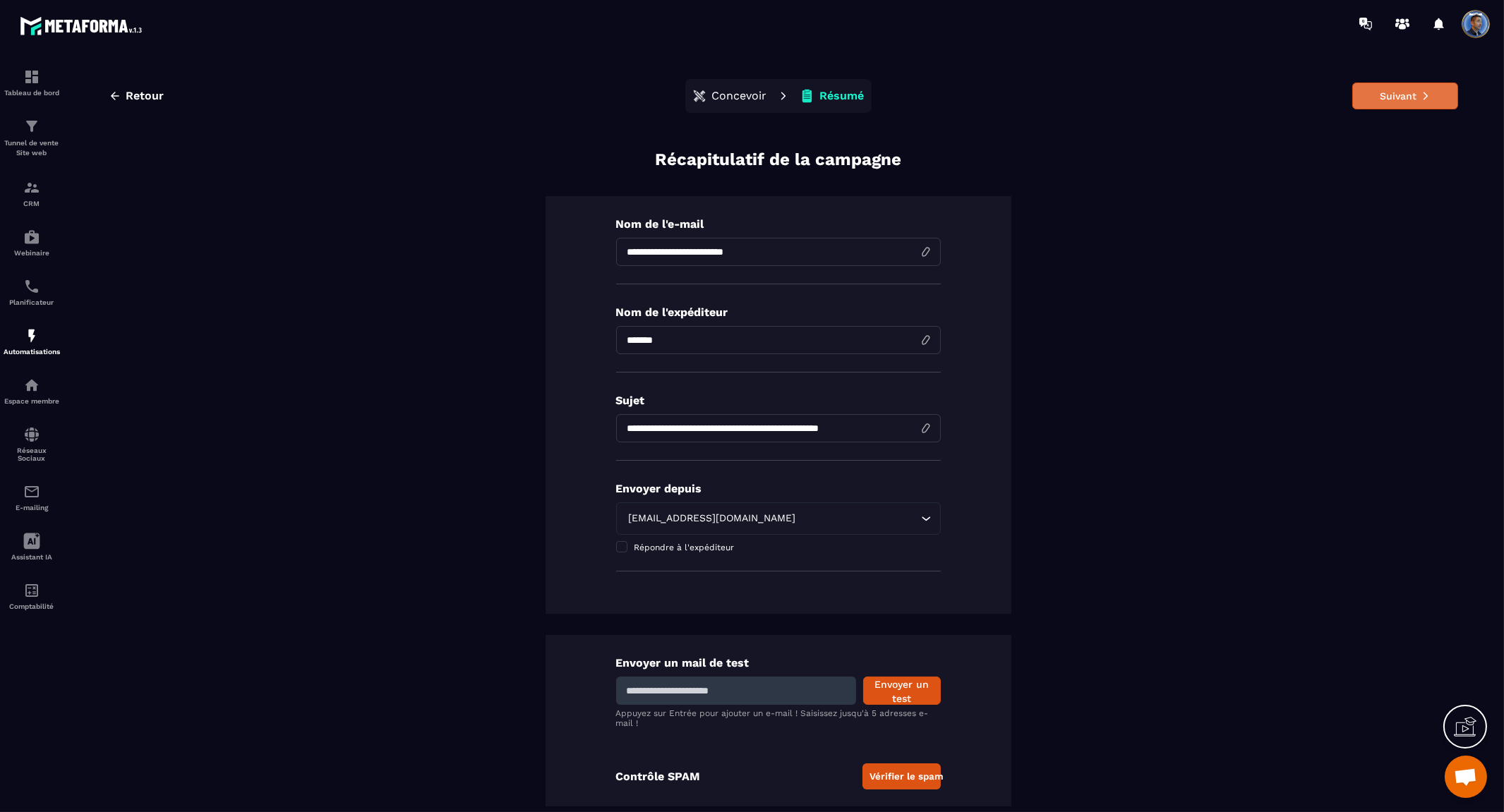
click at [1399, 103] on button "Suivant" at bounding box center [1405, 96] width 106 height 27
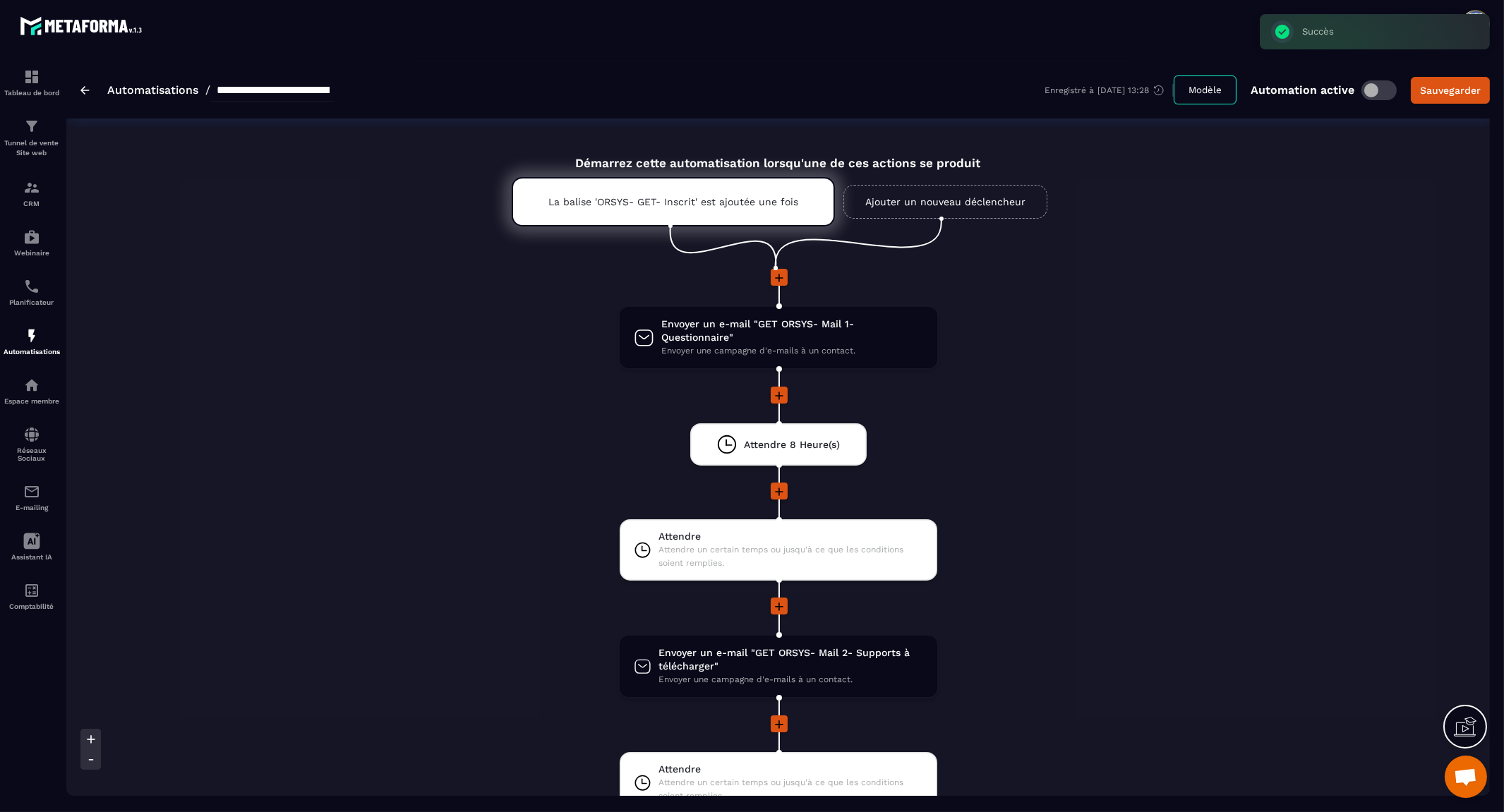
click at [81, 86] on img at bounding box center [85, 90] width 9 height 9
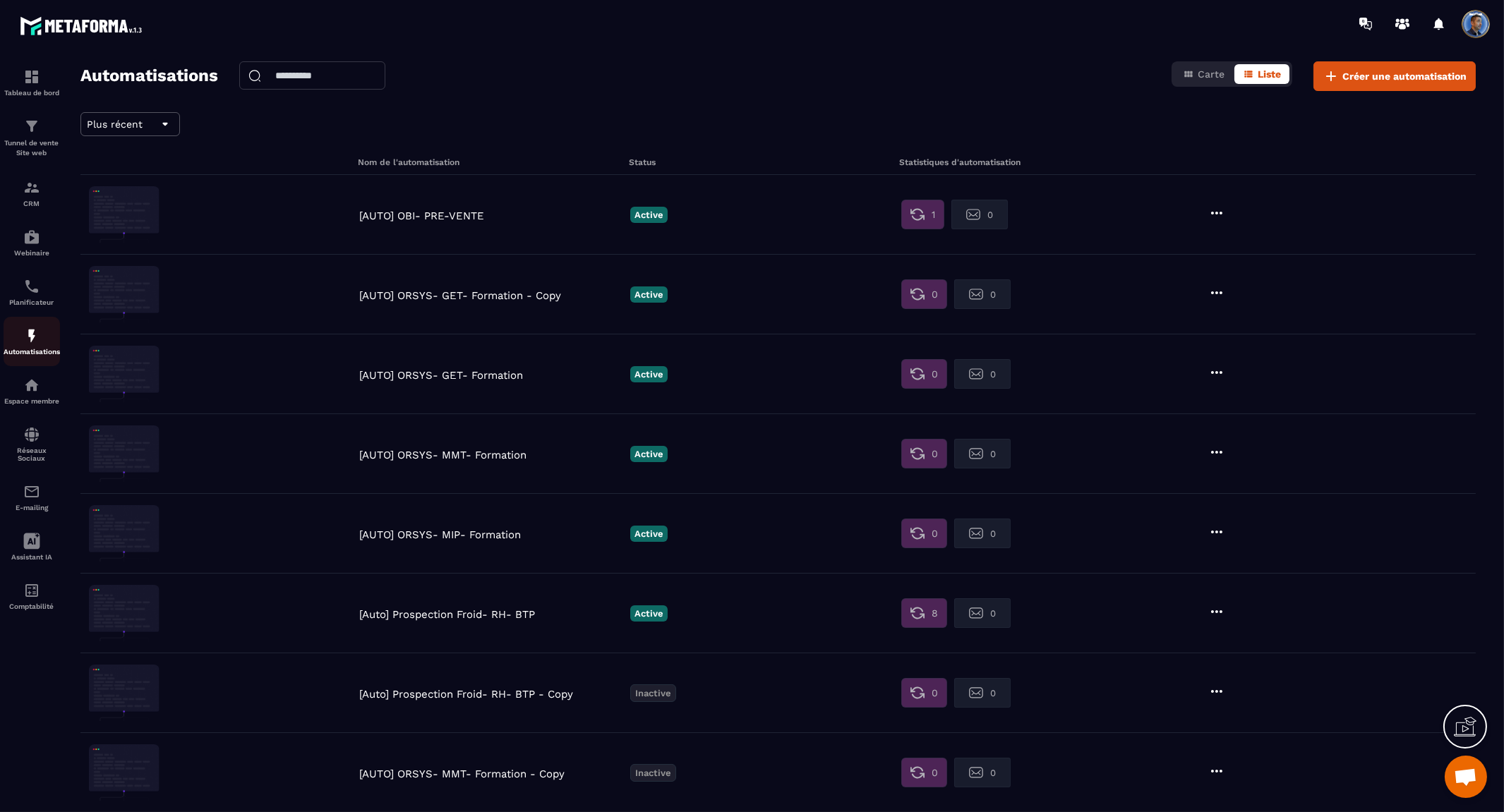
click at [28, 328] on img at bounding box center [32, 336] width 17 height 17
click at [478, 375] on p "[AUTO] ORSYS- GET- Formation" at bounding box center [491, 375] width 264 height 12
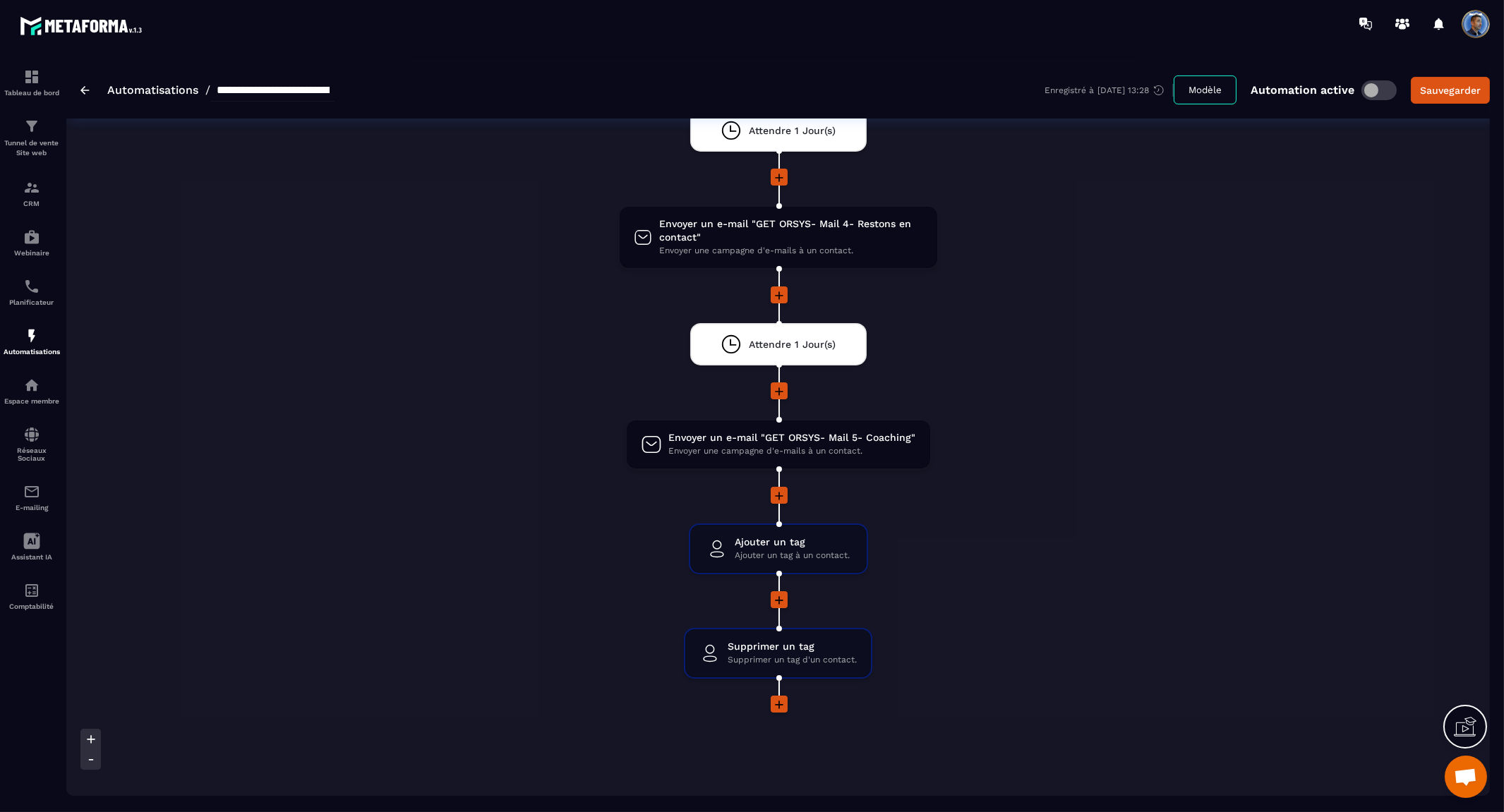
scroll to position [989, 0]
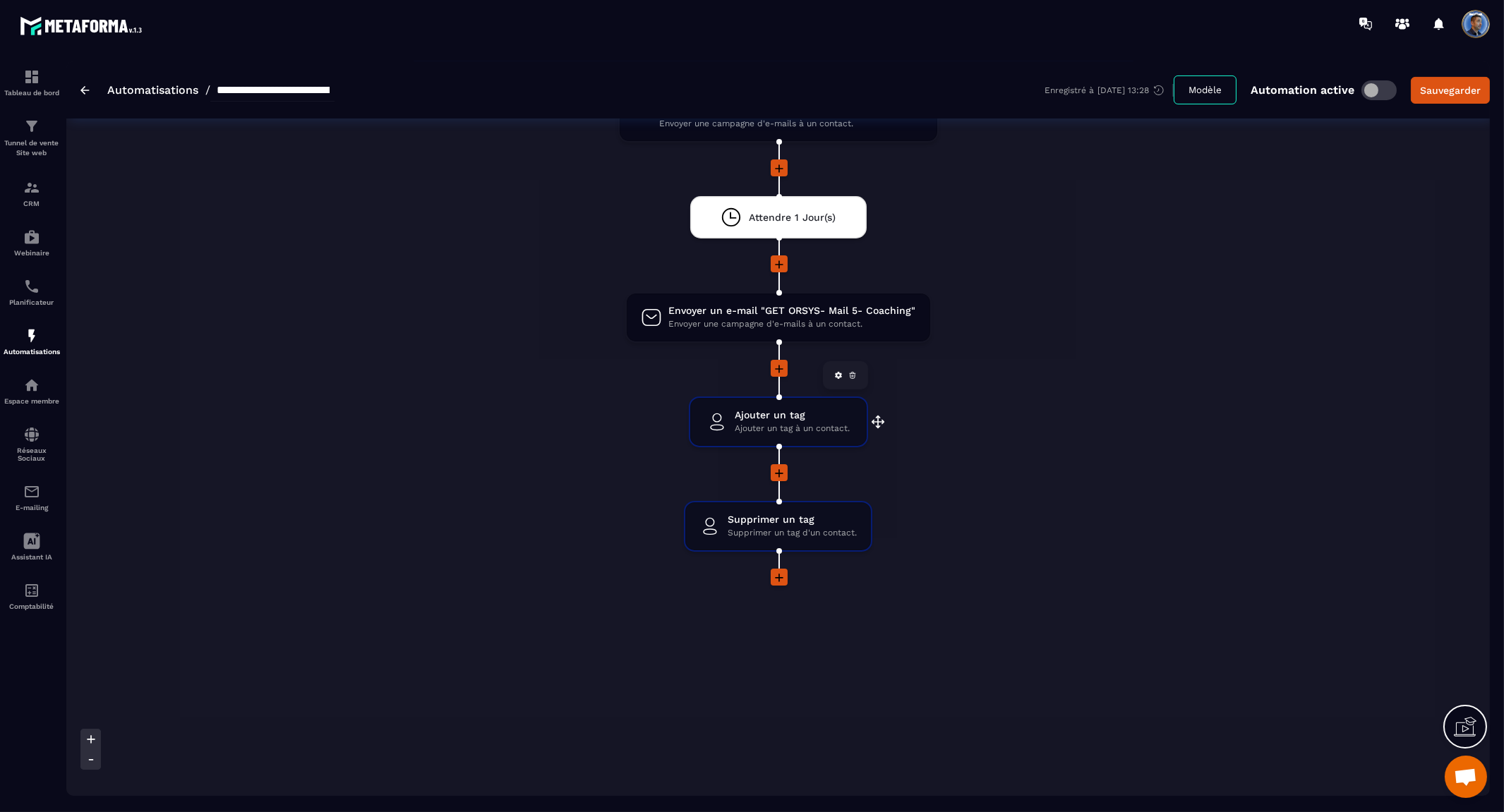
click at [798, 408] on span "Ajouter un tag" at bounding box center [791, 415] width 115 height 13
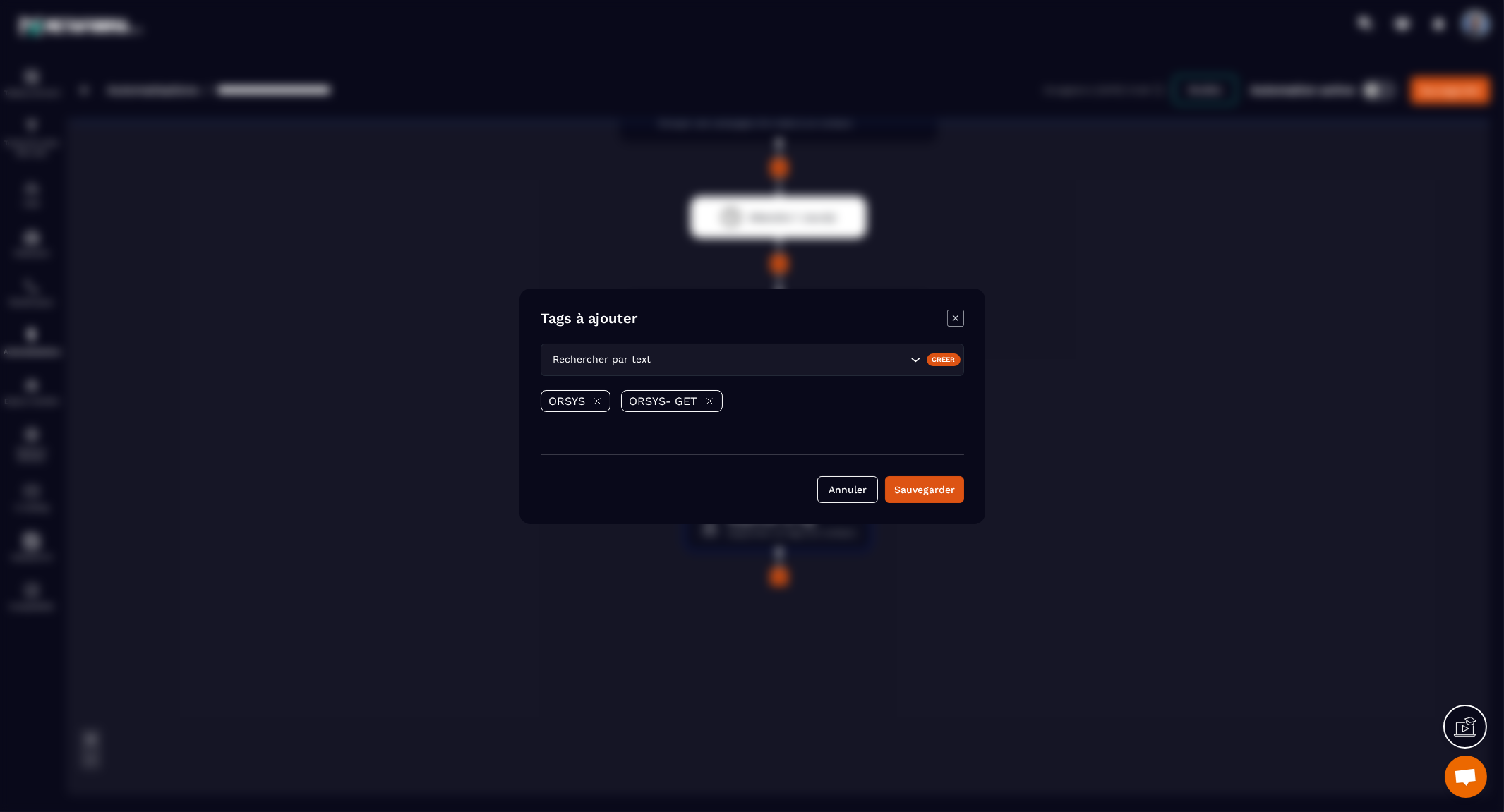
click at [953, 317] on icon "Modal window" at bounding box center [956, 318] width 17 height 17
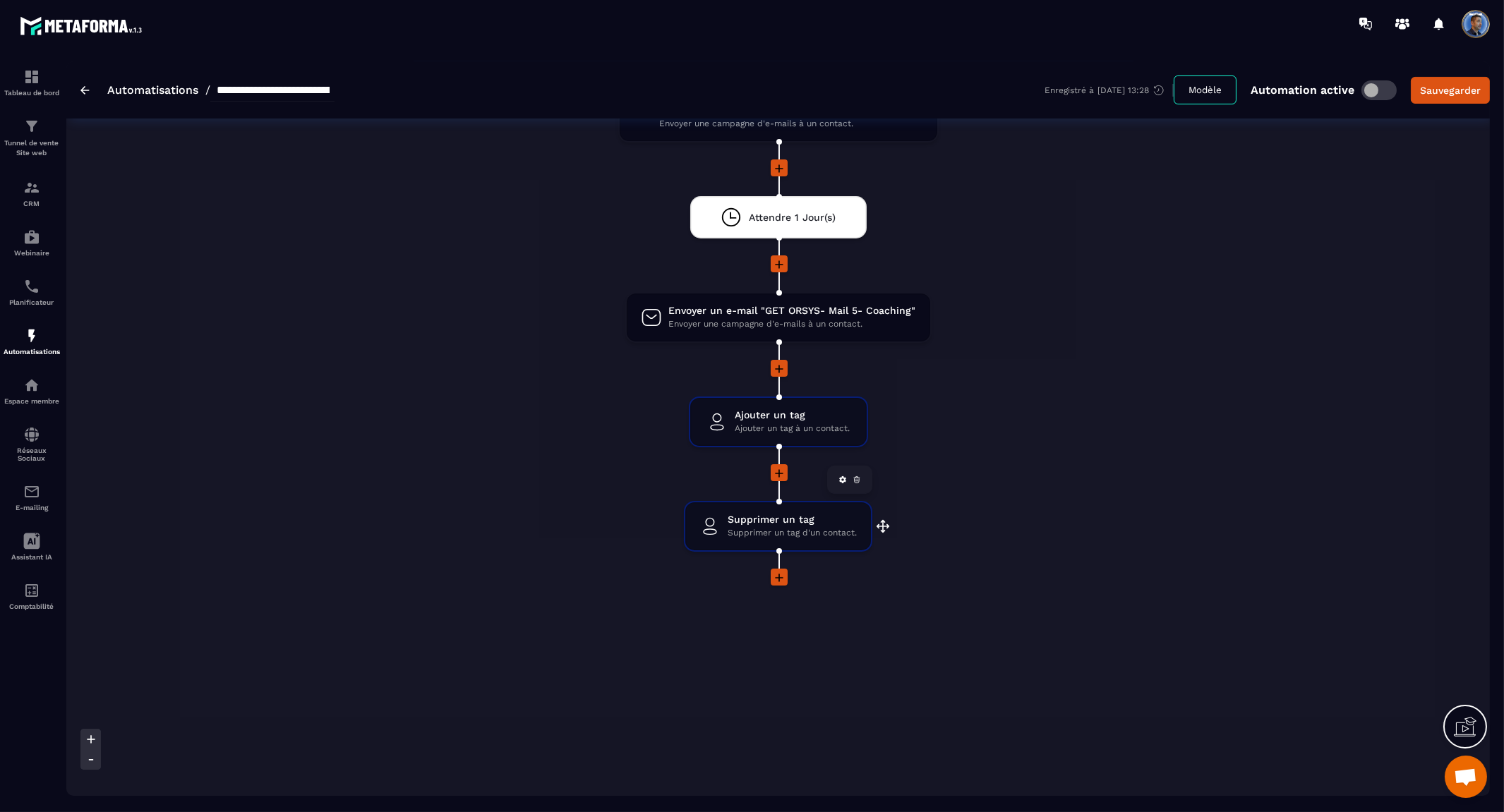
click at [827, 527] on span "Supprimer un tag d'un contact." at bounding box center [792, 533] width 129 height 13
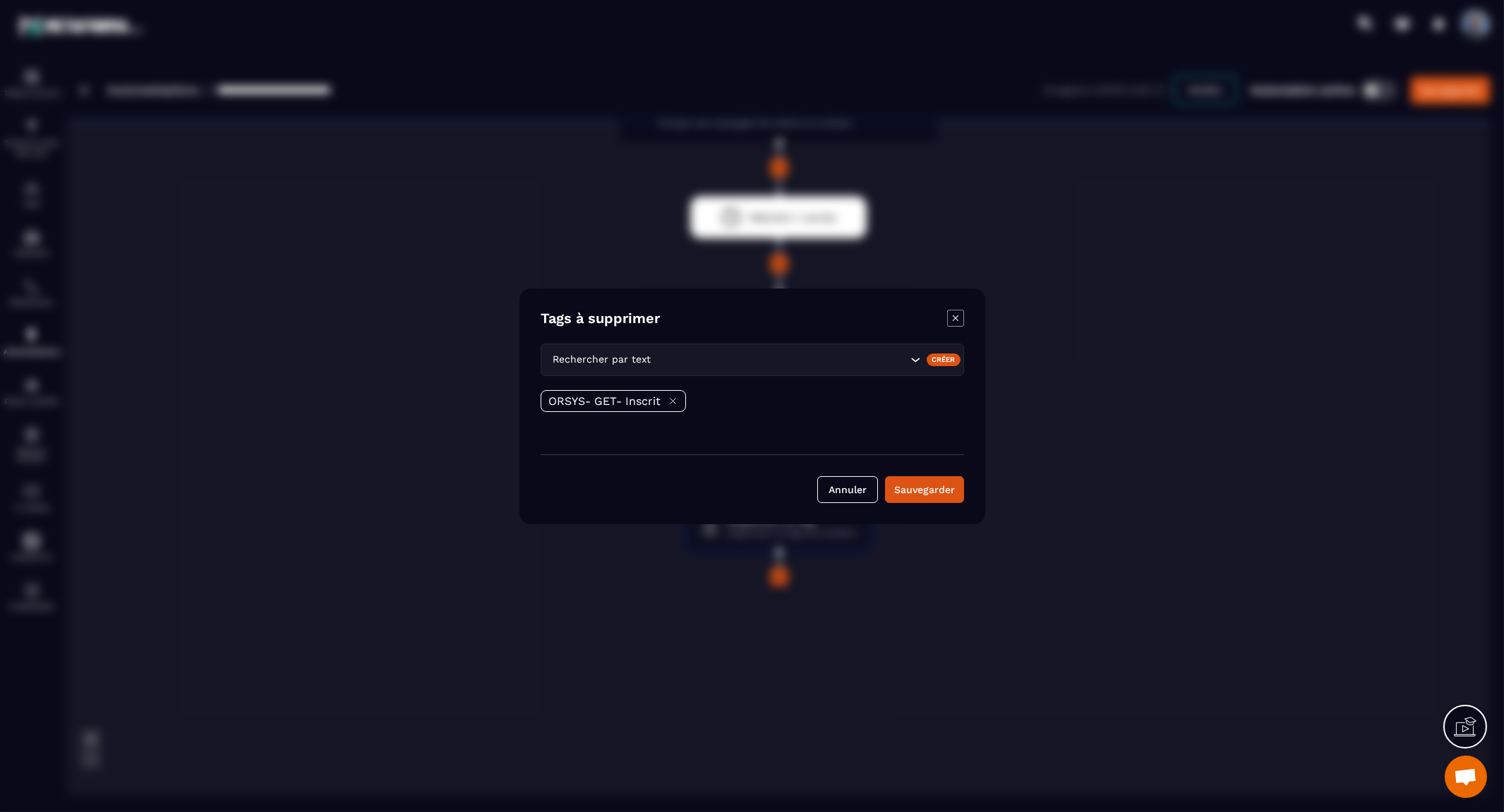
click at [956, 316] on icon "Modal window" at bounding box center [956, 318] width 17 height 17
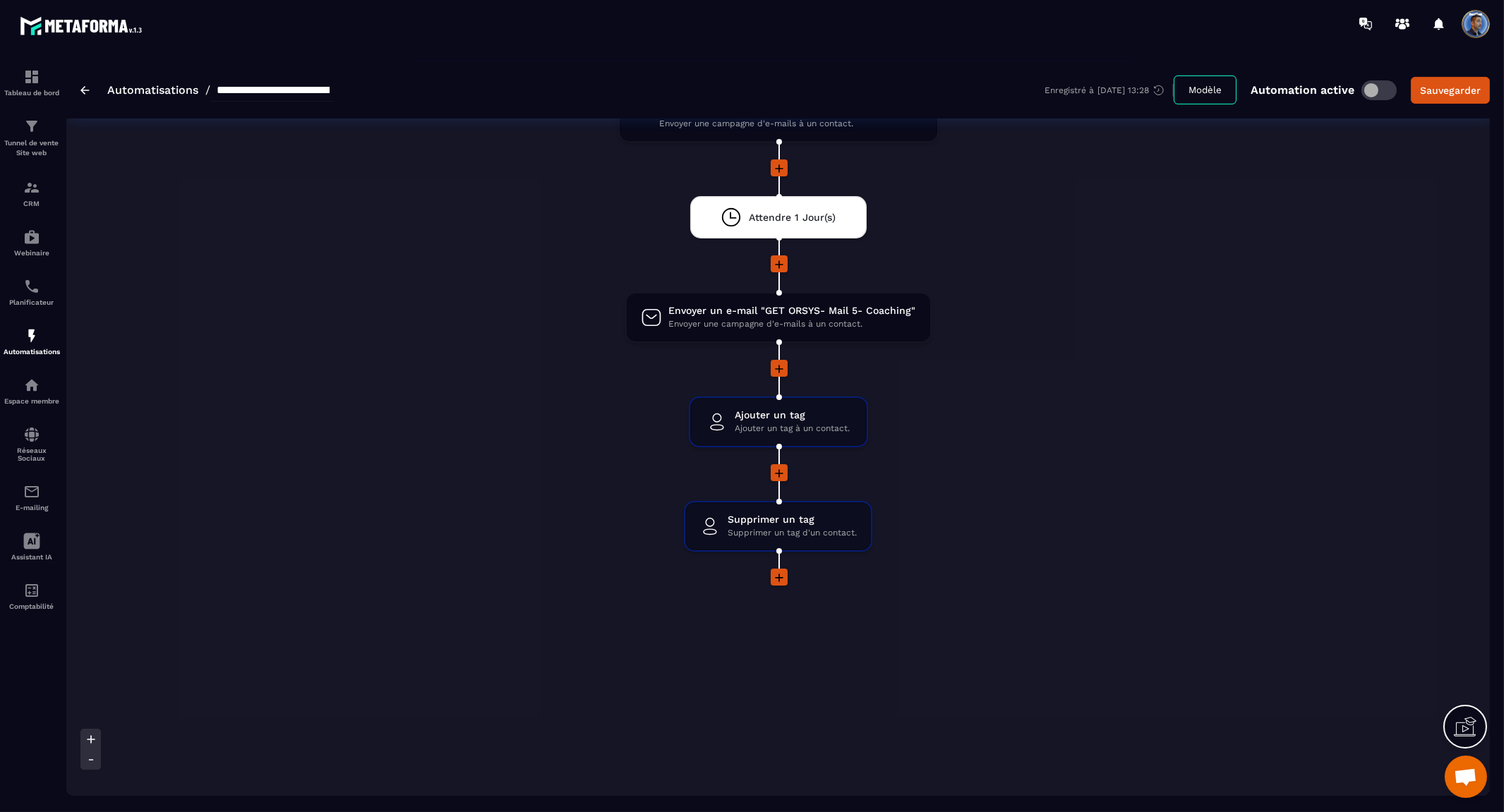
click at [1455, 84] on div "Sauvegarder" at bounding box center [1451, 90] width 61 height 14
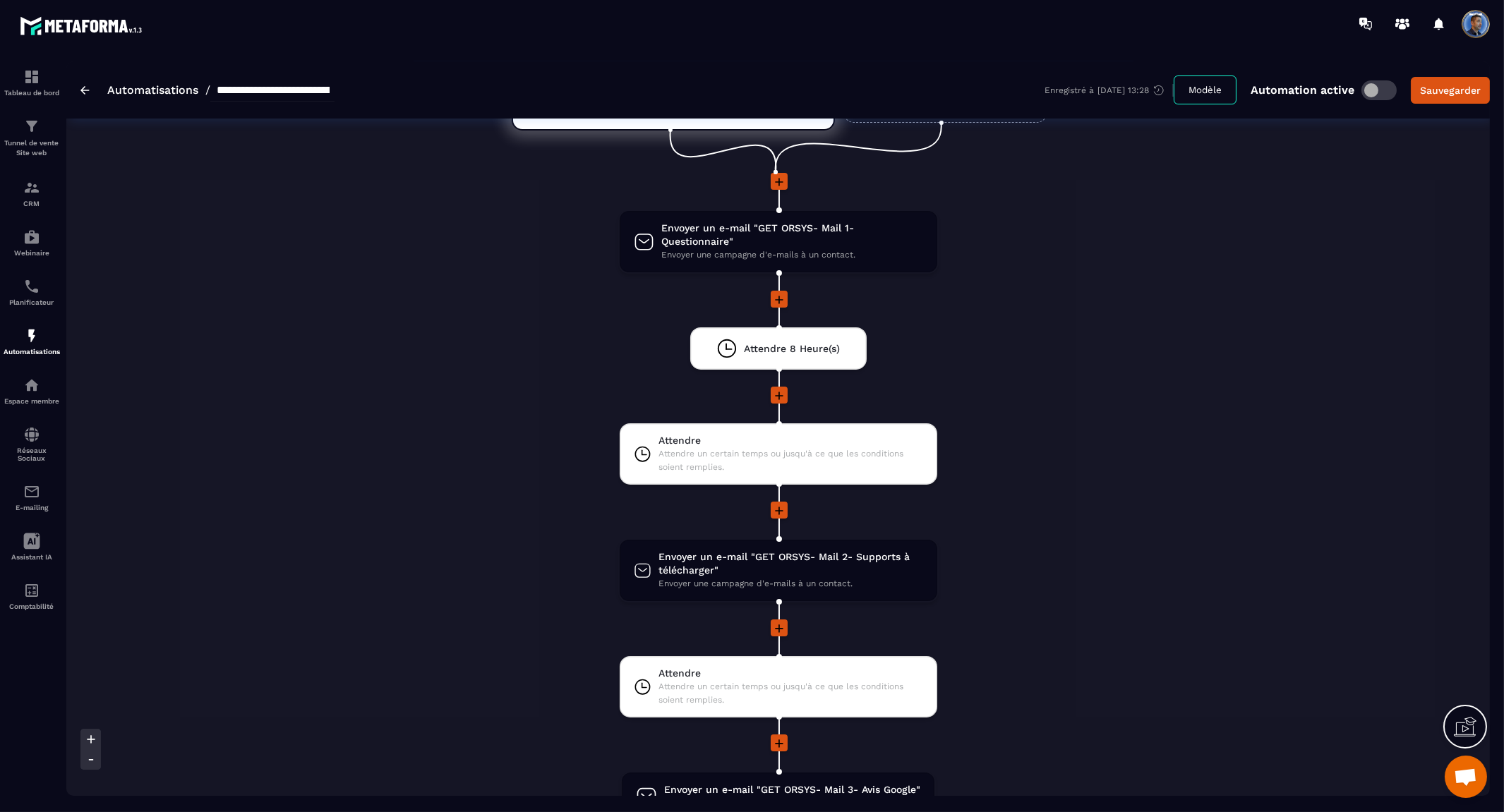
scroll to position [0, 0]
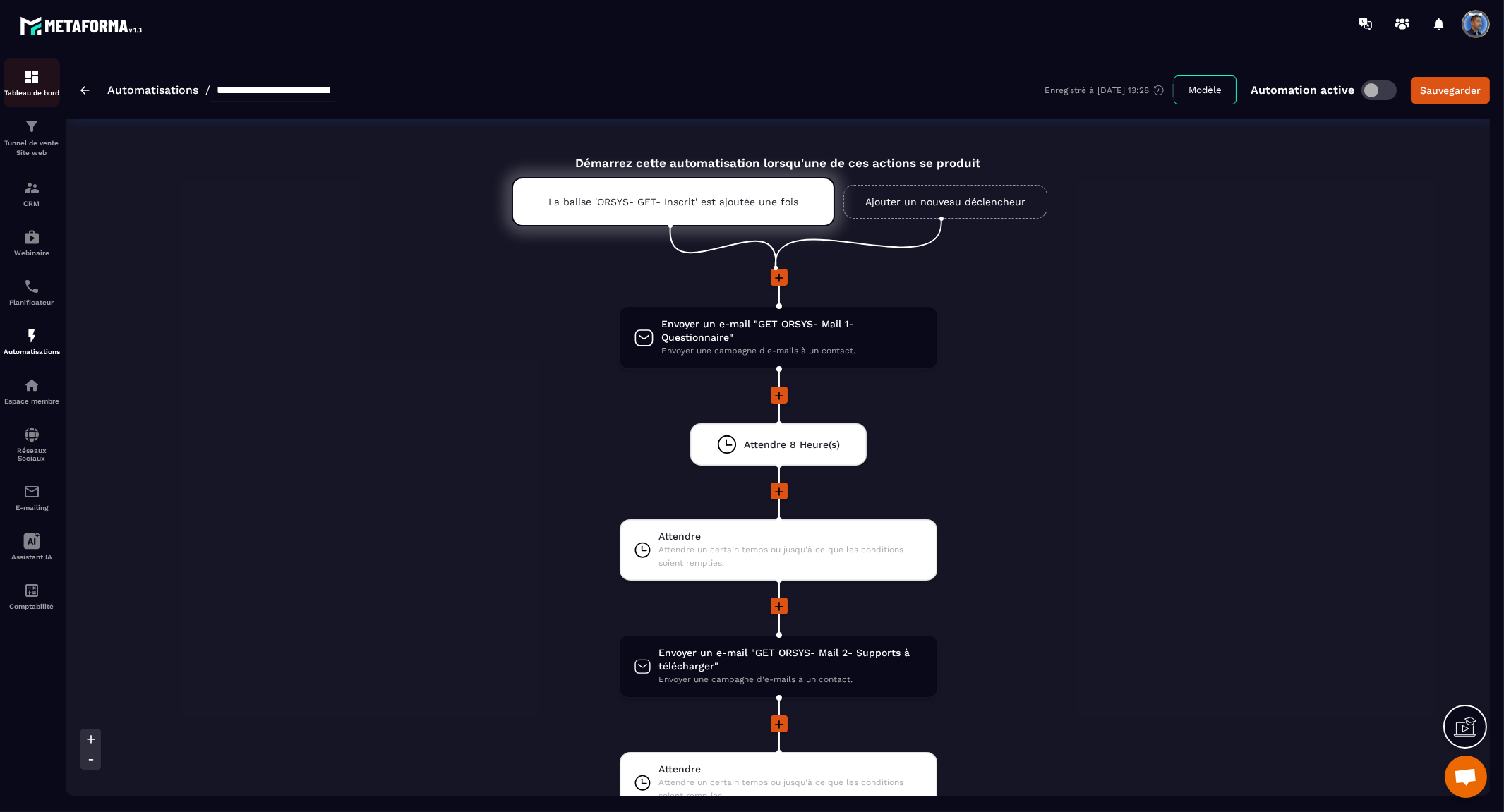
click at [32, 86] on div "Tableau de bord" at bounding box center [32, 82] width 57 height 28
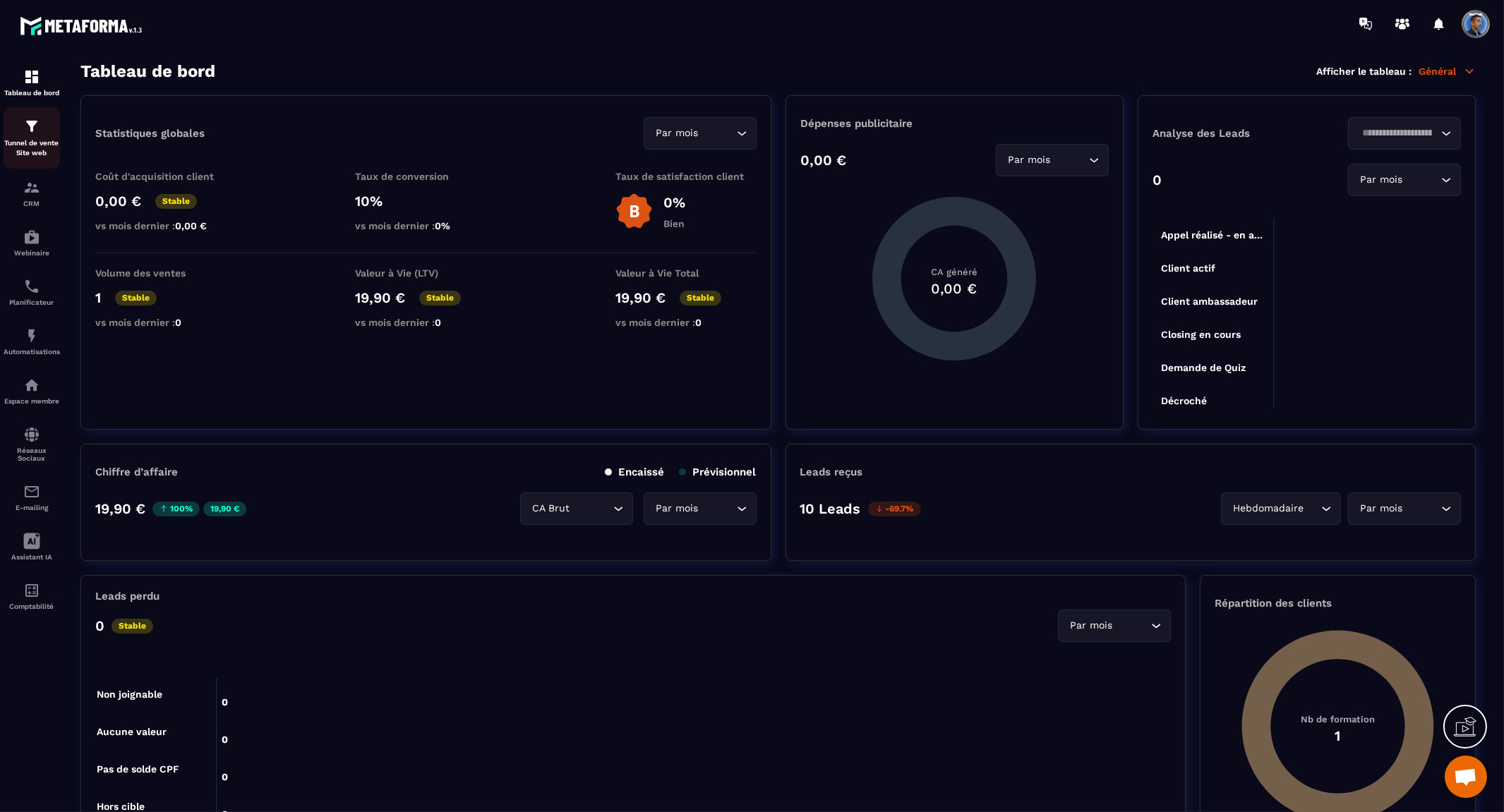
click at [20, 135] on div "Tunnel de vente Site web" at bounding box center [32, 137] width 57 height 40
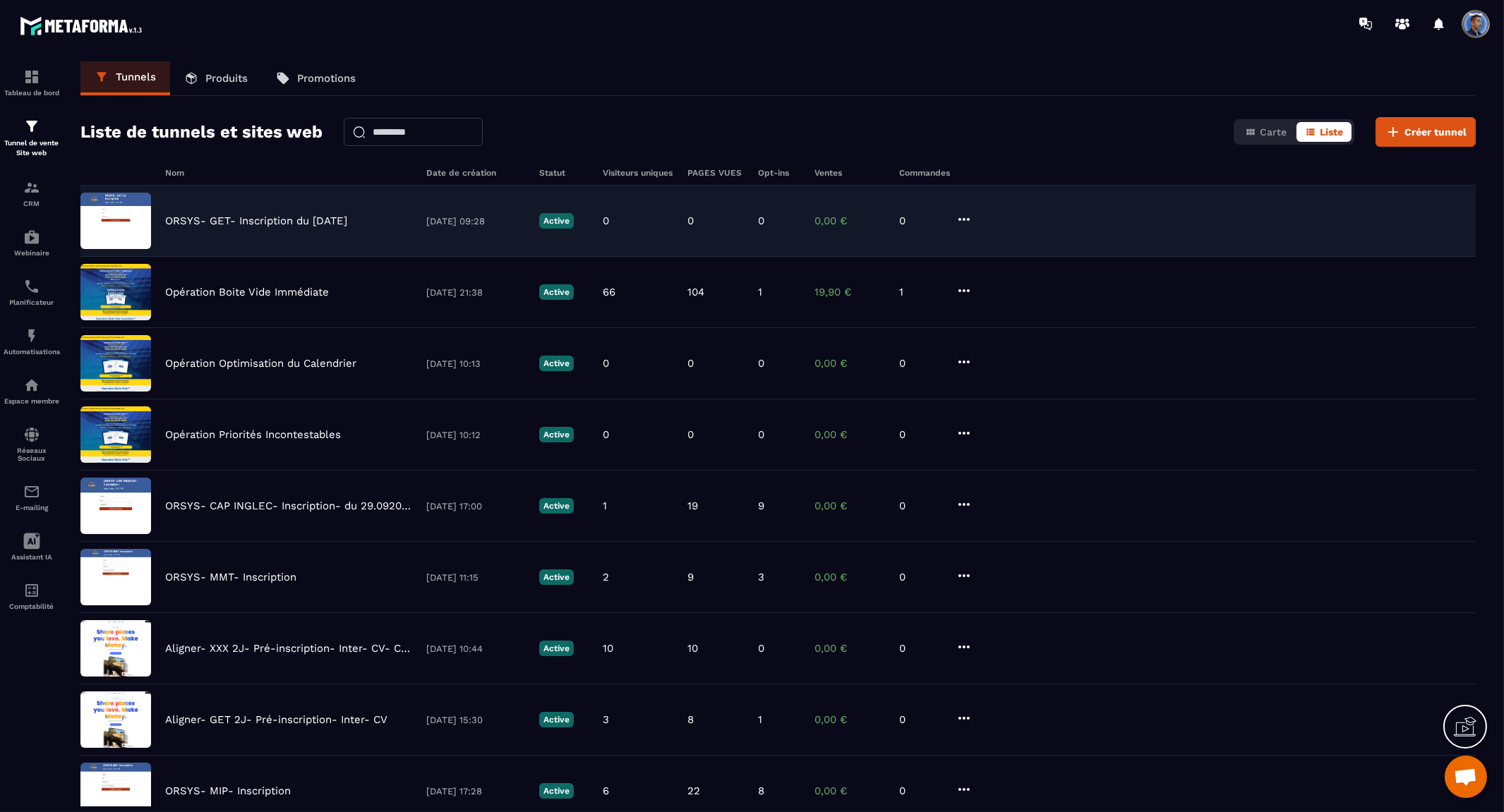
click at [245, 215] on p "ORSYS- GET- Inscription du [DATE]" at bounding box center [256, 220] width 182 height 12
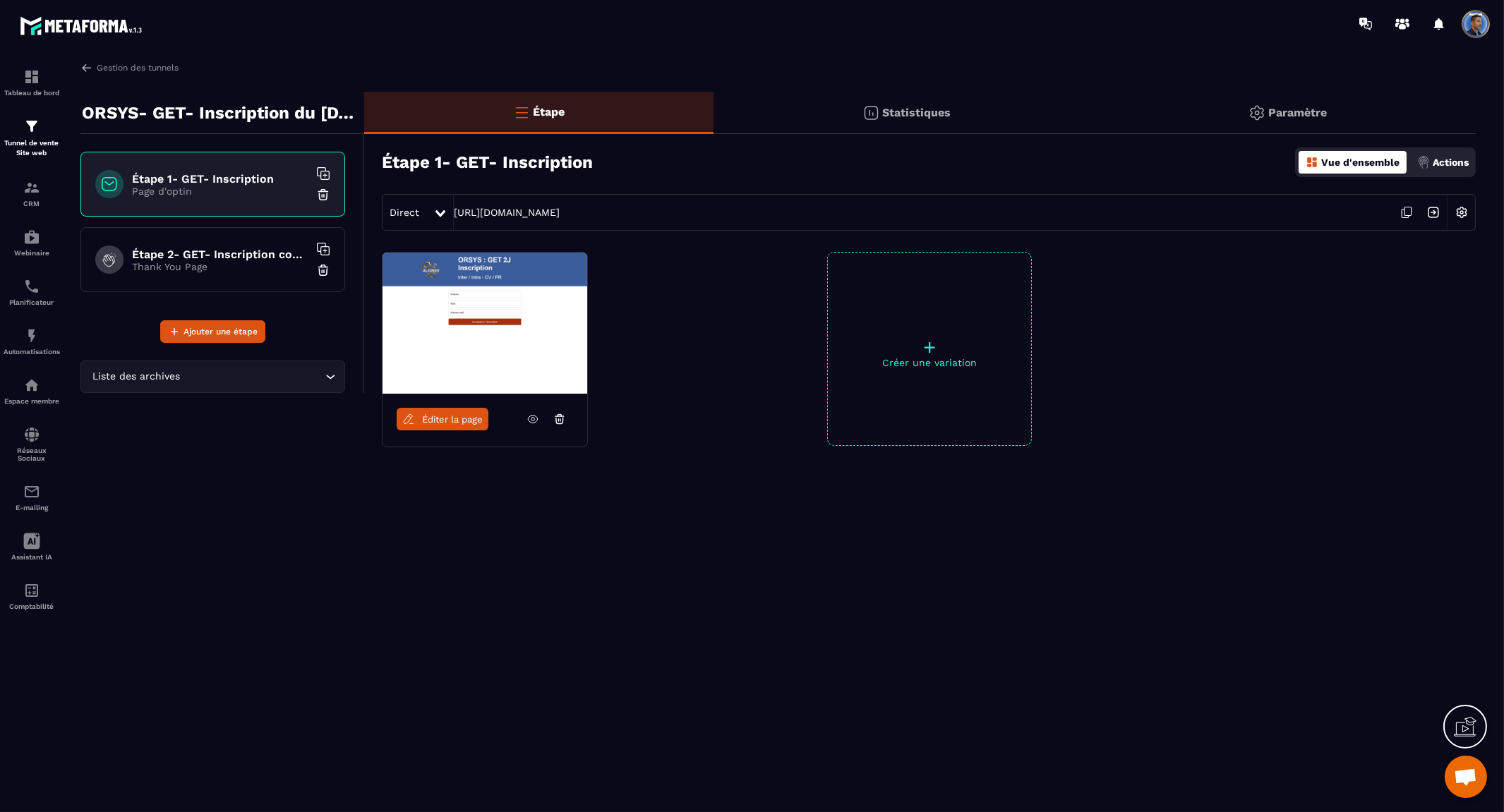
click at [1405, 214] on icon at bounding box center [1406, 212] width 27 height 27
